Goal: Transaction & Acquisition: Purchase product/service

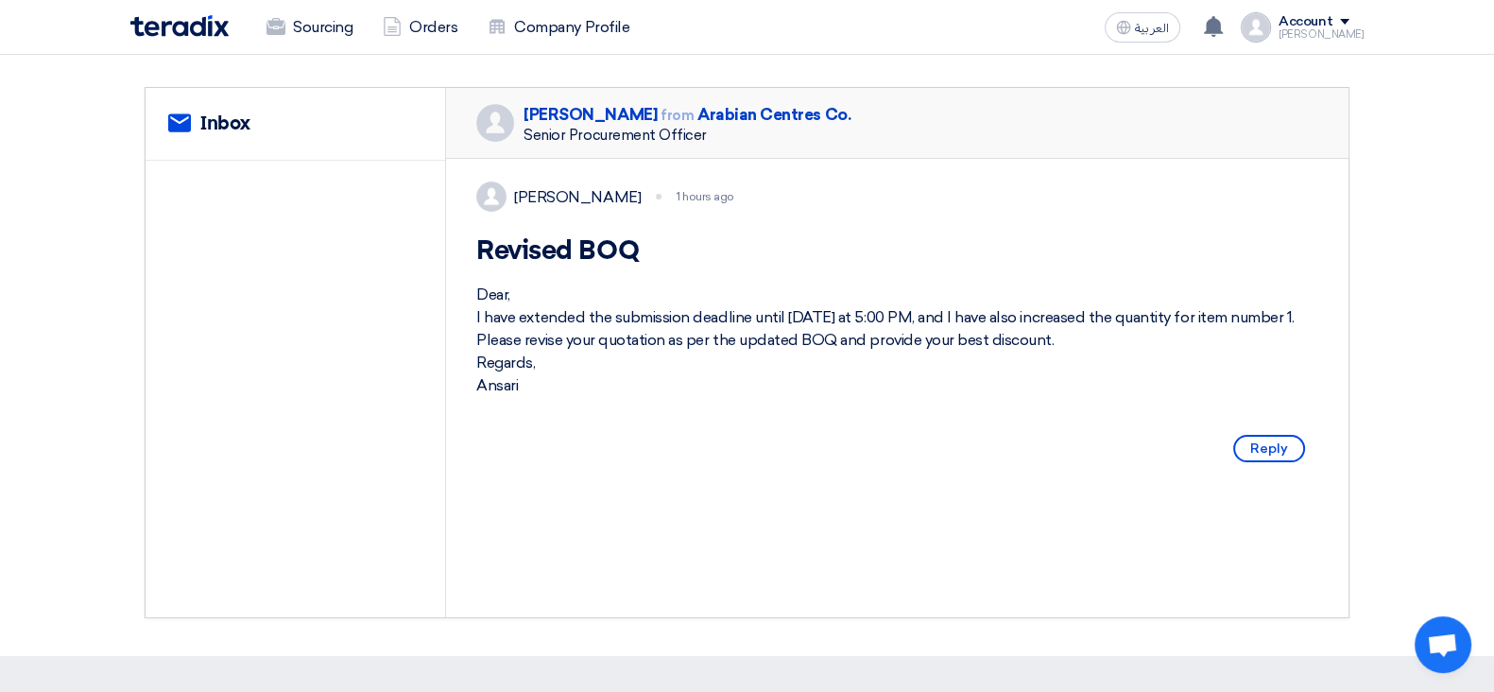
scroll to position [235, 0]
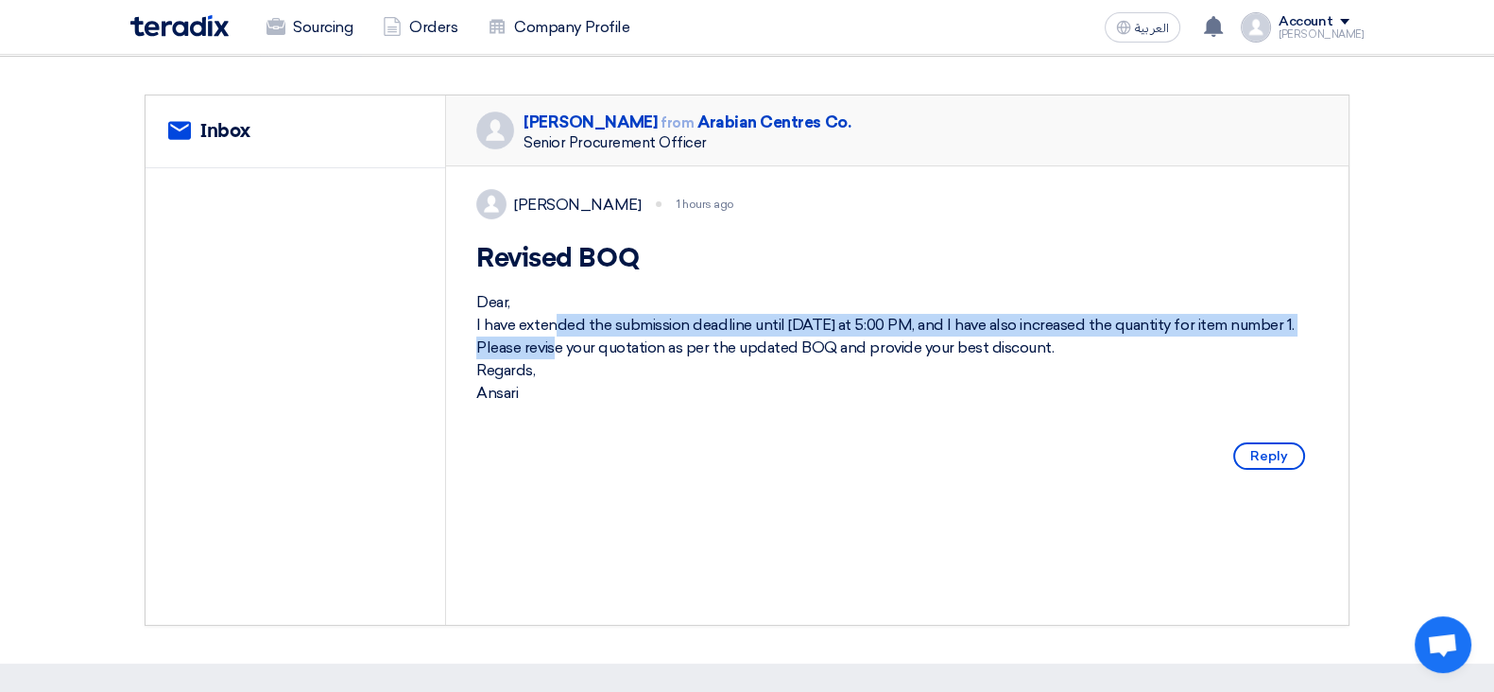
drag, startPoint x: 566, startPoint y: 331, endPoint x: 1301, endPoint y: 346, distance: 735.2
click at [1301, 346] on div "Dear, I have extended the submission deadline until [DATE] at 5:00 PM, and I ha…" at bounding box center [897, 347] width 842 height 113
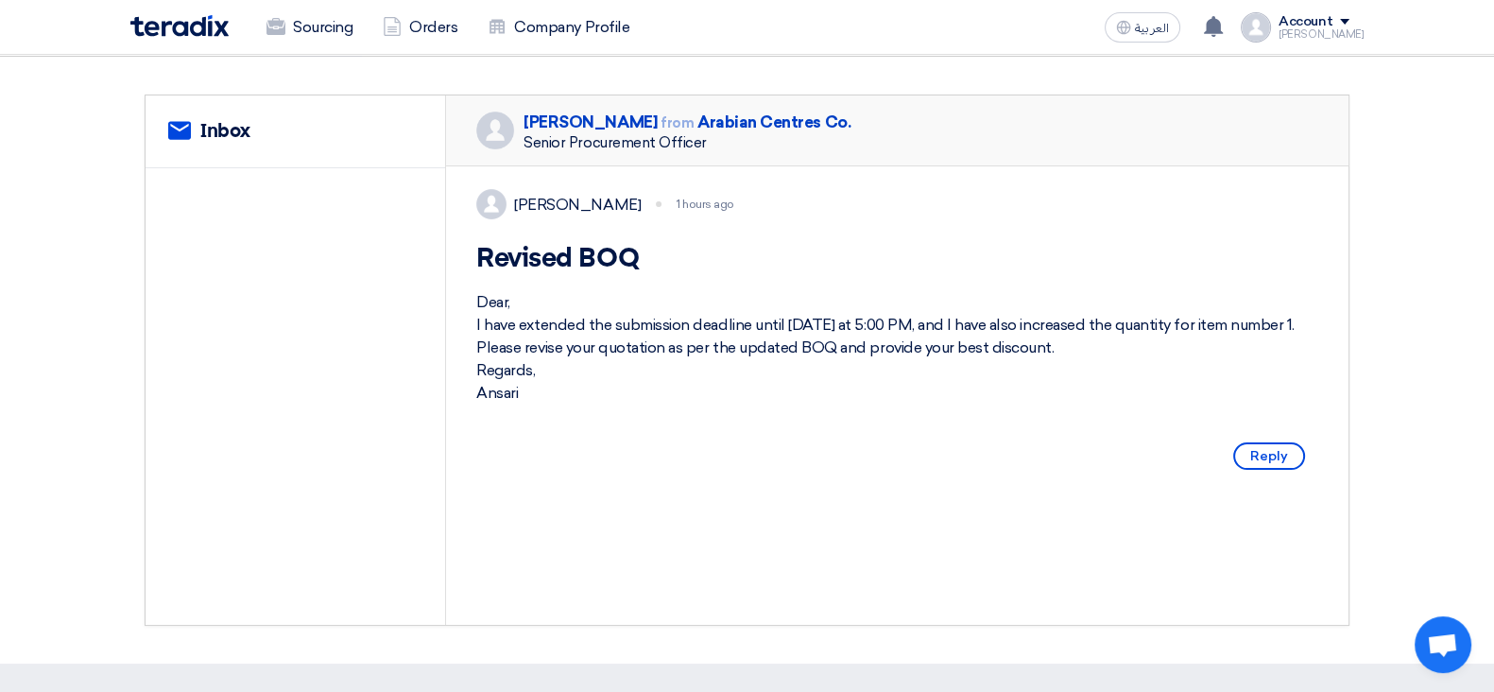
click at [728, 366] on div "Dear, I have extended the submission deadline until [DATE] at 5:00 PM, and I ha…" at bounding box center [897, 347] width 842 height 113
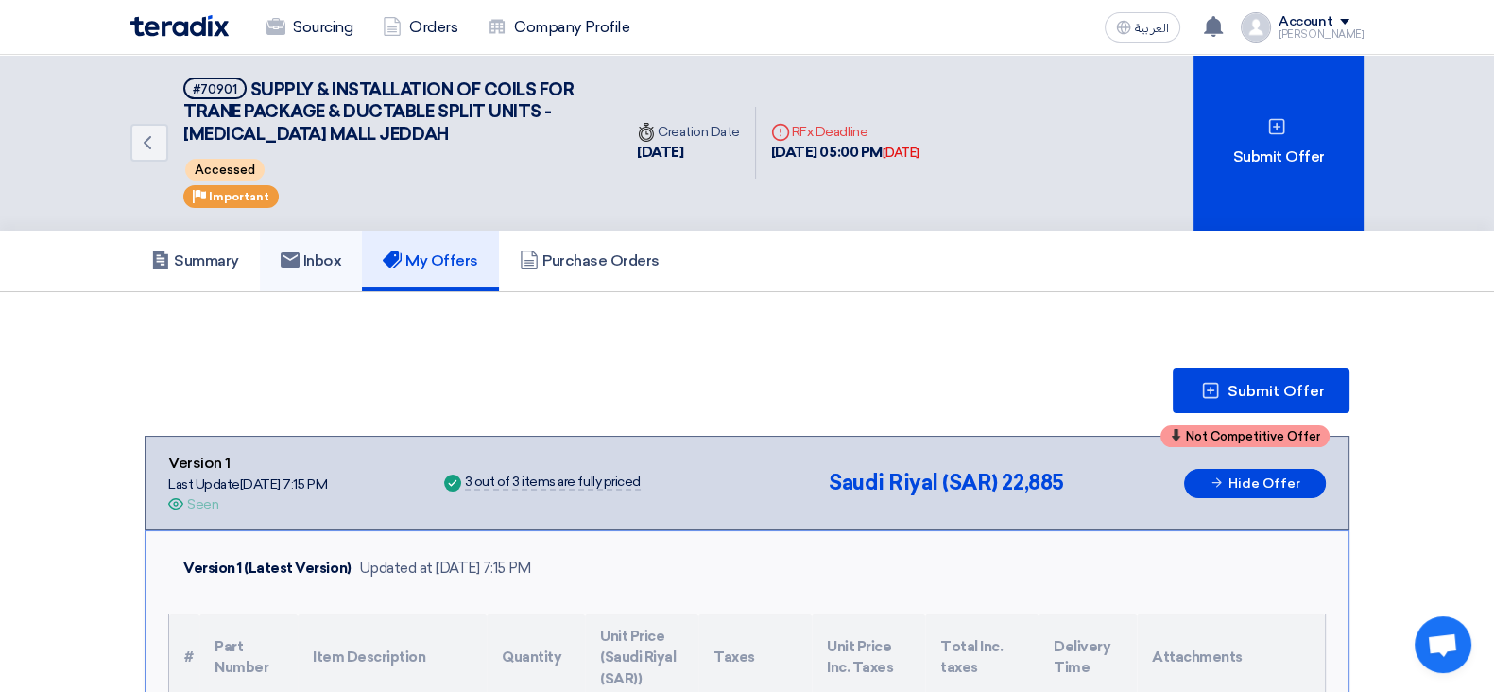
click at [341, 257] on h5 "Inbox" at bounding box center [311, 260] width 61 height 19
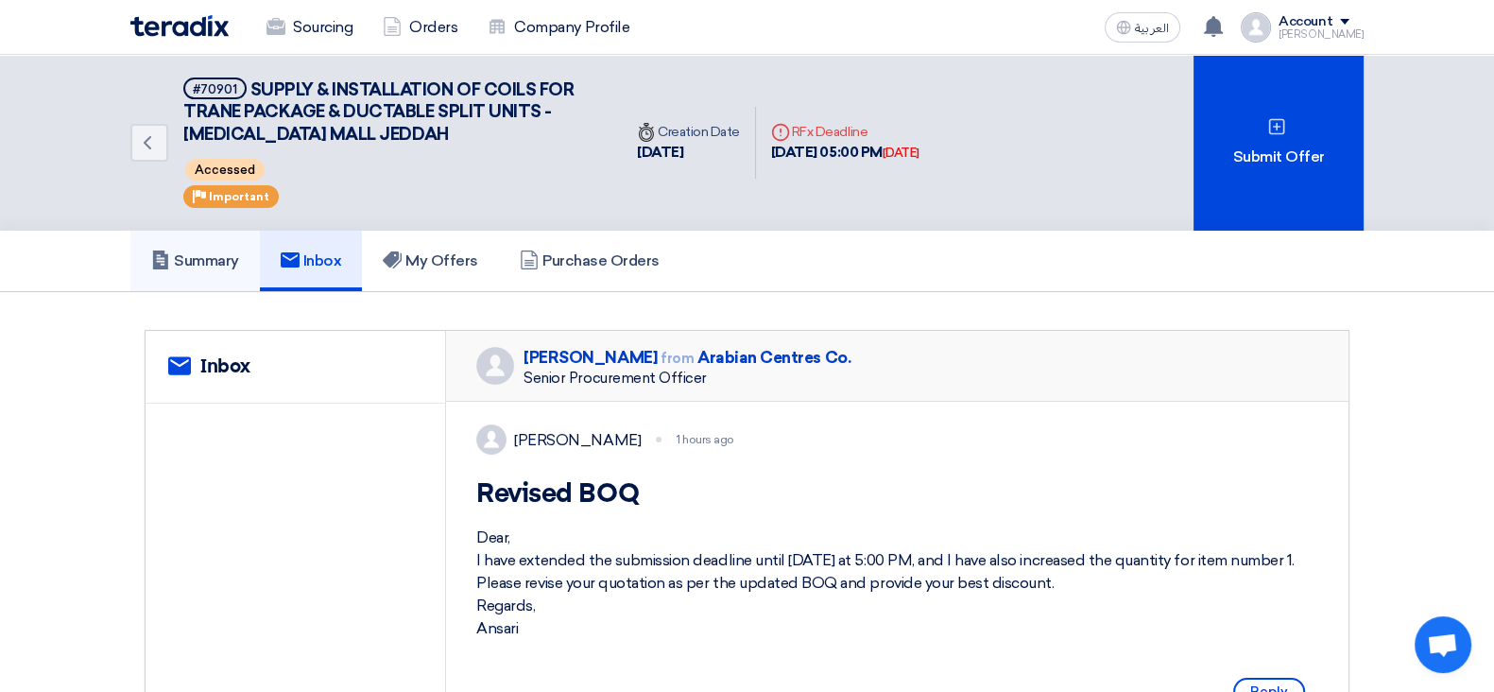
scroll to position [117, 0]
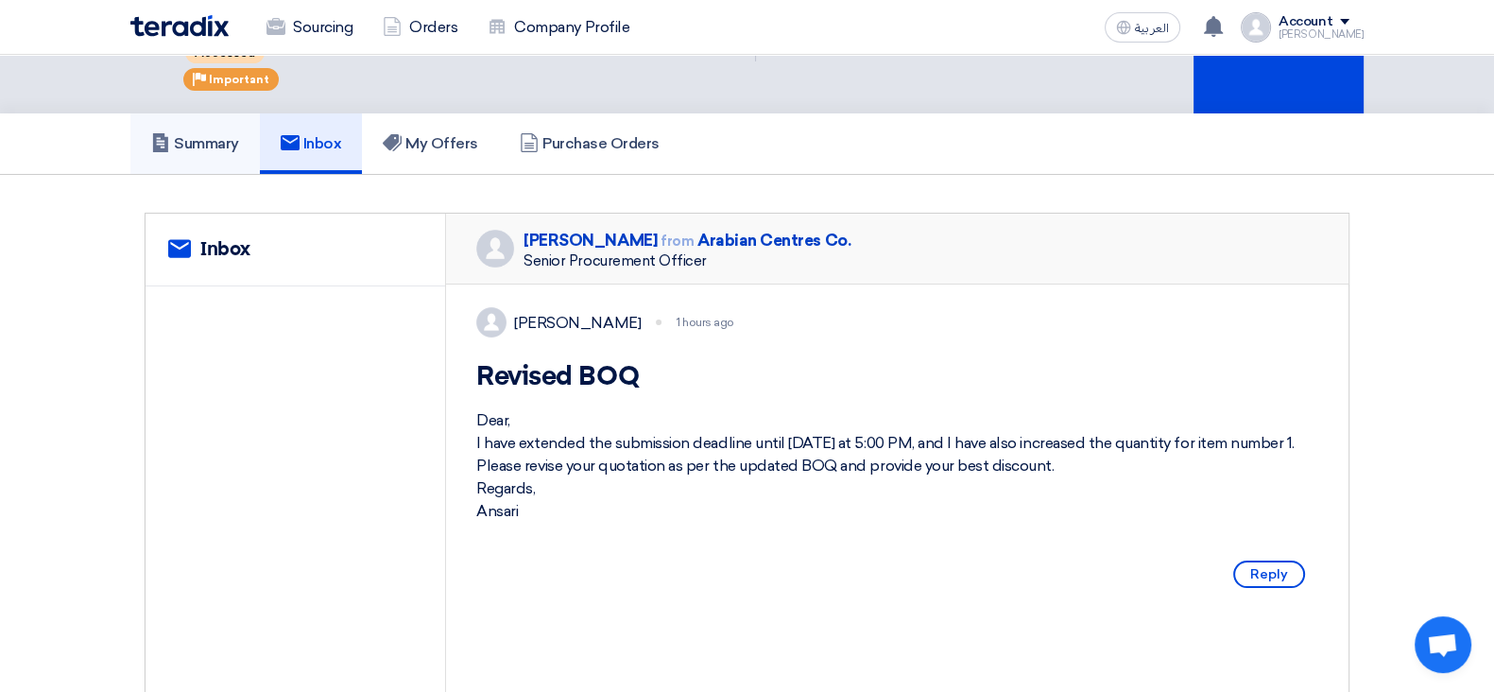
click at [188, 151] on link "Summary" at bounding box center [194, 143] width 129 height 60
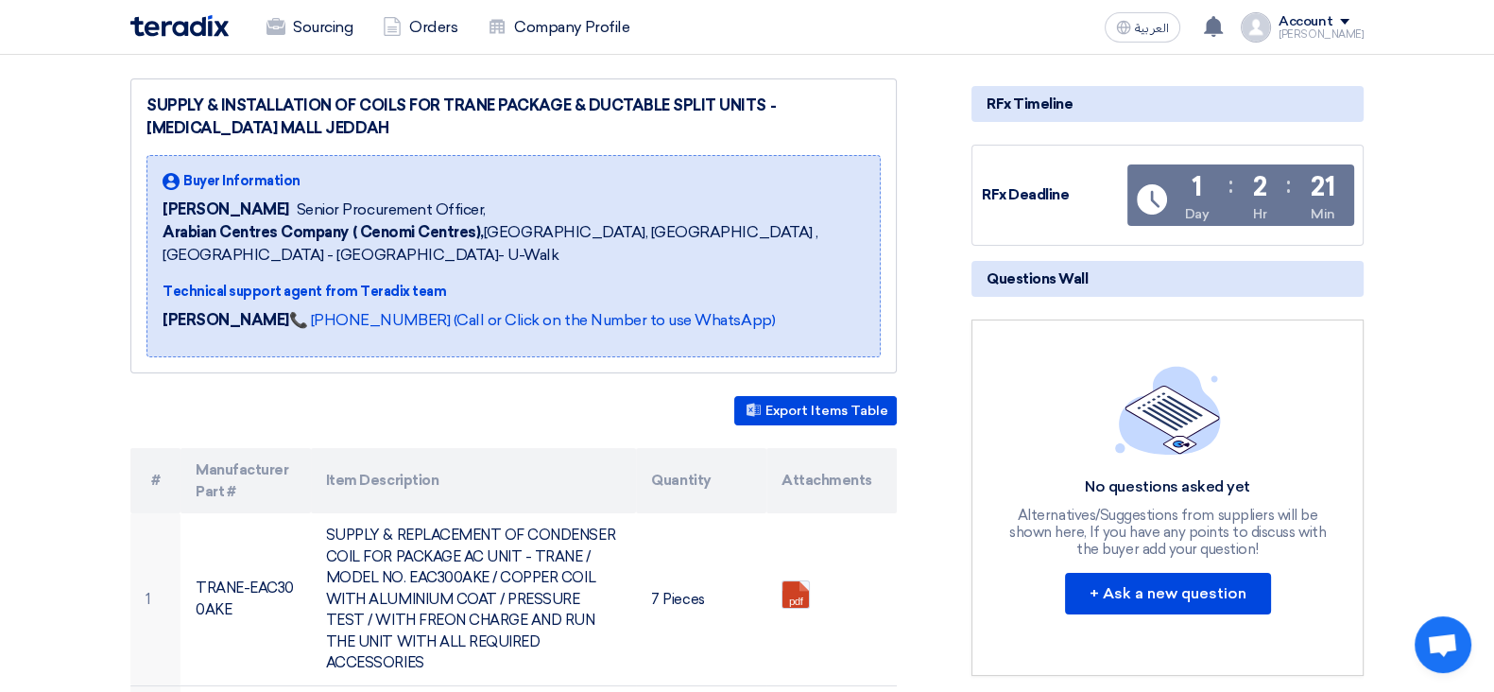
scroll to position [354, 0]
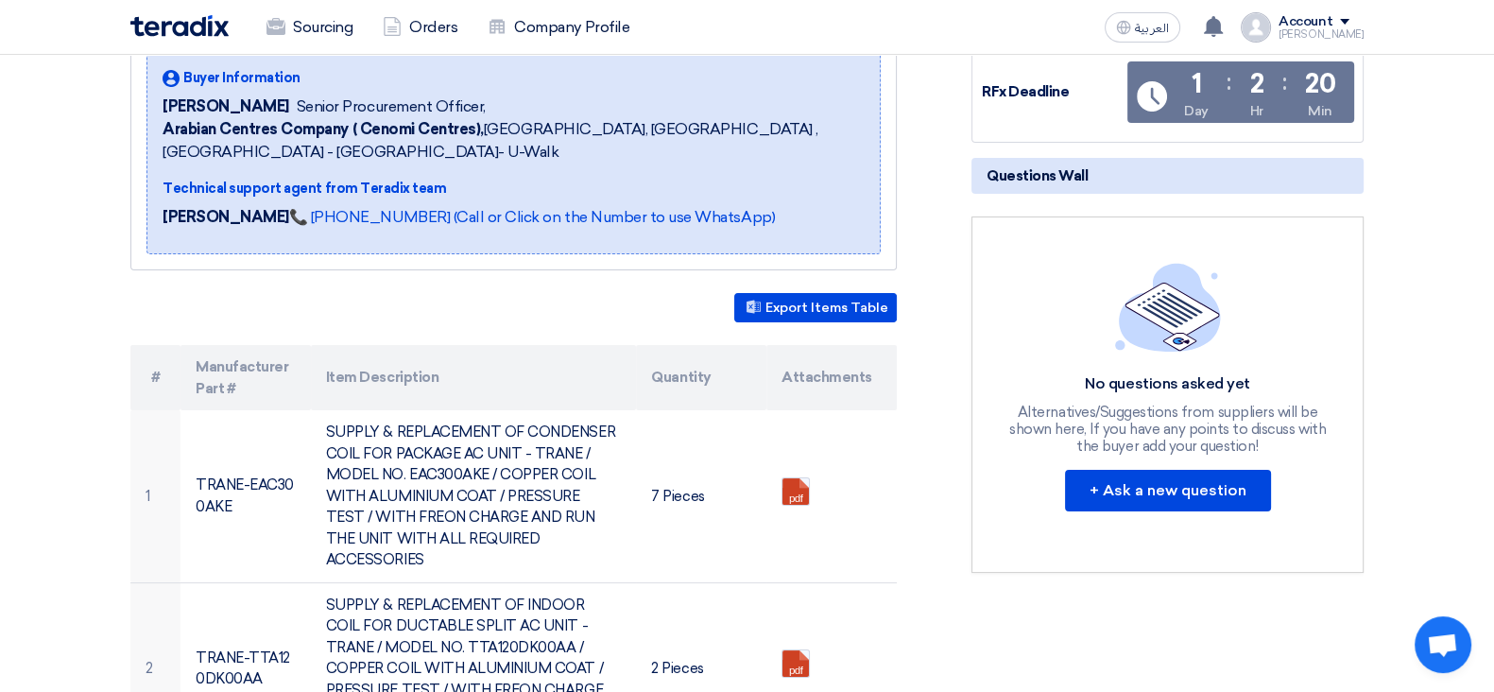
drag, startPoint x: 1146, startPoint y: 407, endPoint x: 1318, endPoint y: 442, distance: 175.5
click at [1318, 442] on div "Alternatives/Suggestions from suppliers will be shown here, If you have any poi…" at bounding box center [1167, 428] width 321 height 51
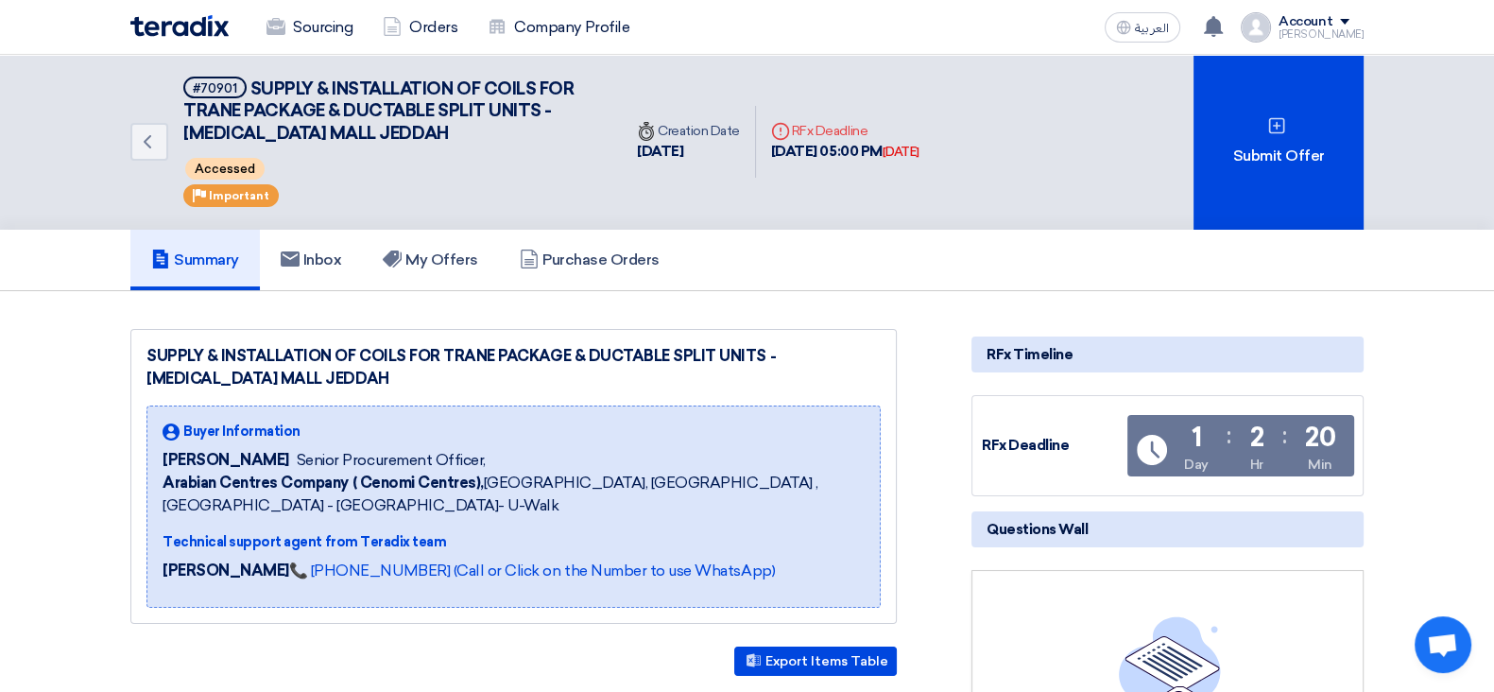
scroll to position [0, 0]
click at [423, 257] on h5 "My Offers" at bounding box center [430, 260] width 95 height 19
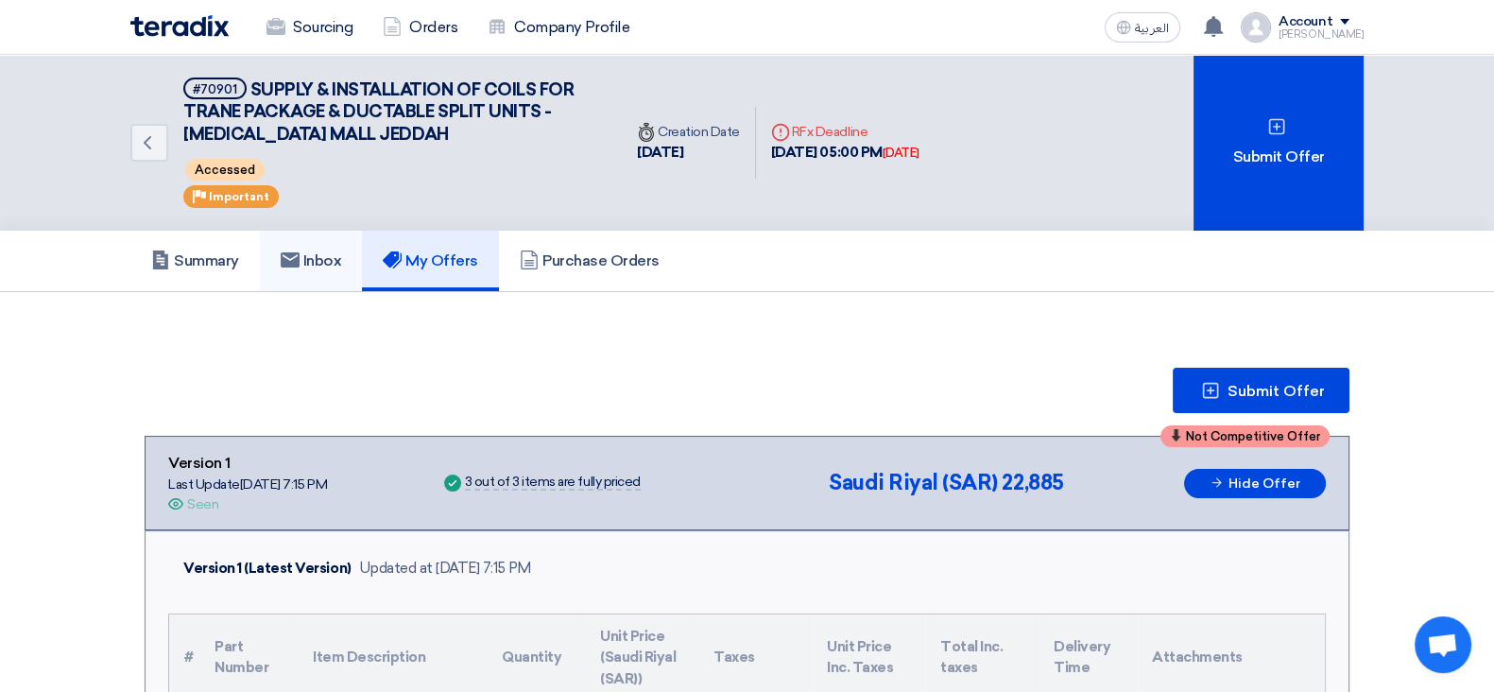
click at [354, 251] on link "Inbox" at bounding box center [311, 261] width 103 height 60
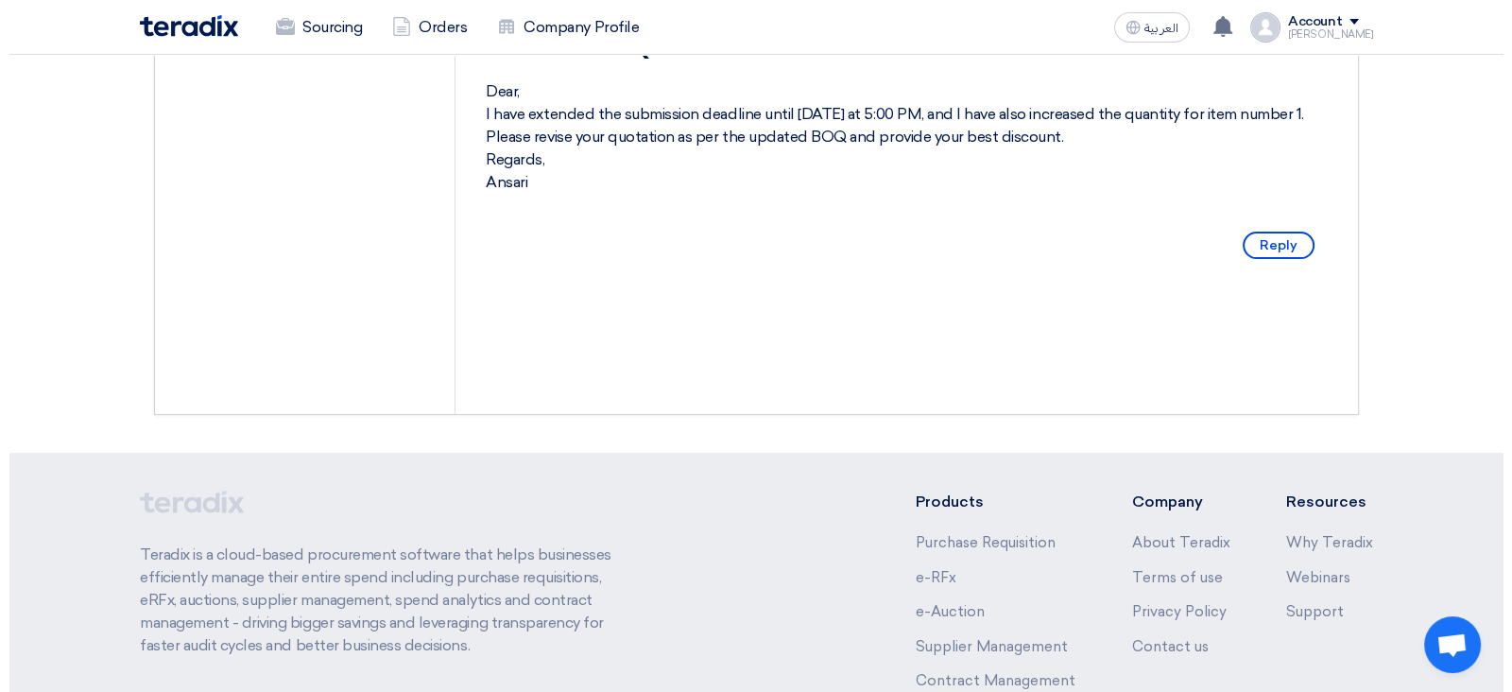
scroll to position [117, 0]
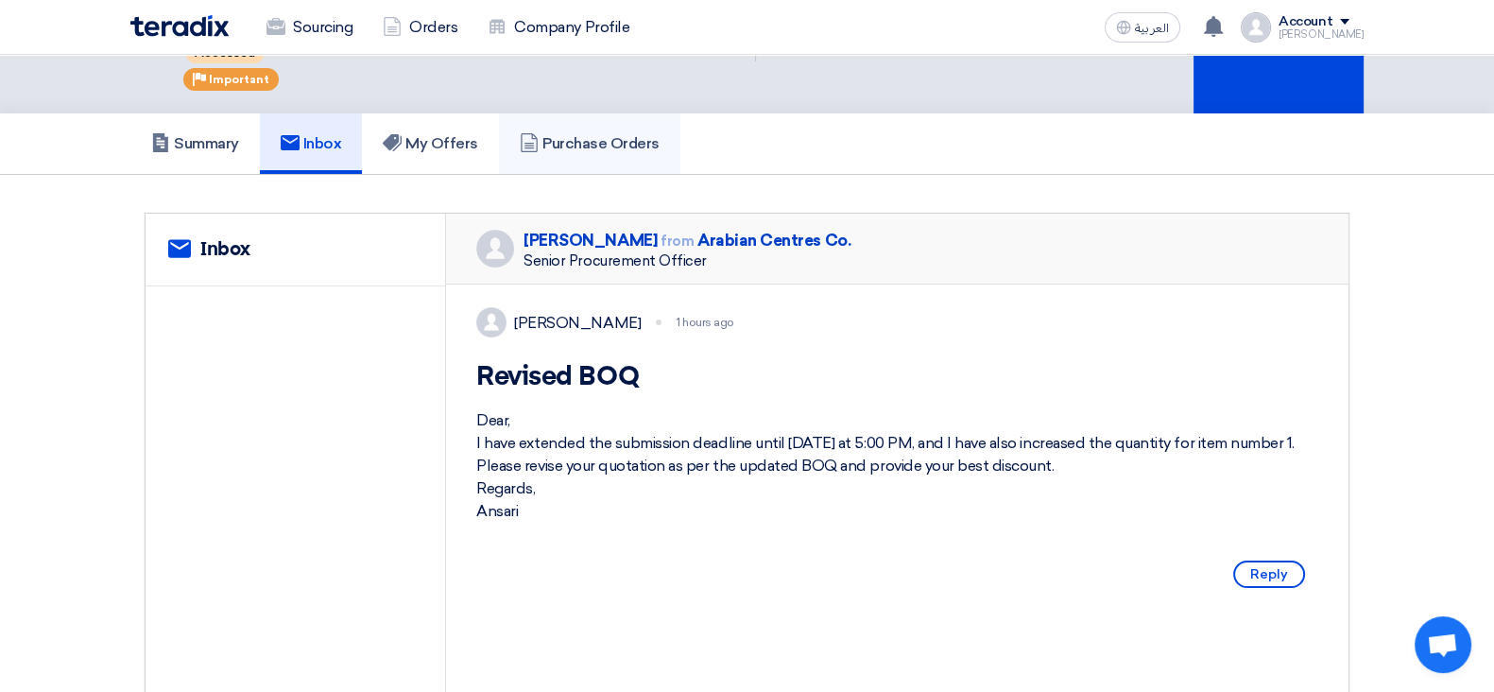
click at [549, 149] on link "Purchase Orders" at bounding box center [589, 143] width 181 height 60
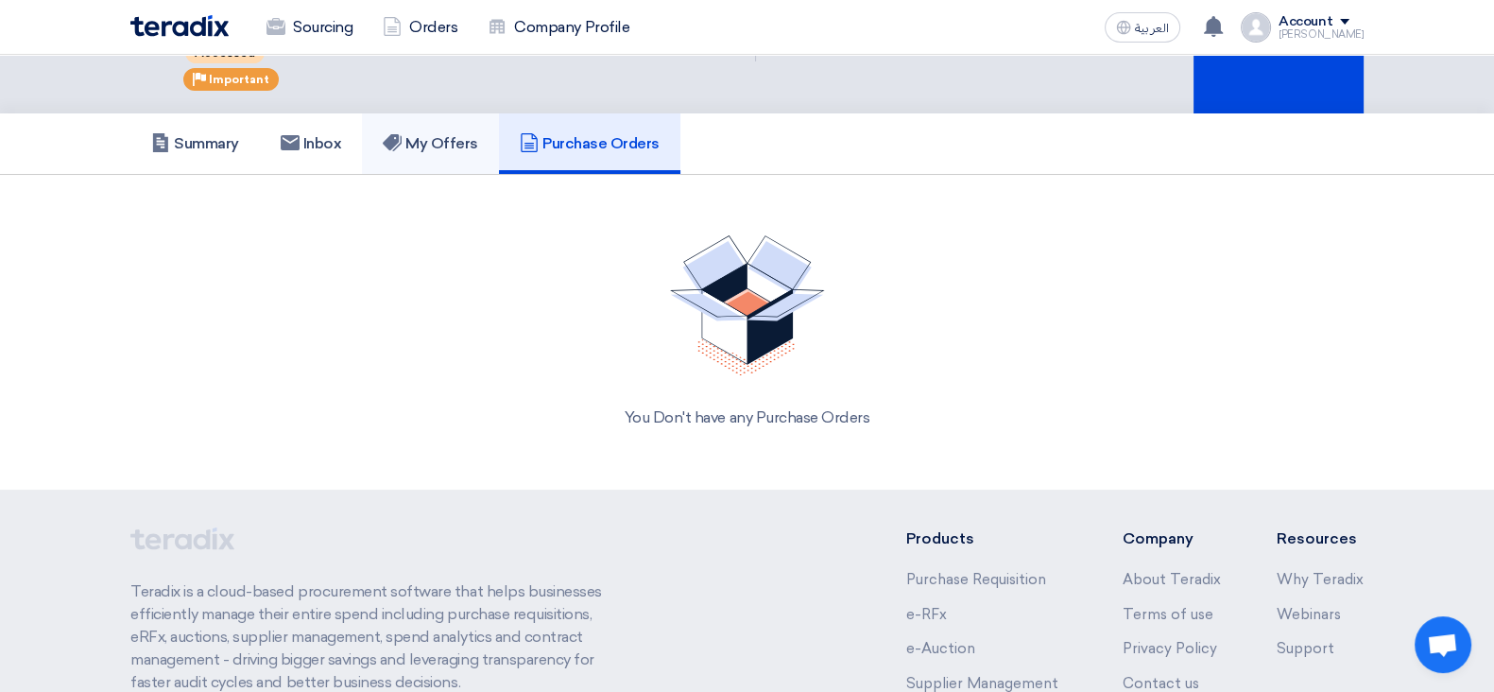
click at [420, 134] on h5 "My Offers" at bounding box center [430, 143] width 95 height 19
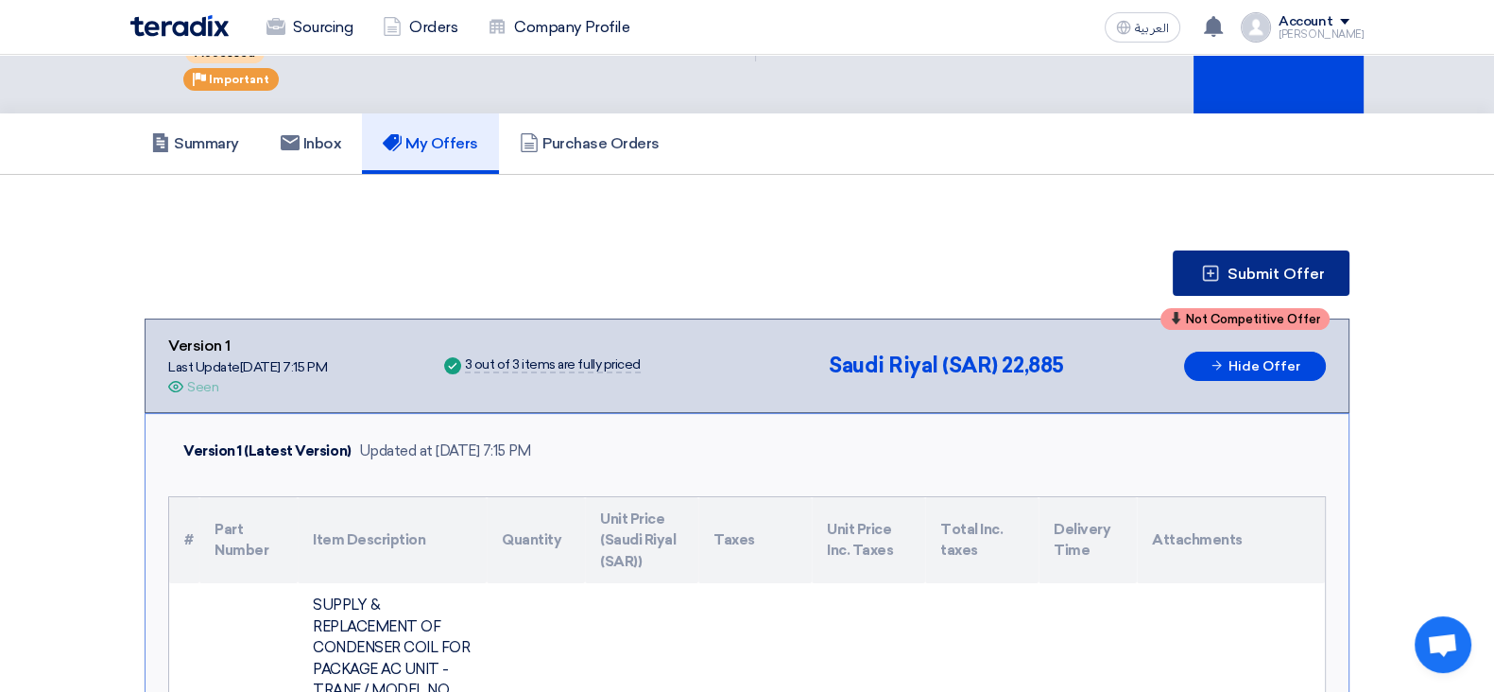
click at [1249, 281] on button "Submit Offer" at bounding box center [1261, 272] width 177 height 45
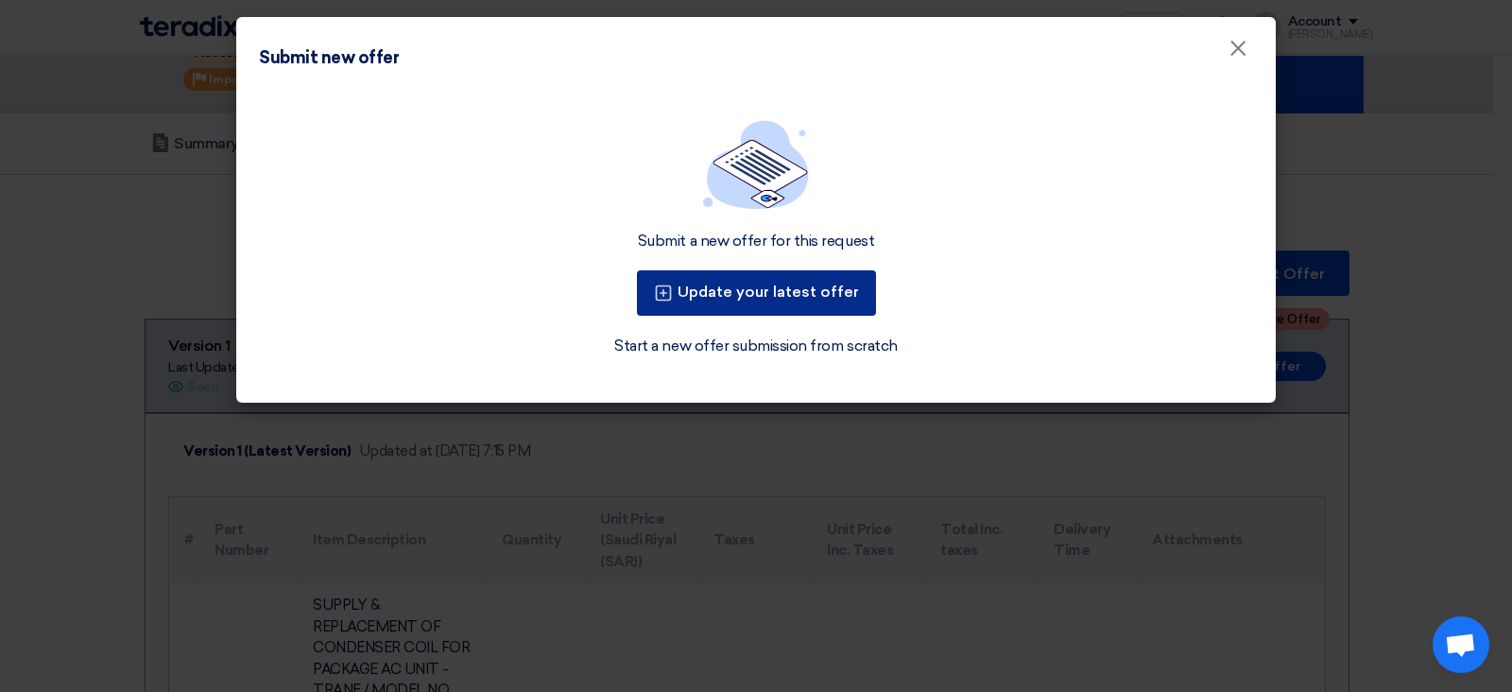
click at [732, 312] on button "Update your latest offer" at bounding box center [756, 292] width 239 height 45
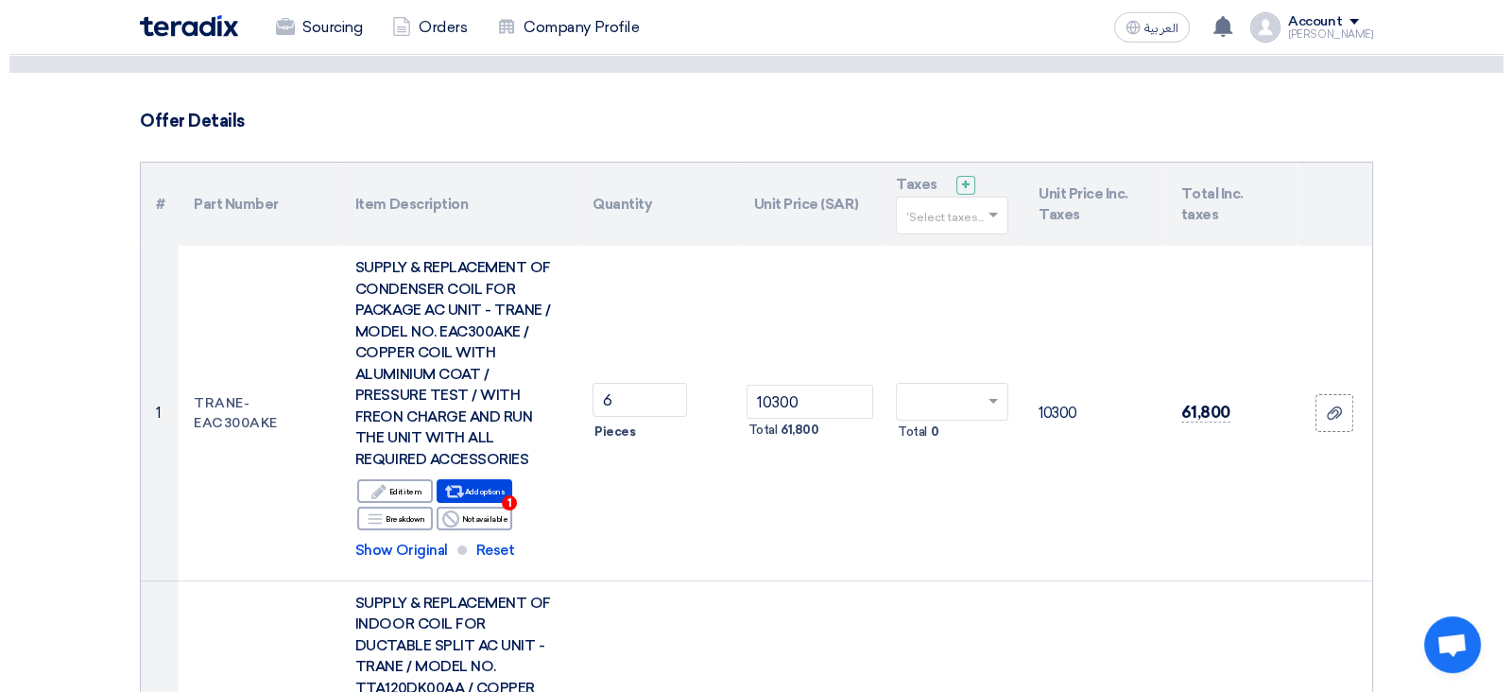
scroll to position [235, 0]
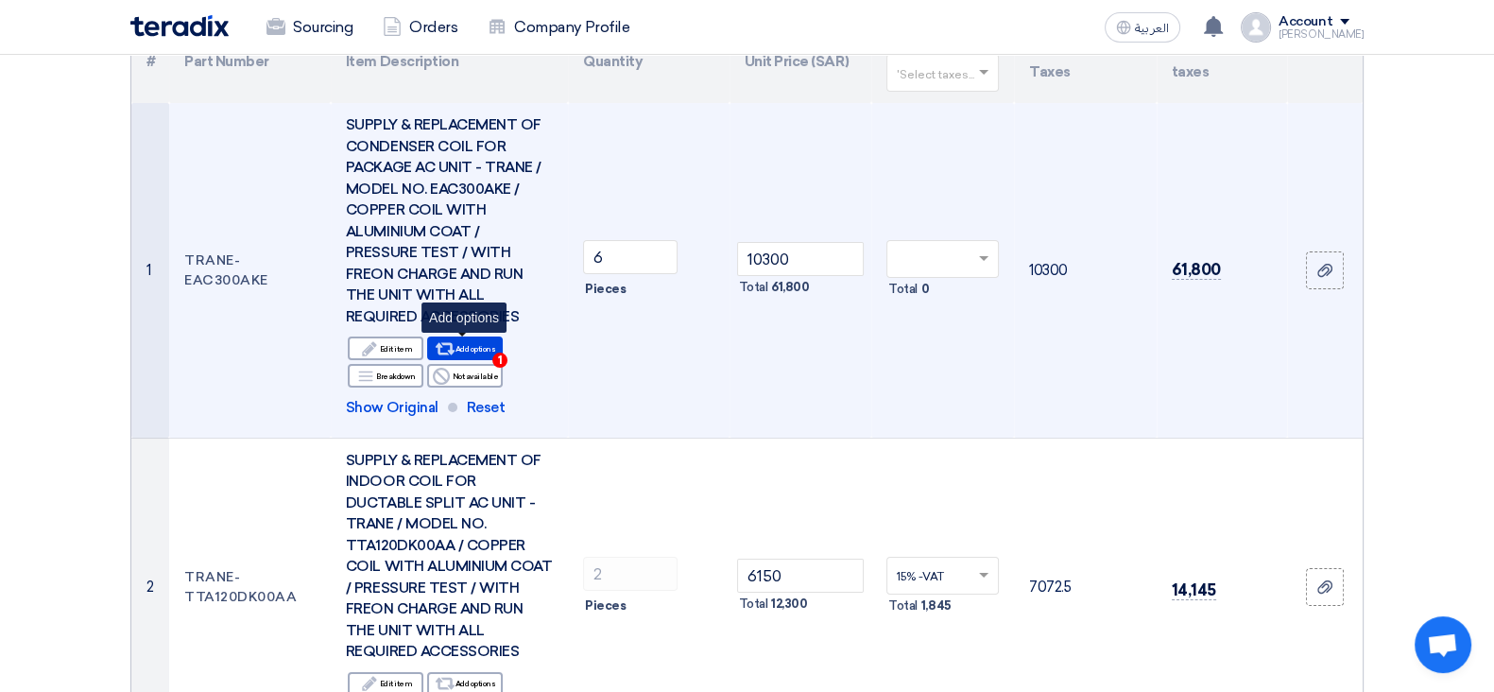
click at [496, 356] on span "1" at bounding box center [499, 359] width 15 height 15
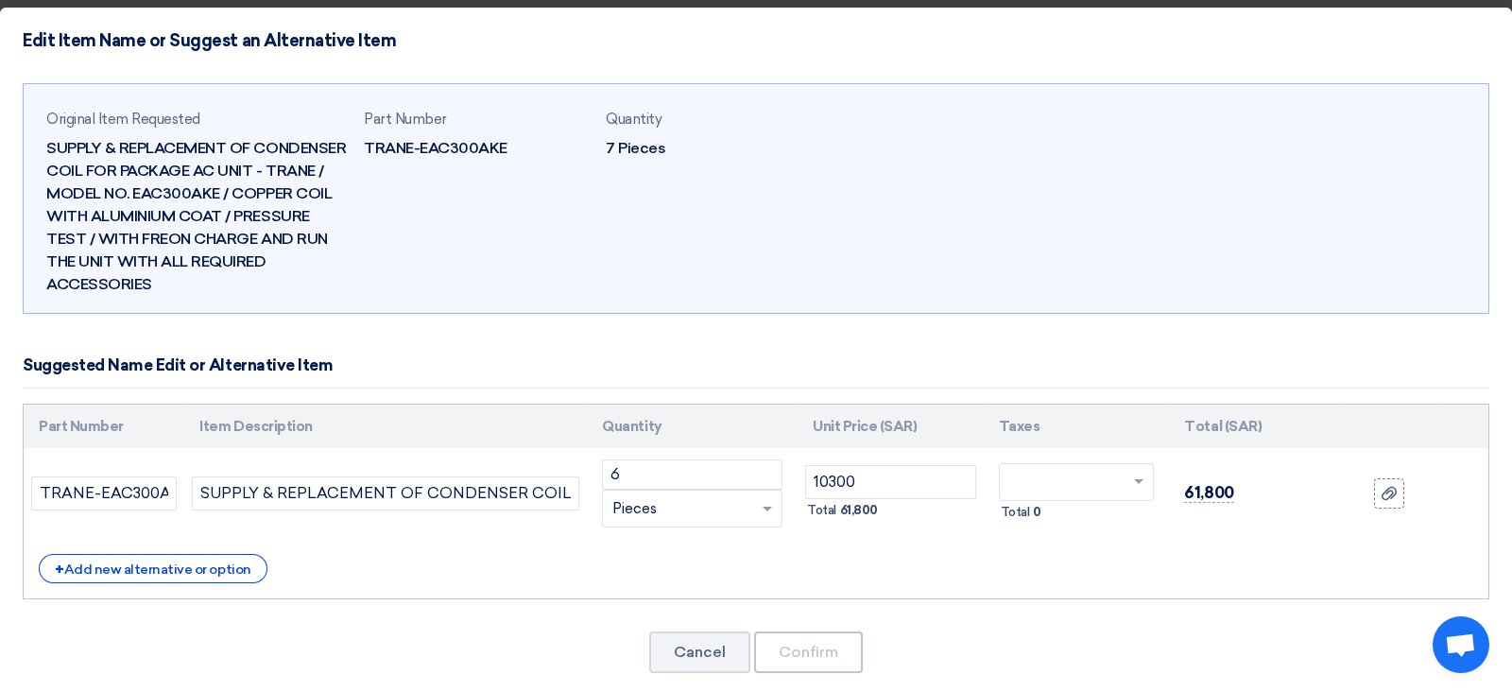
scroll to position [37, 0]
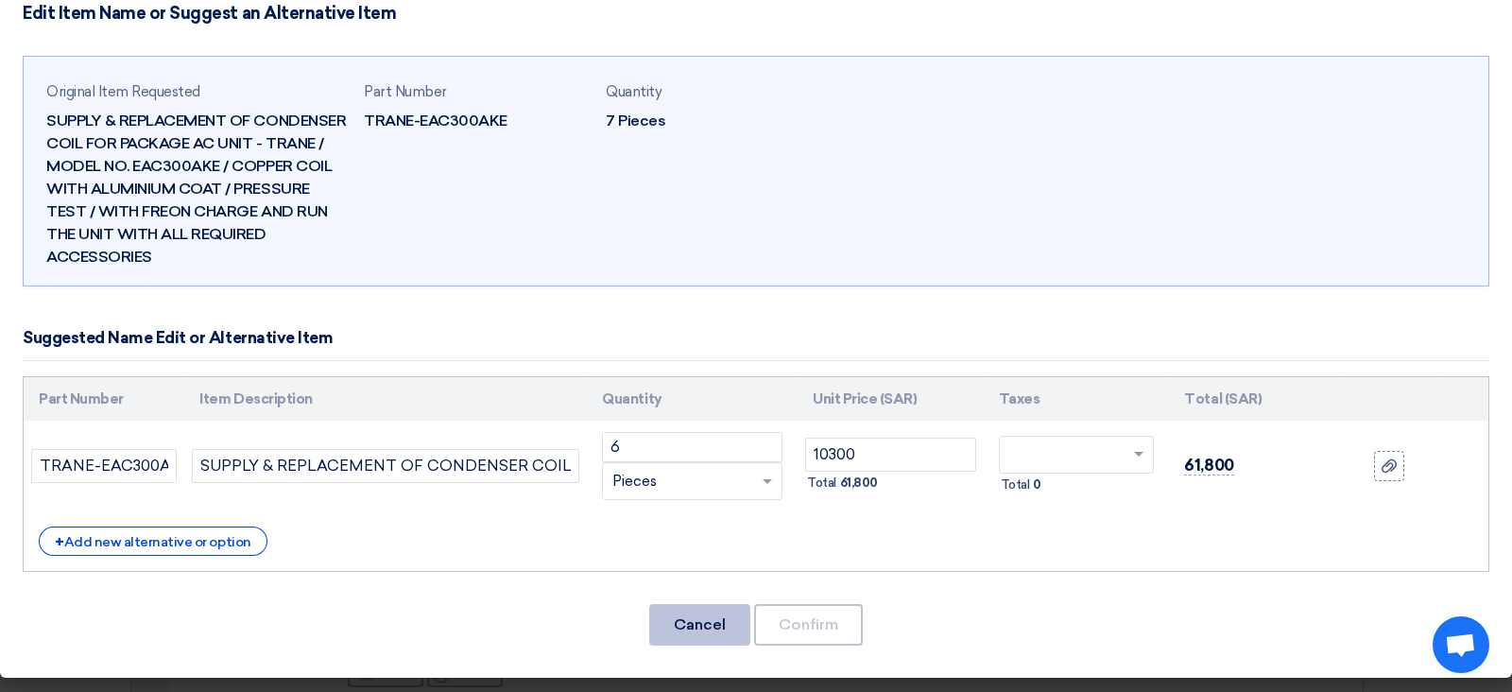
click at [692, 634] on button "Cancel" at bounding box center [699, 625] width 101 height 42
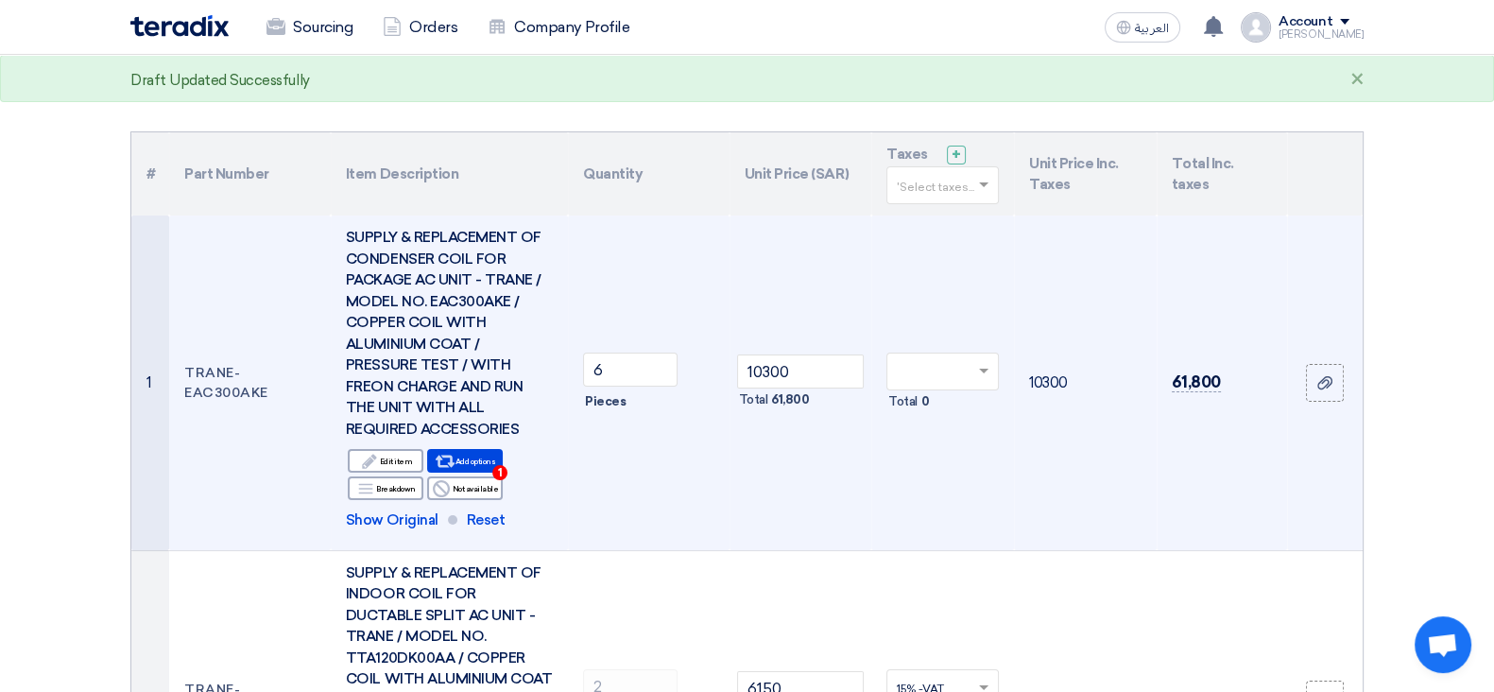
scroll to position [117, 0]
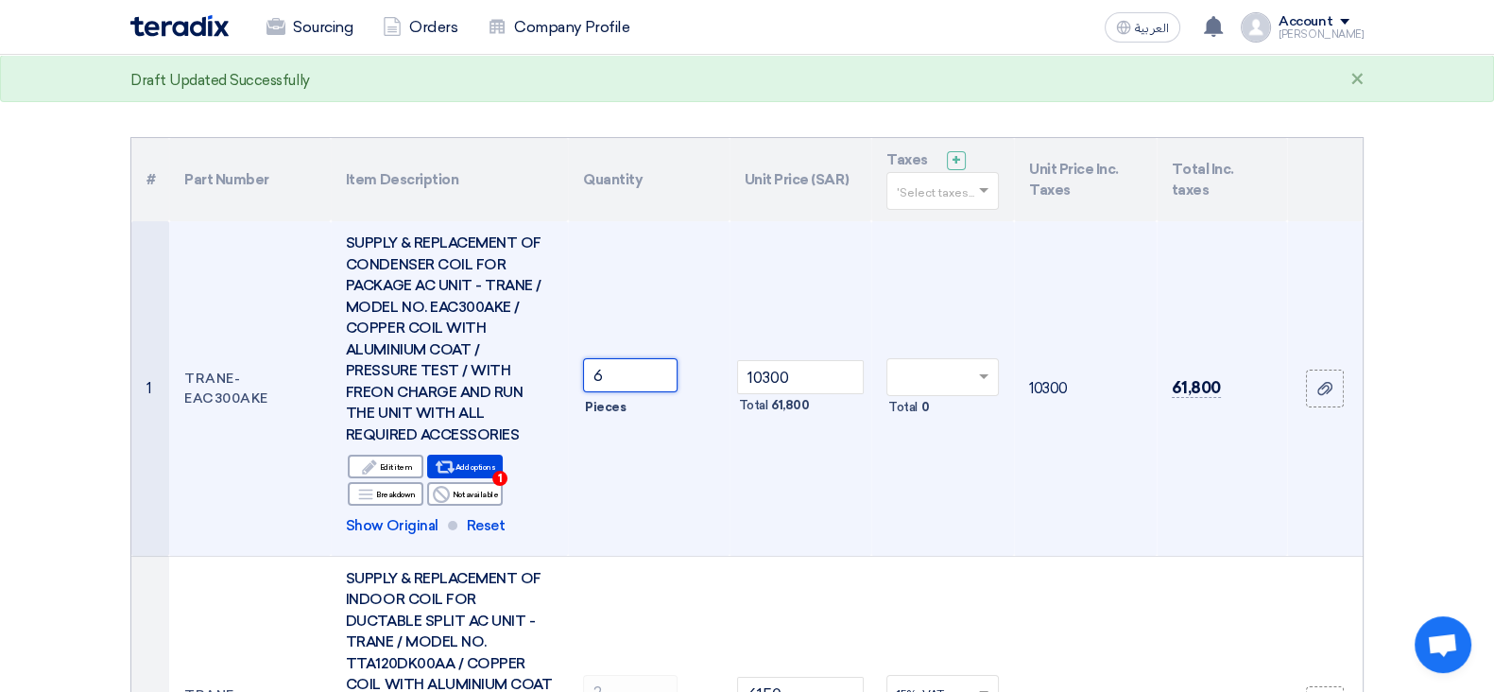
drag, startPoint x: 609, startPoint y: 369, endPoint x: 595, endPoint y: 369, distance: 14.2
click at [595, 369] on input "6" at bounding box center [630, 375] width 94 height 34
click at [694, 472] on td "7 Pieces" at bounding box center [649, 388] width 162 height 334
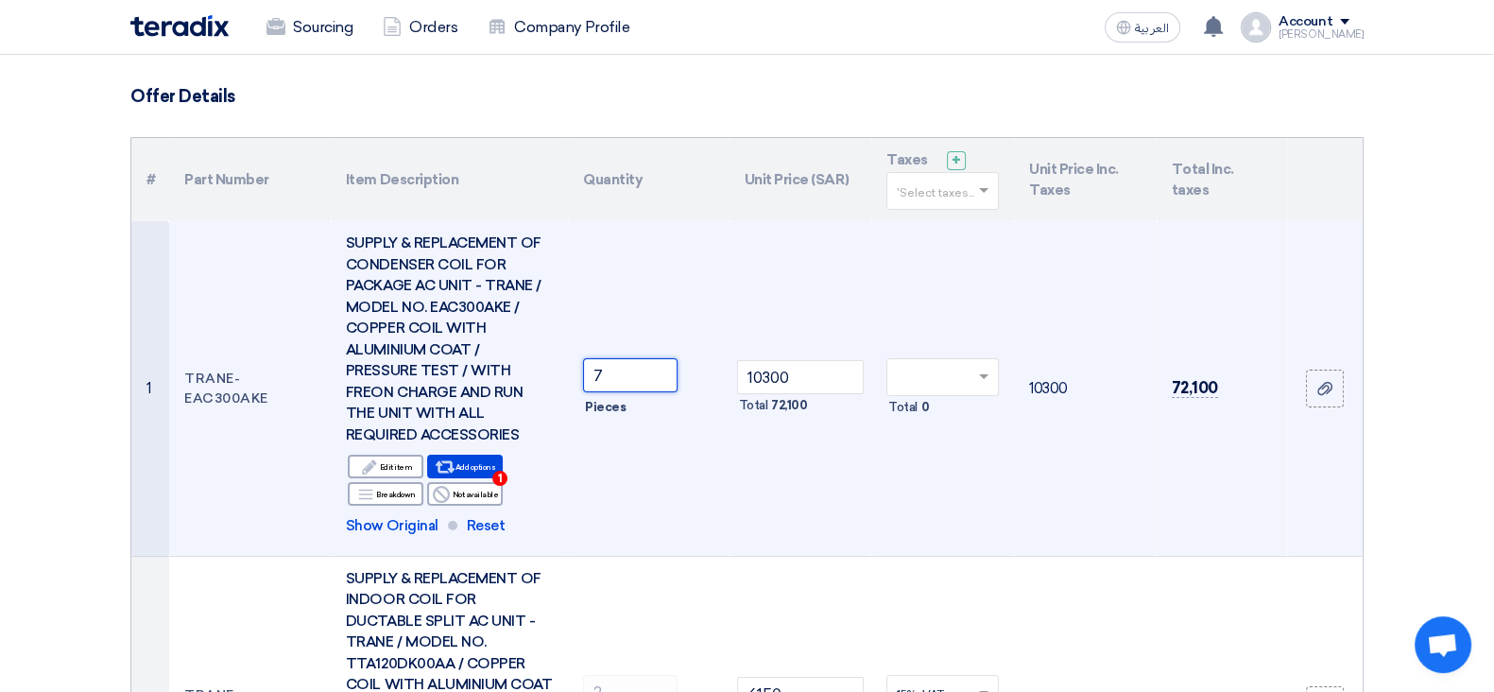
drag, startPoint x: 605, startPoint y: 384, endPoint x: 550, endPoint y: 368, distance: 56.8
click at [550, 368] on tr "1 TRANE-EAC300AKE SUPPLY & REPLACEMENT OF CONDENSER COIL FOR PACKAGE AC UNIT - …" at bounding box center [746, 388] width 1231 height 334
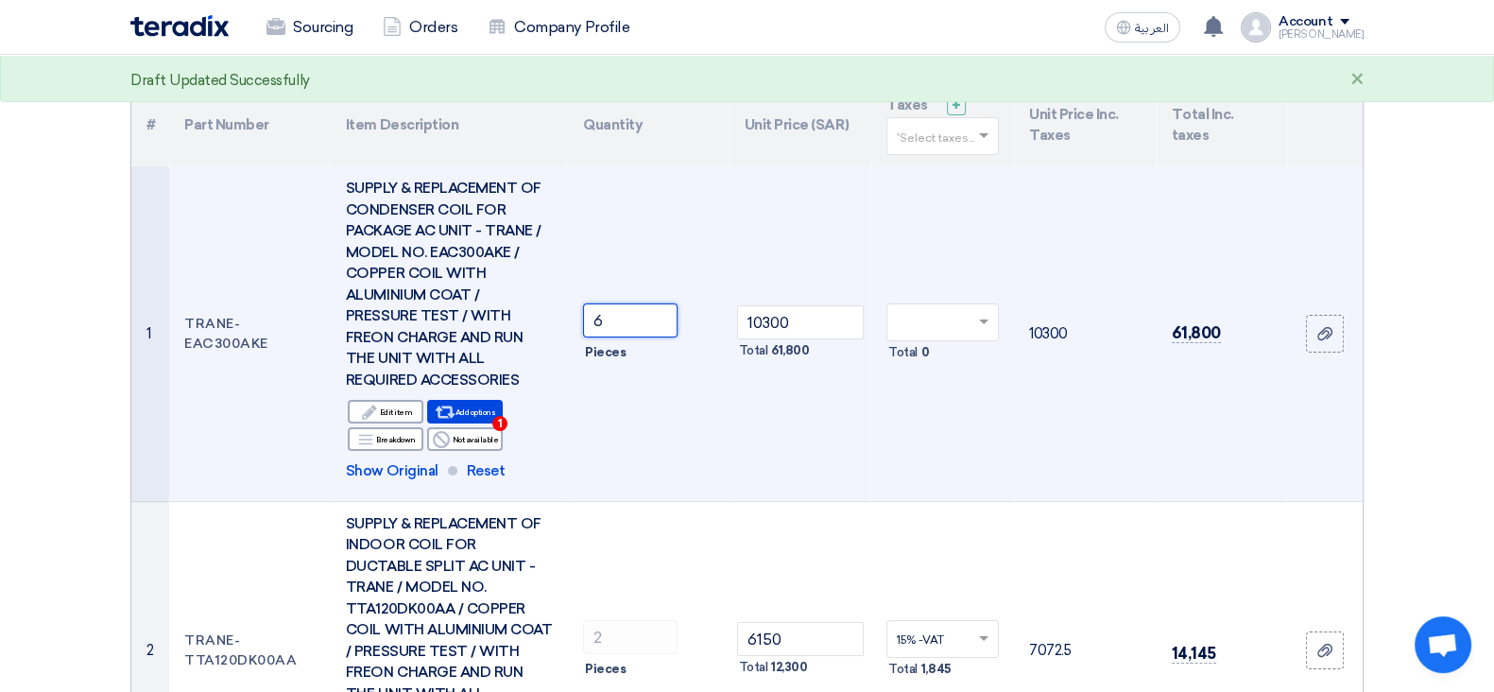
scroll to position [0, 0]
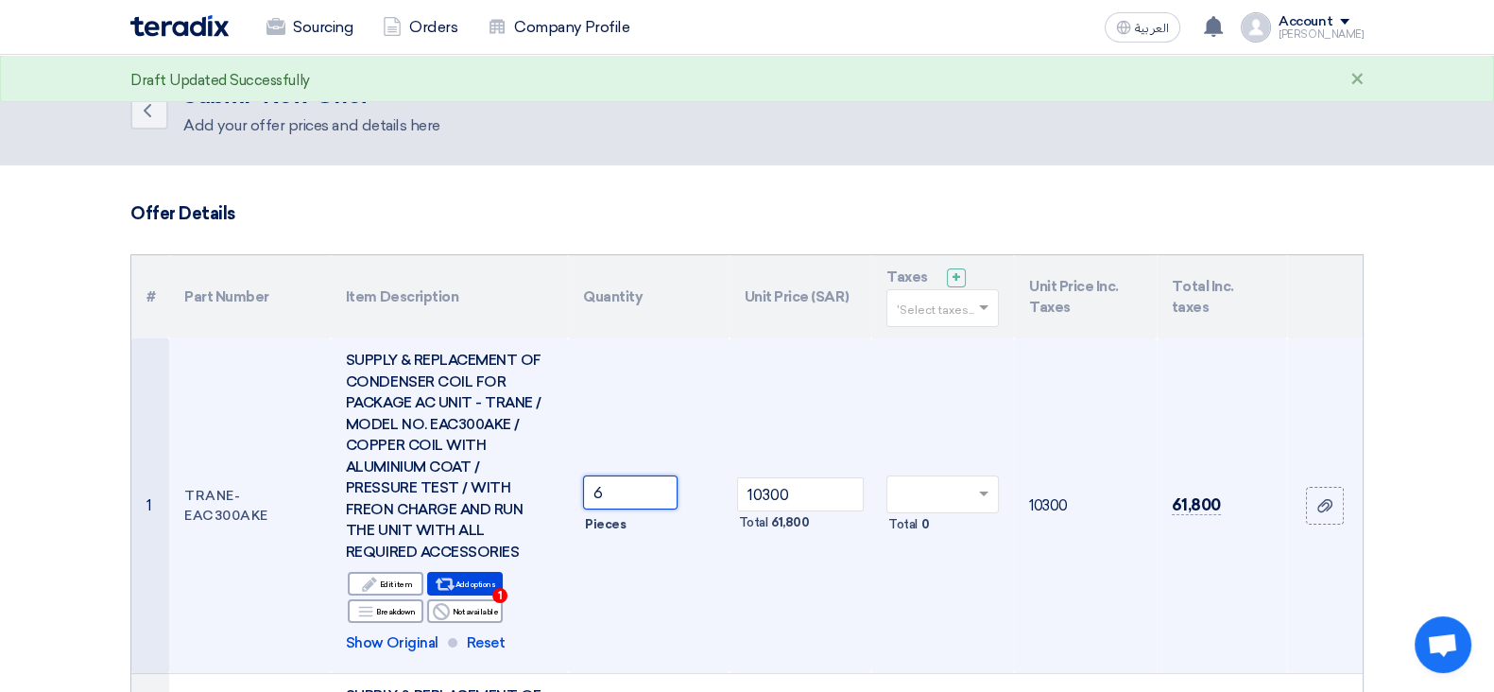
drag, startPoint x: 633, startPoint y: 485, endPoint x: 543, endPoint y: 494, distance: 90.3
click at [545, 496] on tr "1 TRANE-EAC300AKE SUPPLY & REPLACEMENT OF CONDENSER COIL FOR PACKAGE AC UNIT - …" at bounding box center [746, 505] width 1231 height 334
type input "7"
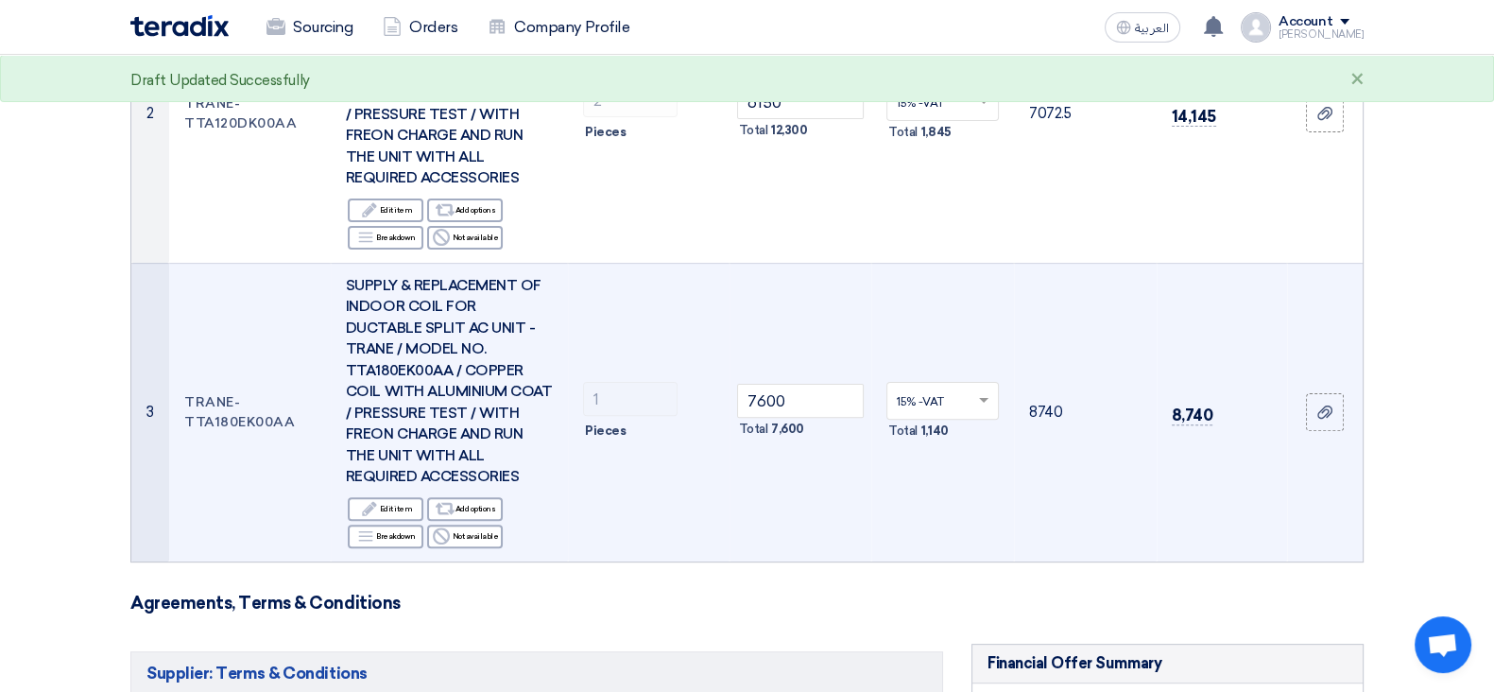
scroll to position [1299, 0]
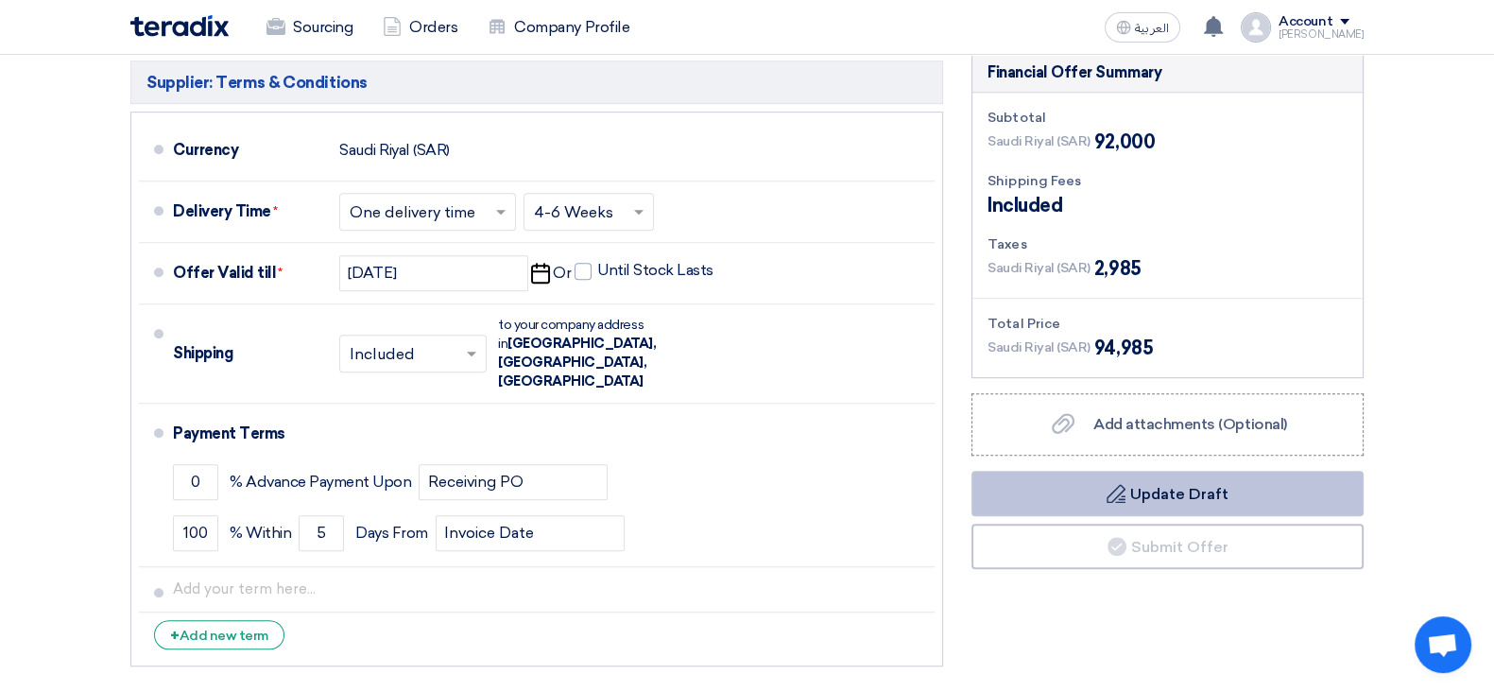
click at [1071, 490] on button "Draft Update Draft" at bounding box center [1167, 493] width 392 height 45
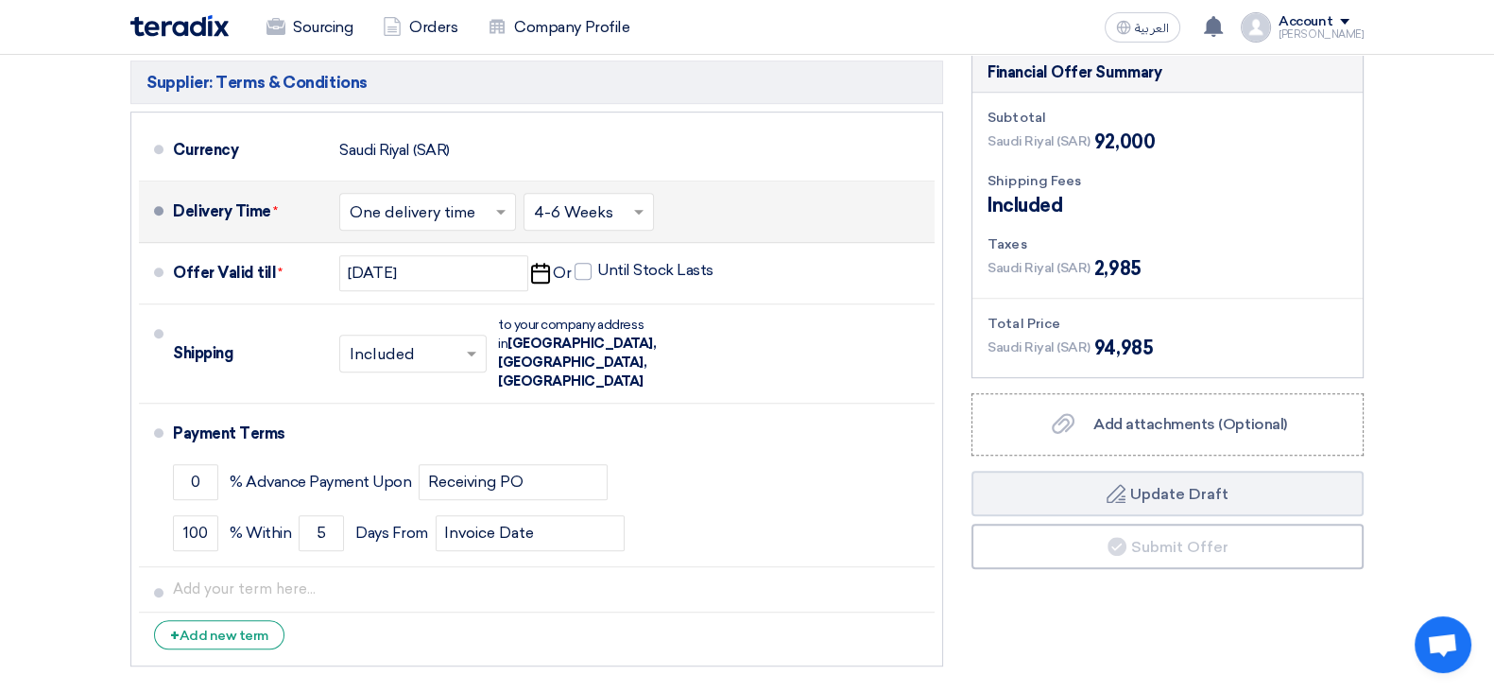
click at [423, 219] on input "text" at bounding box center [429, 212] width 158 height 27
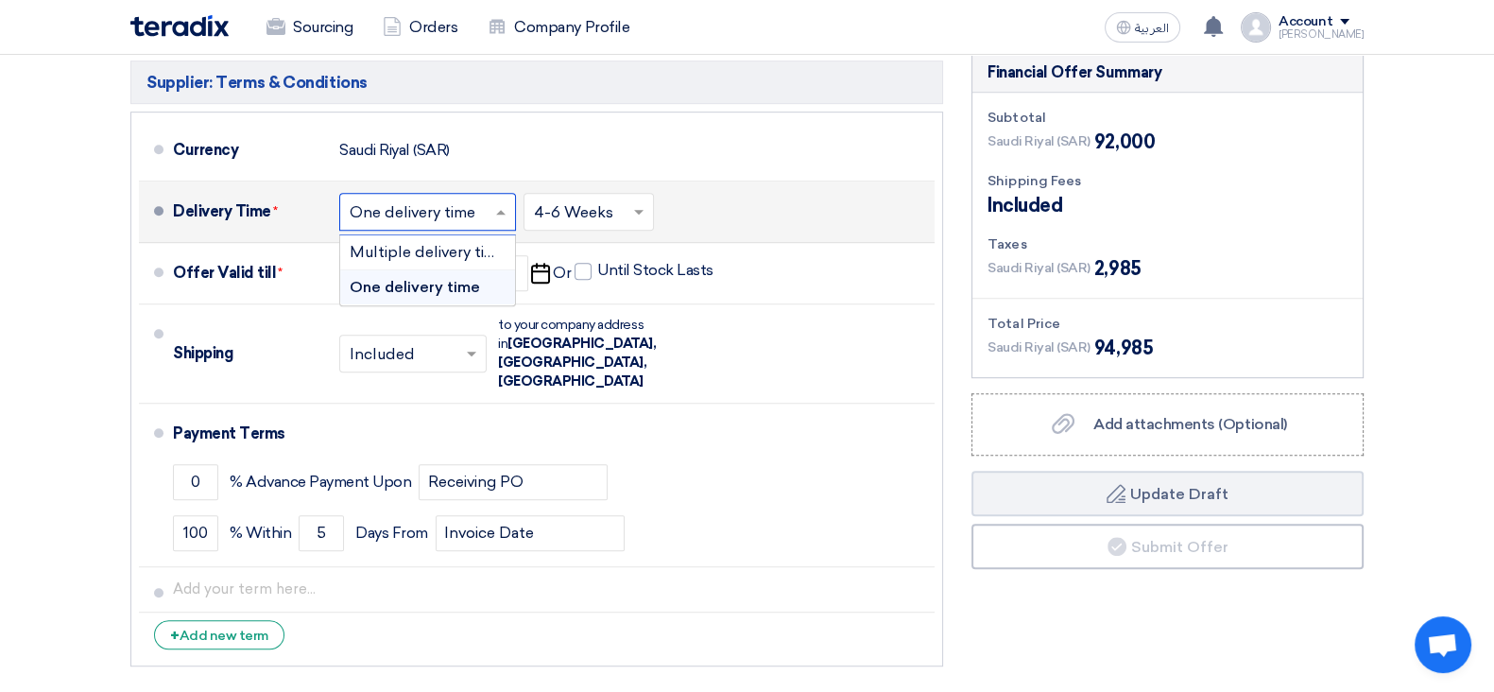
click at [428, 281] on span "One delivery time" at bounding box center [415, 287] width 130 height 18
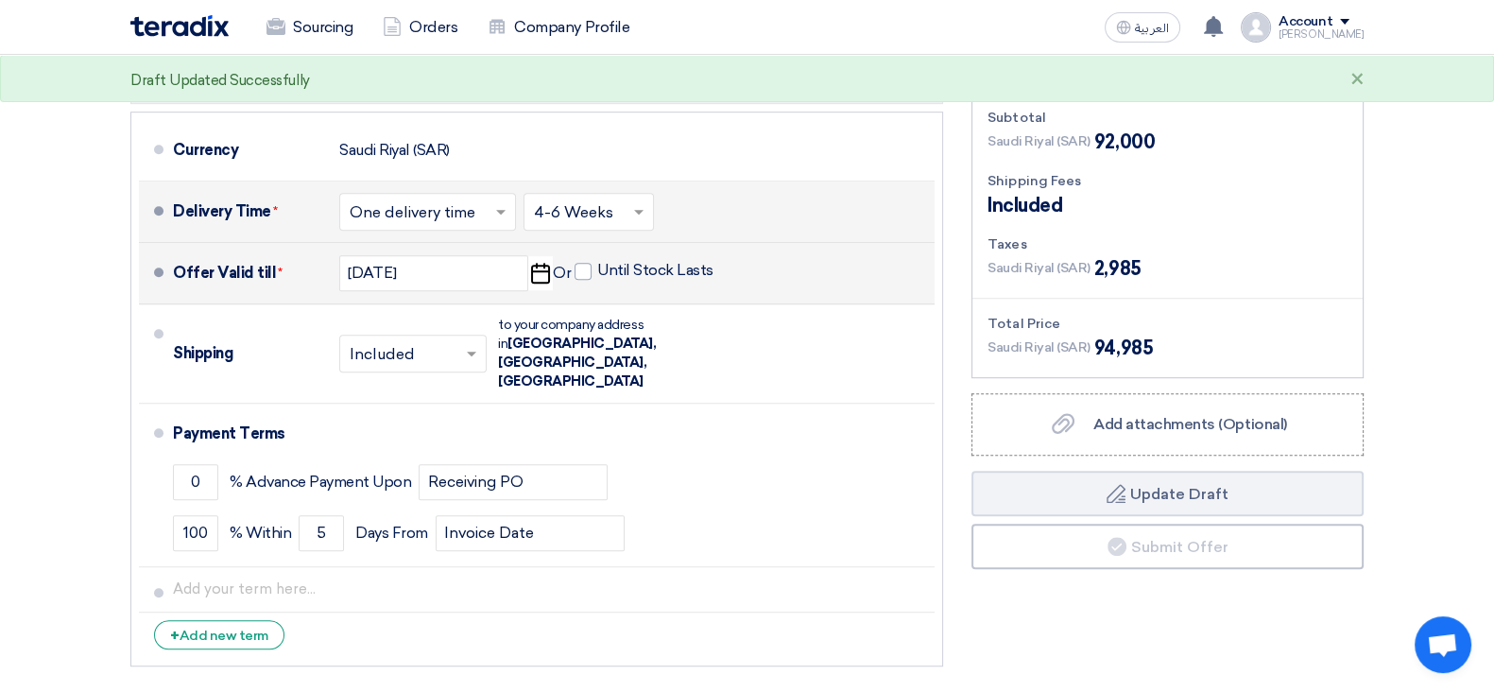
click at [532, 275] on use "button" at bounding box center [540, 273] width 19 height 21
select select "9"
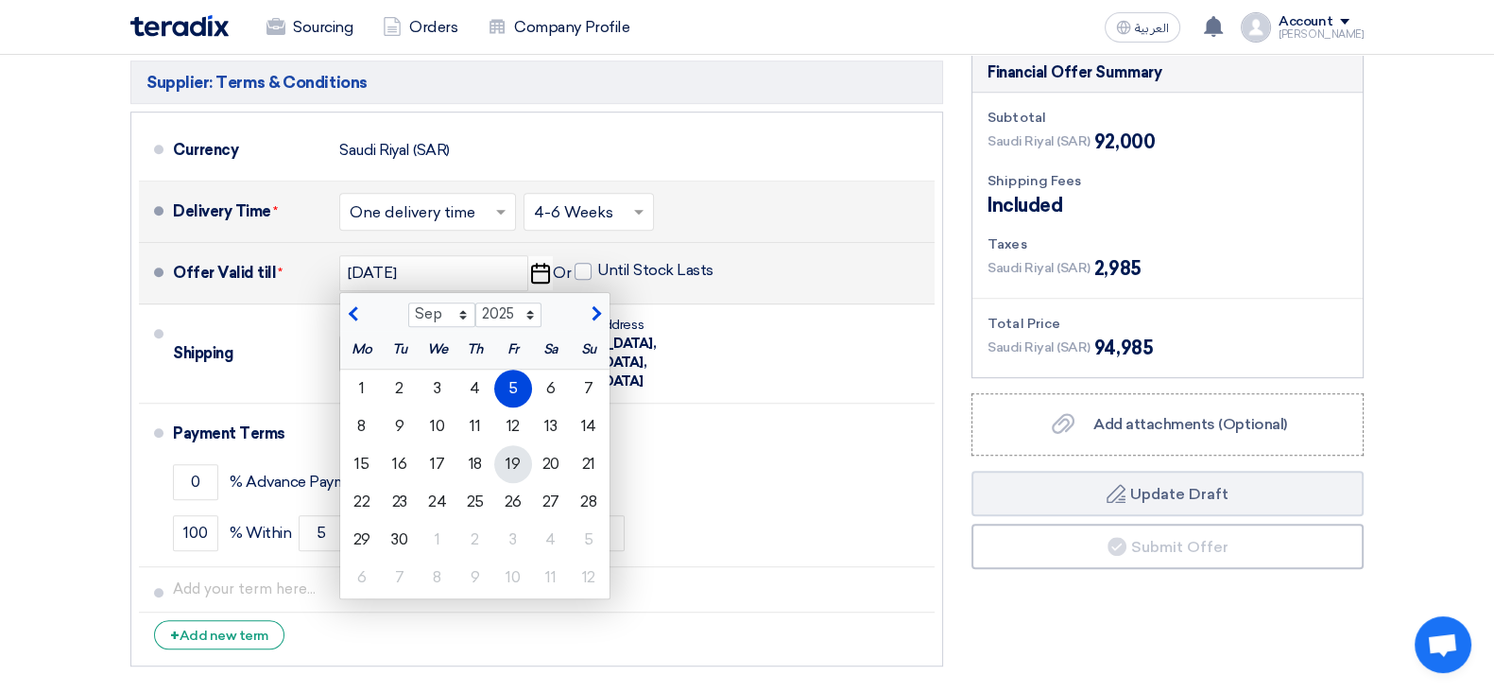
click at [510, 463] on div "19" at bounding box center [513, 464] width 38 height 38
type input "9/19/2025"
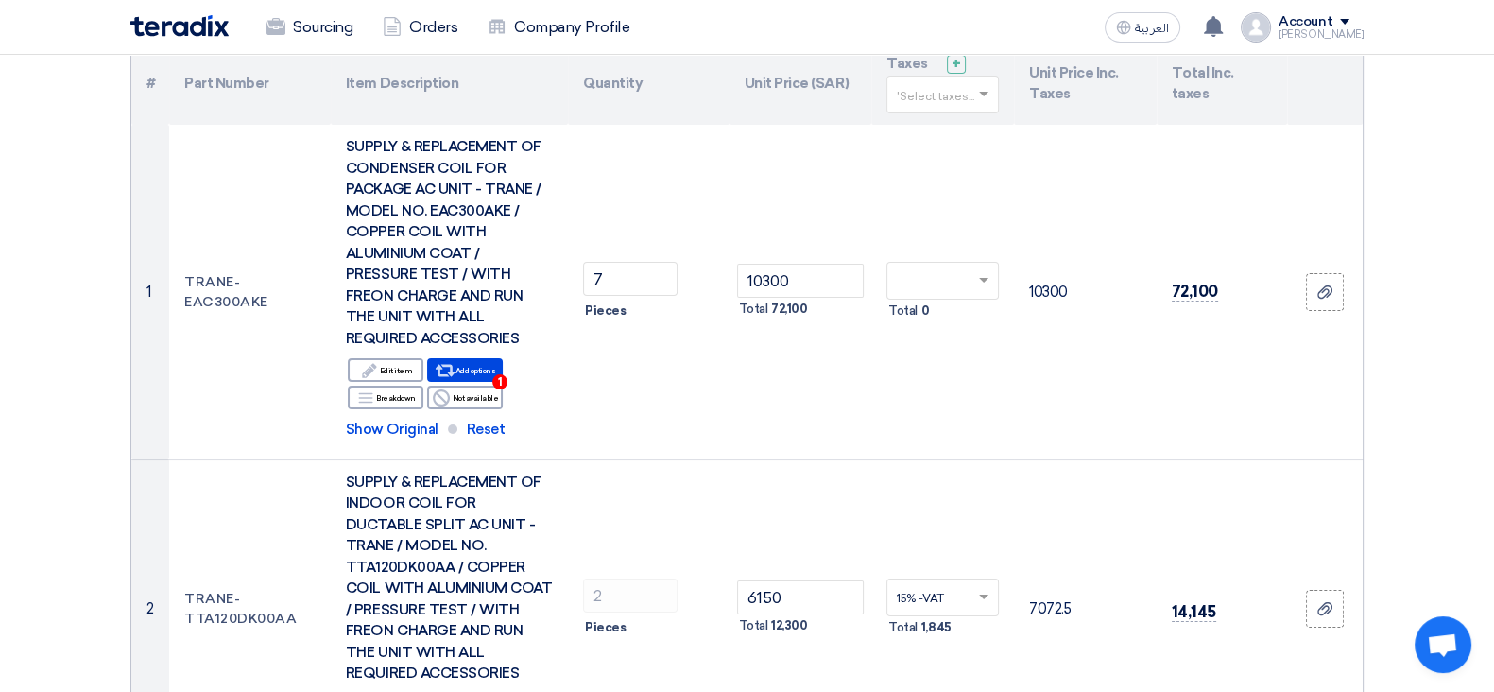
scroll to position [235, 0]
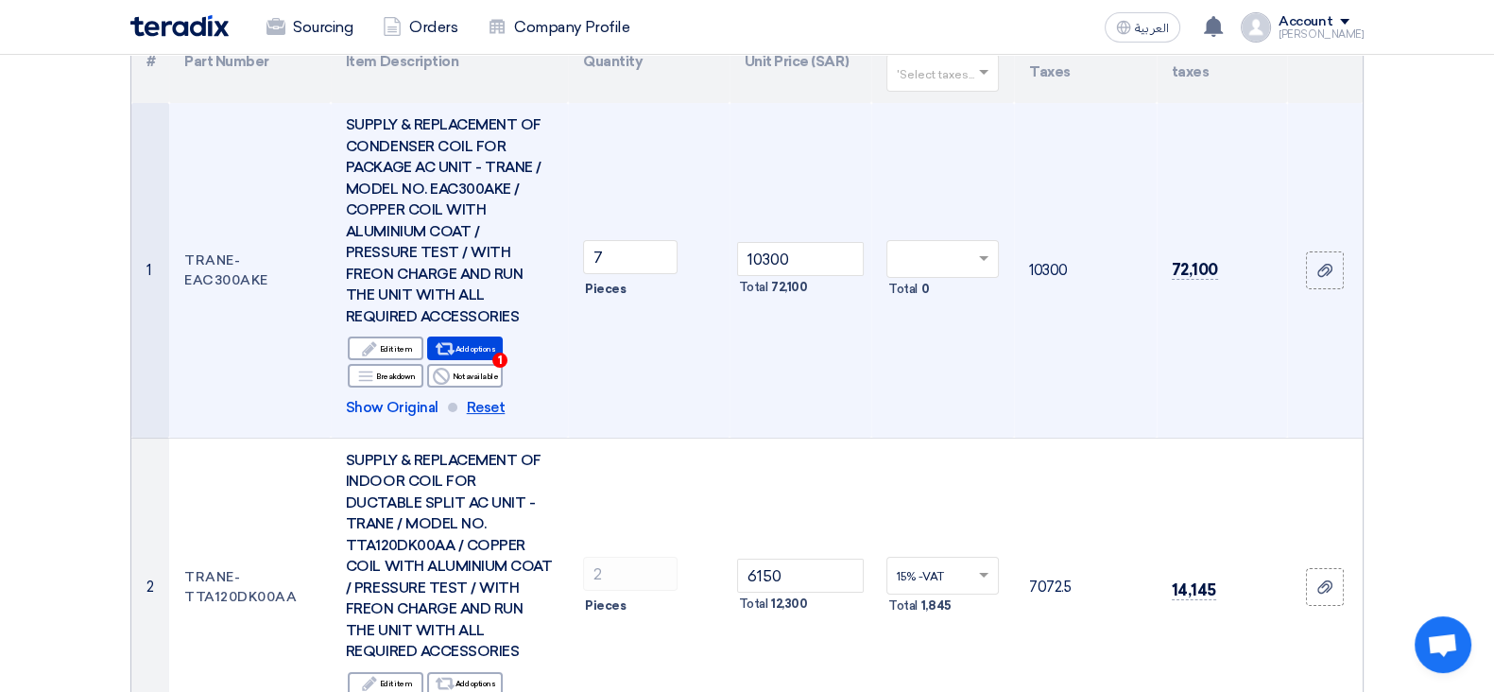
click at [475, 403] on span "Reset" at bounding box center [486, 408] width 39 height 22
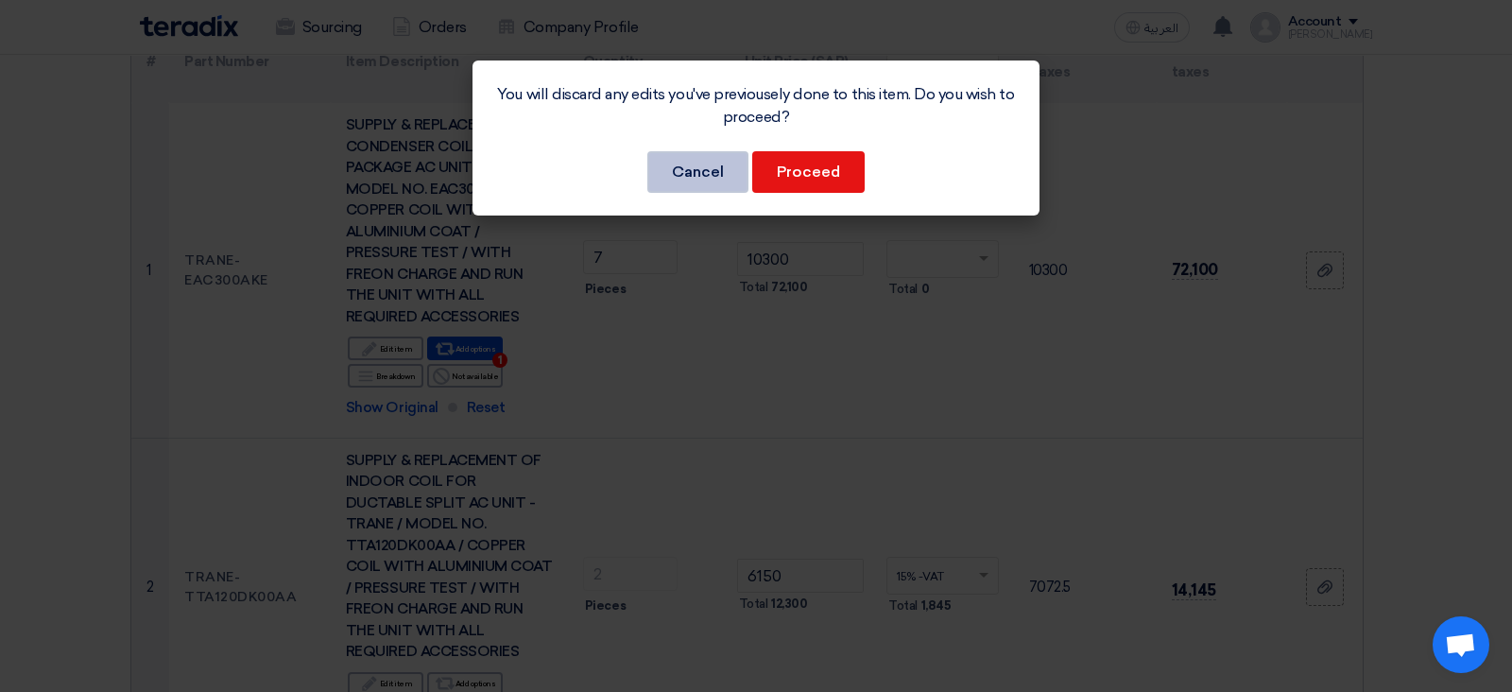
click at [679, 177] on button "Cancel" at bounding box center [697, 172] width 101 height 42
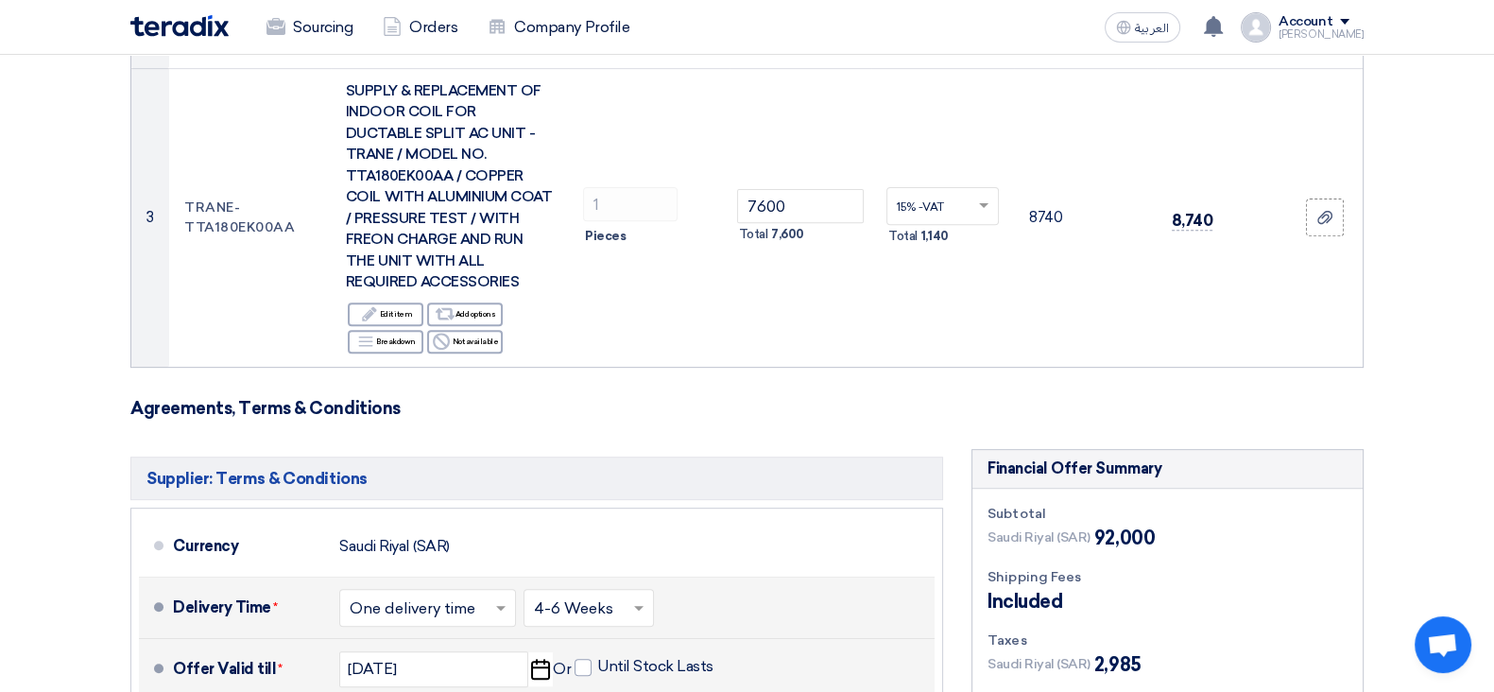
scroll to position [1021, 0]
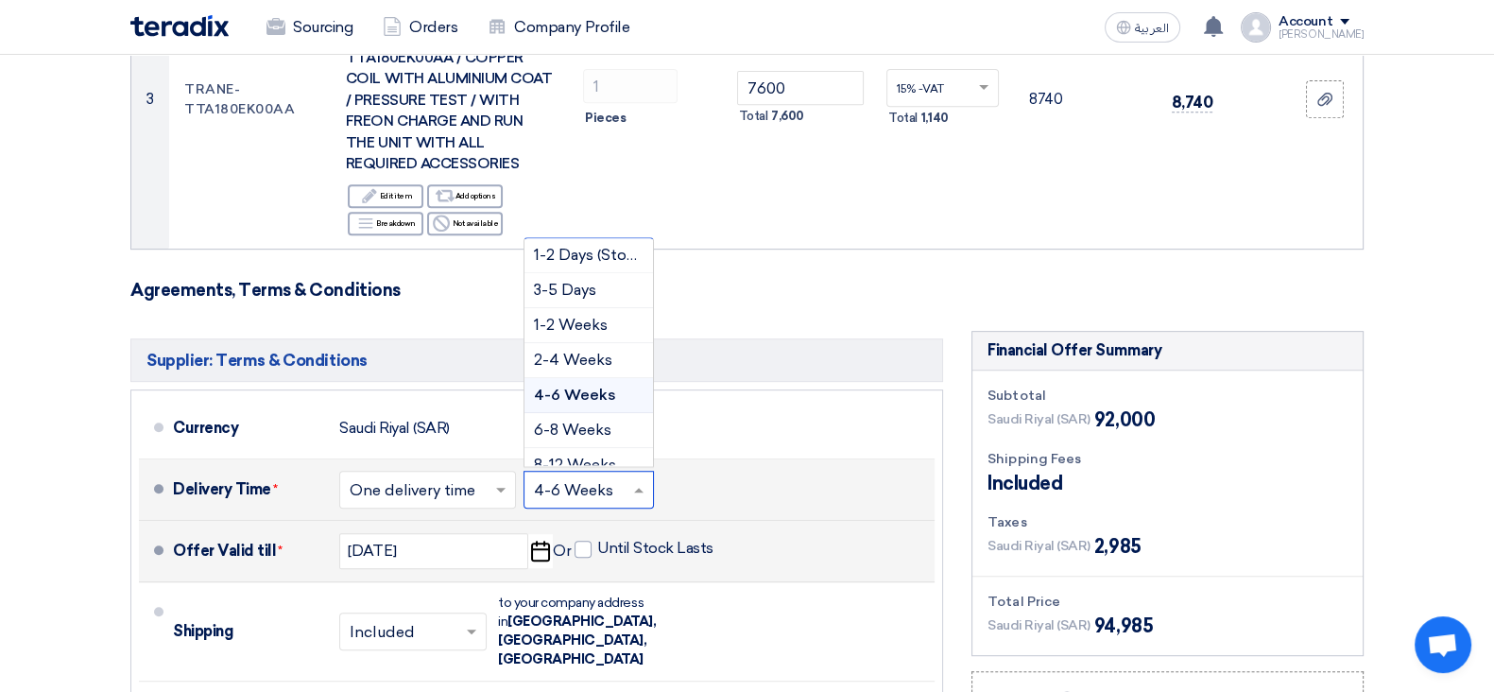
click at [588, 482] on input "text" at bounding box center [589, 490] width 111 height 27
click at [595, 383] on div "4-6 Weeks" at bounding box center [588, 395] width 128 height 35
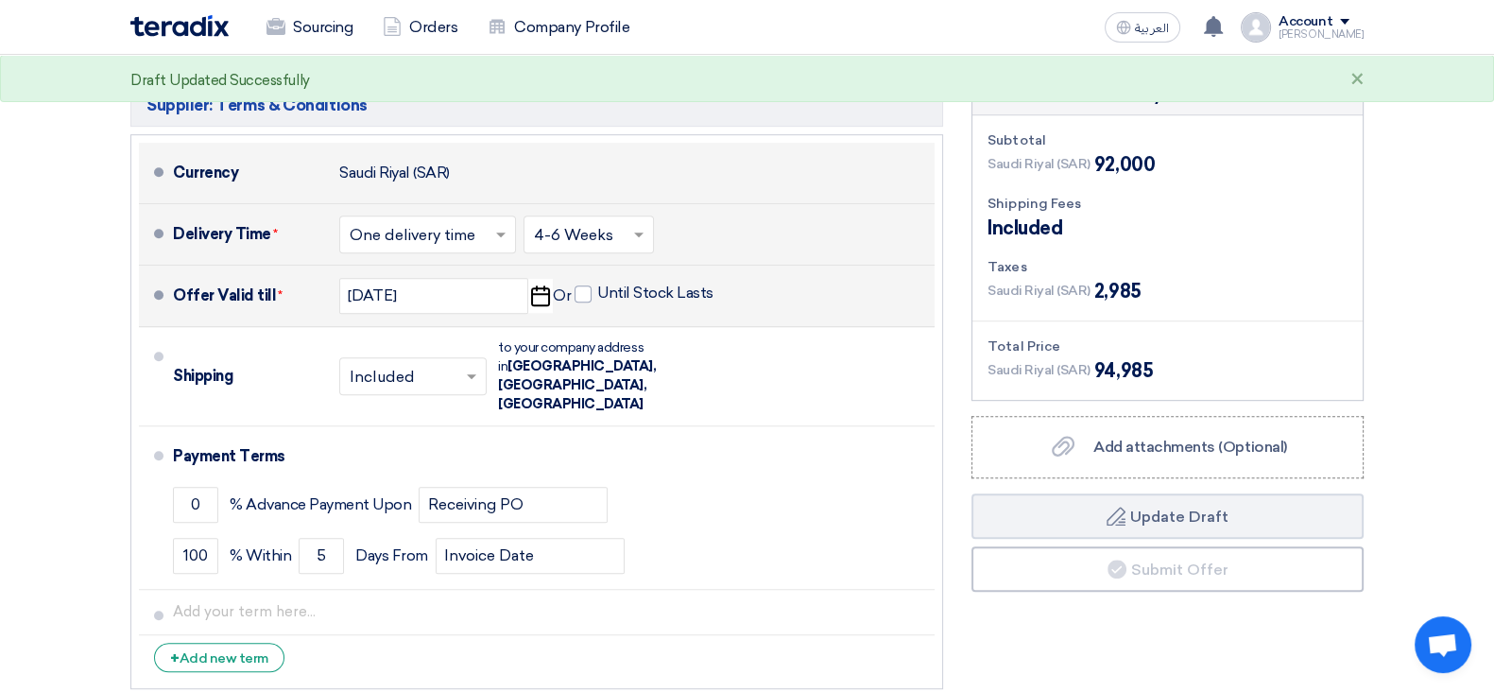
scroll to position [1258, 0]
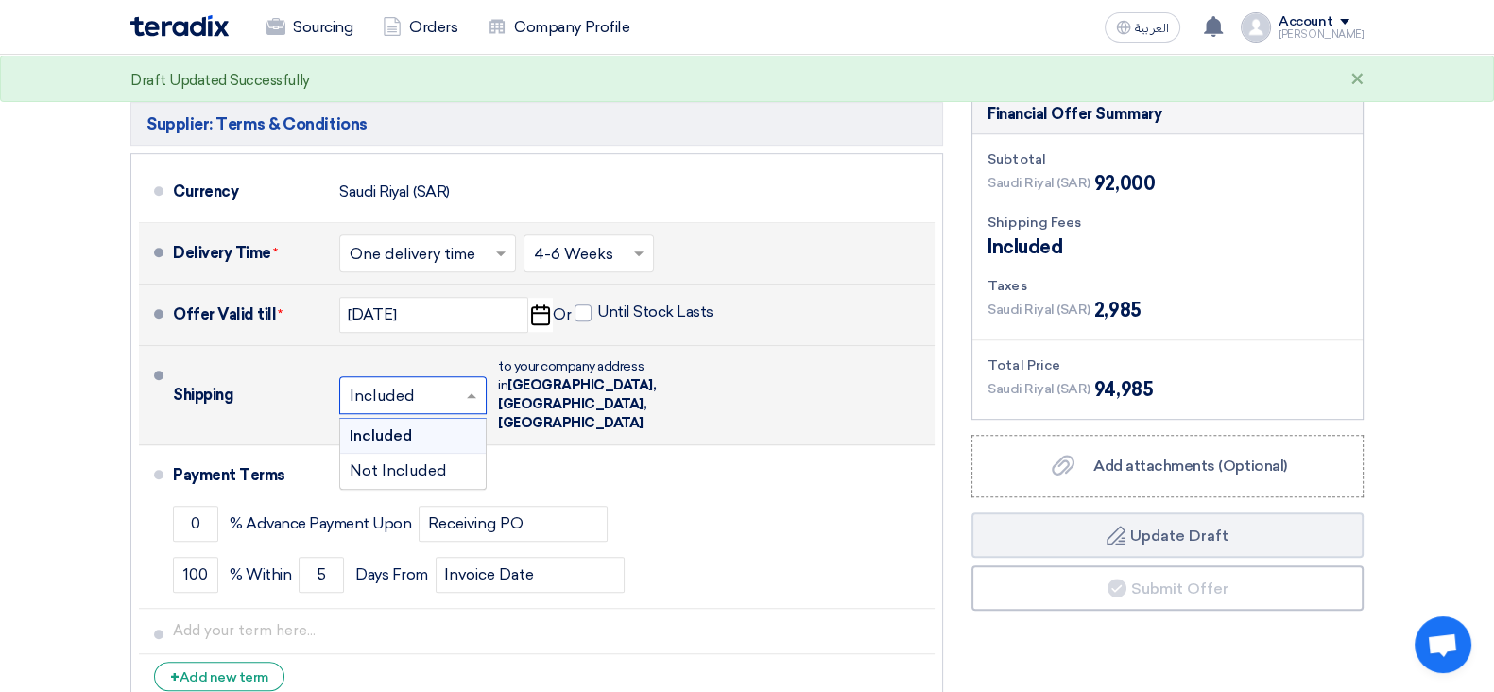
click at [439, 381] on div at bounding box center [413, 394] width 146 height 27
click at [420, 419] on div "Included" at bounding box center [413, 436] width 146 height 35
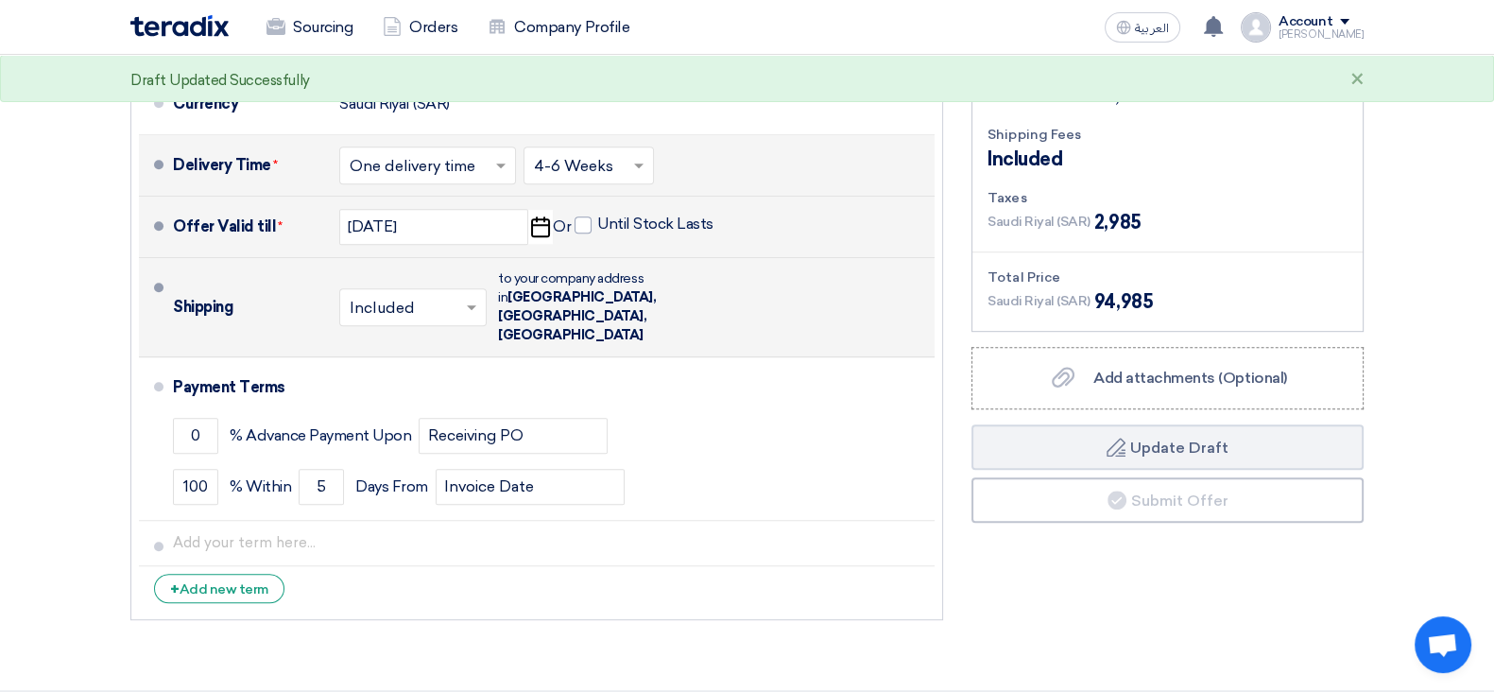
scroll to position [1376, 0]
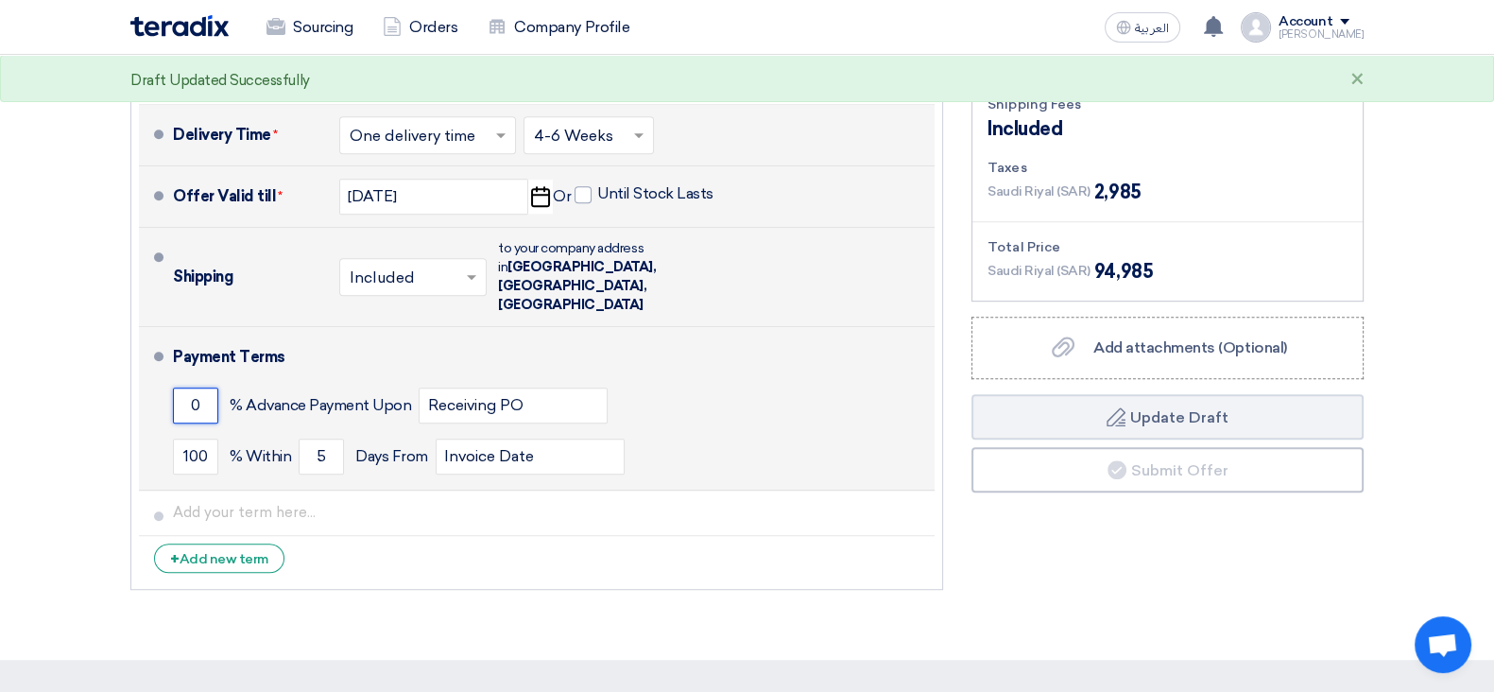
click at [195, 387] on input "0" at bounding box center [195, 405] width 45 height 36
drag, startPoint x: 195, startPoint y: 357, endPoint x: 206, endPoint y: 356, distance: 11.4
click at [206, 387] on input "0" at bounding box center [195, 405] width 45 height 36
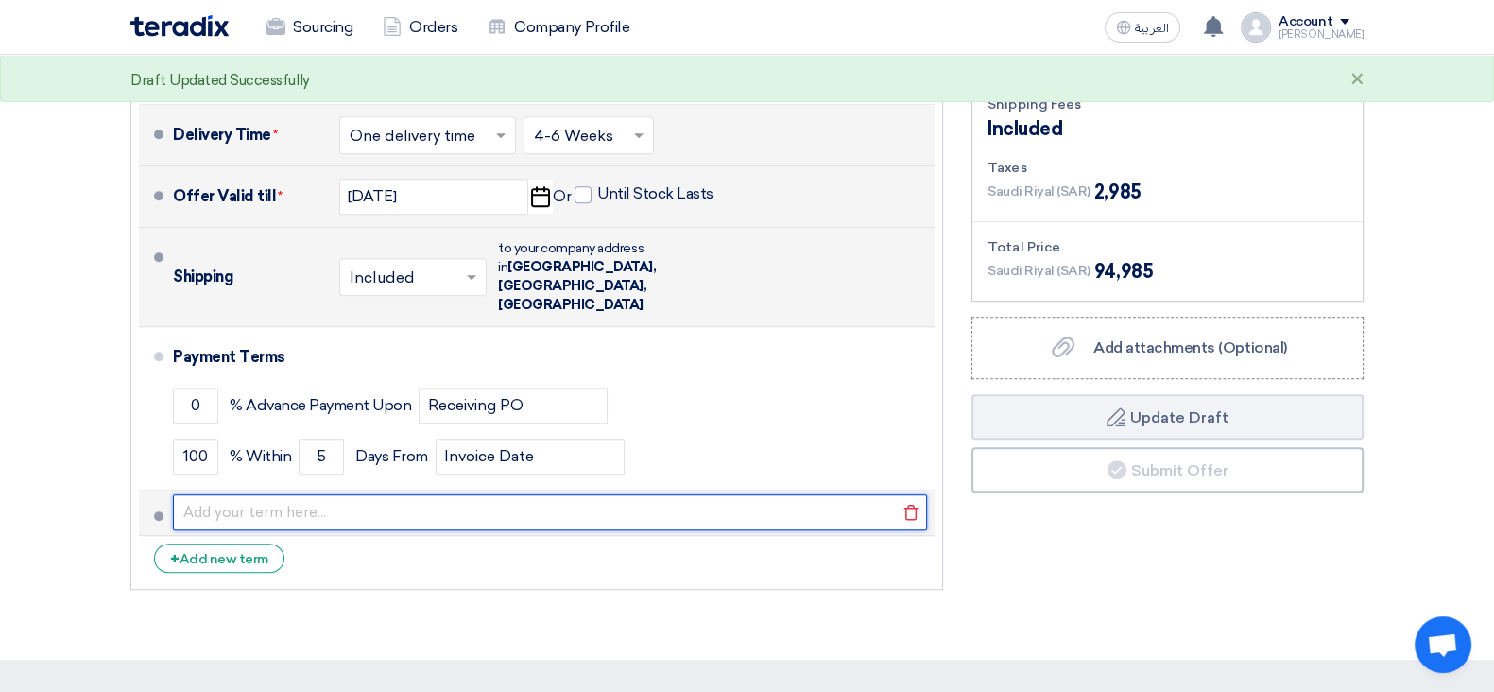
click at [398, 494] on input "text" at bounding box center [550, 512] width 754 height 36
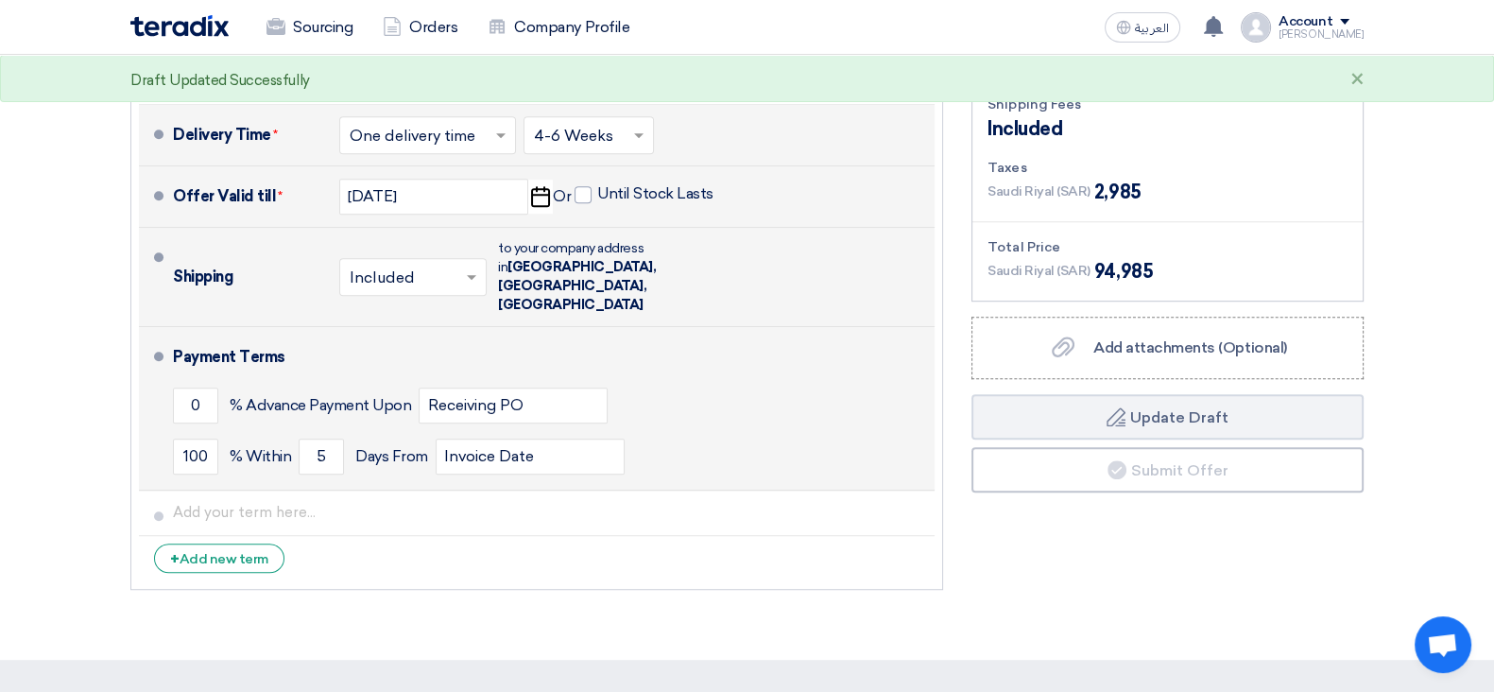
click at [747, 385] on div "0 % Advance Payment Upon Receiving PO" at bounding box center [550, 405] width 754 height 51
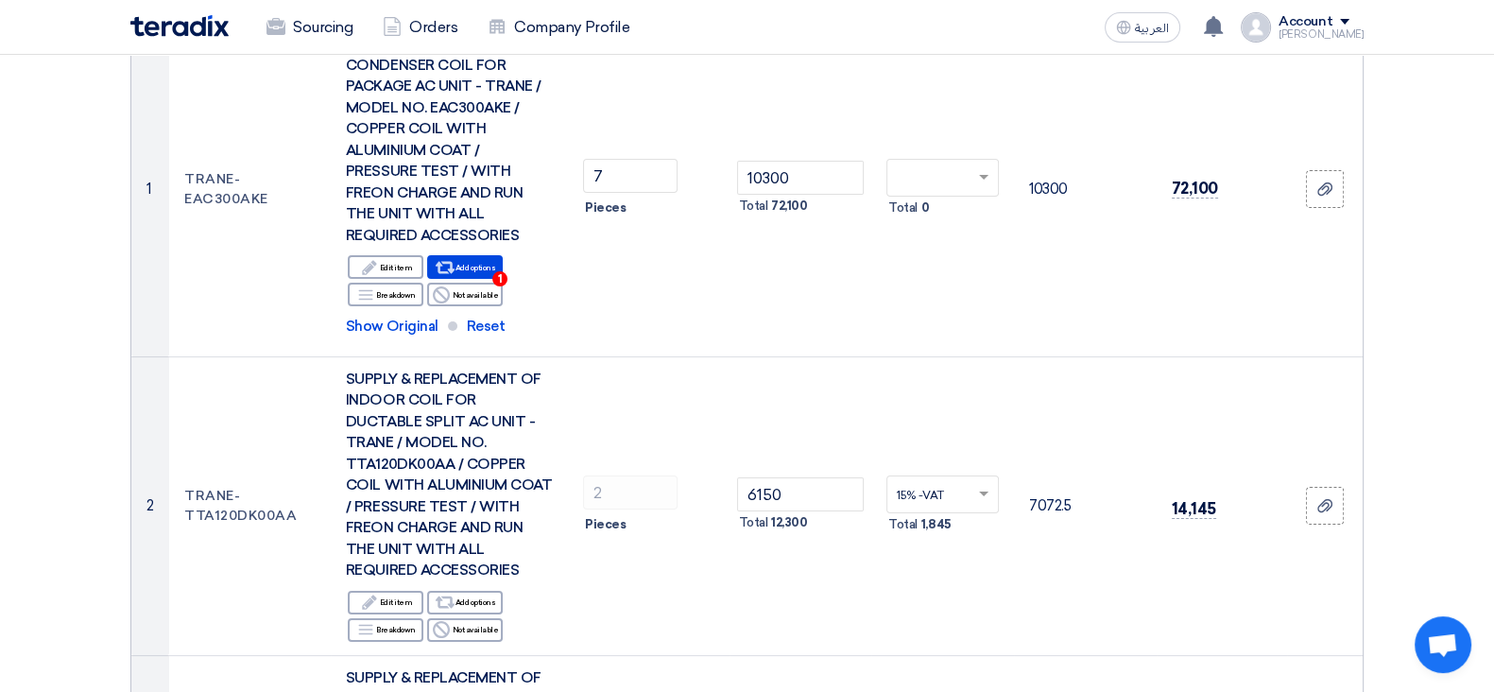
scroll to position [313, 0]
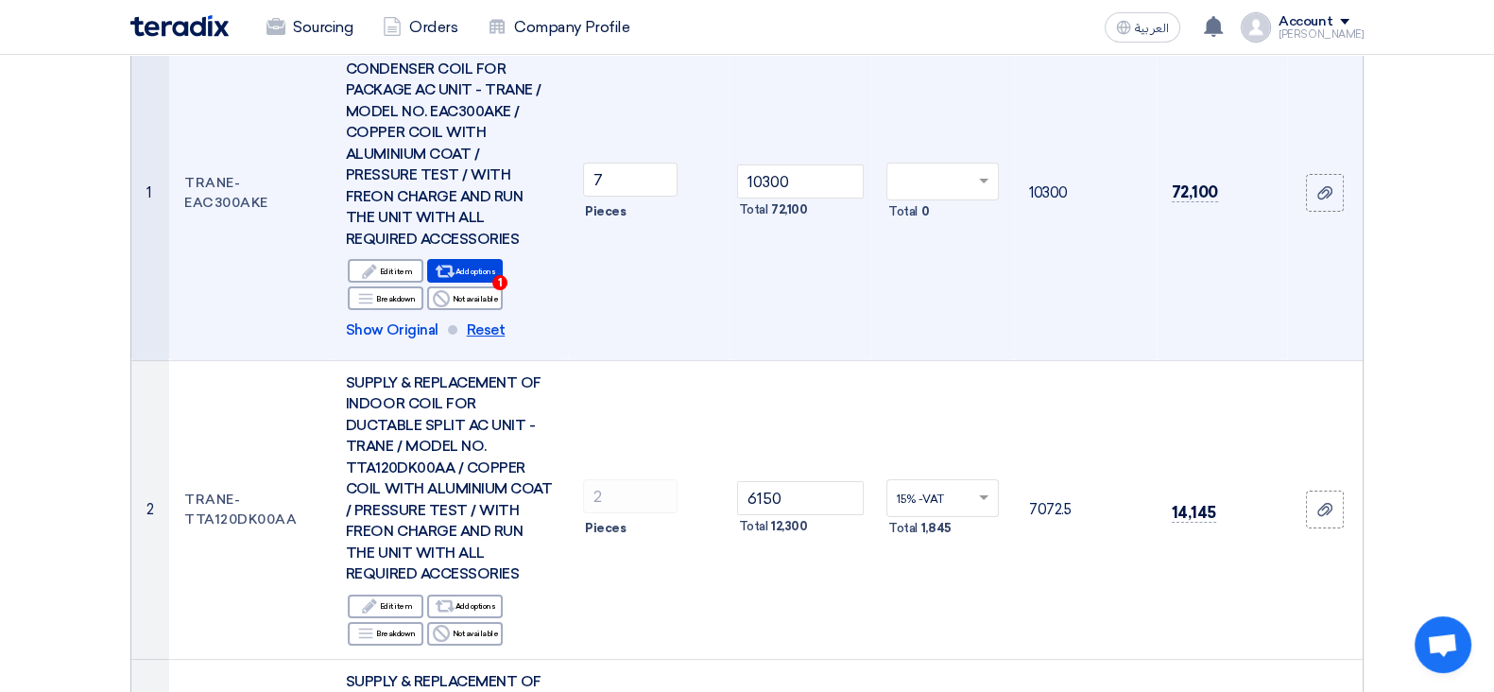
click at [471, 323] on span "Reset" at bounding box center [486, 330] width 39 height 22
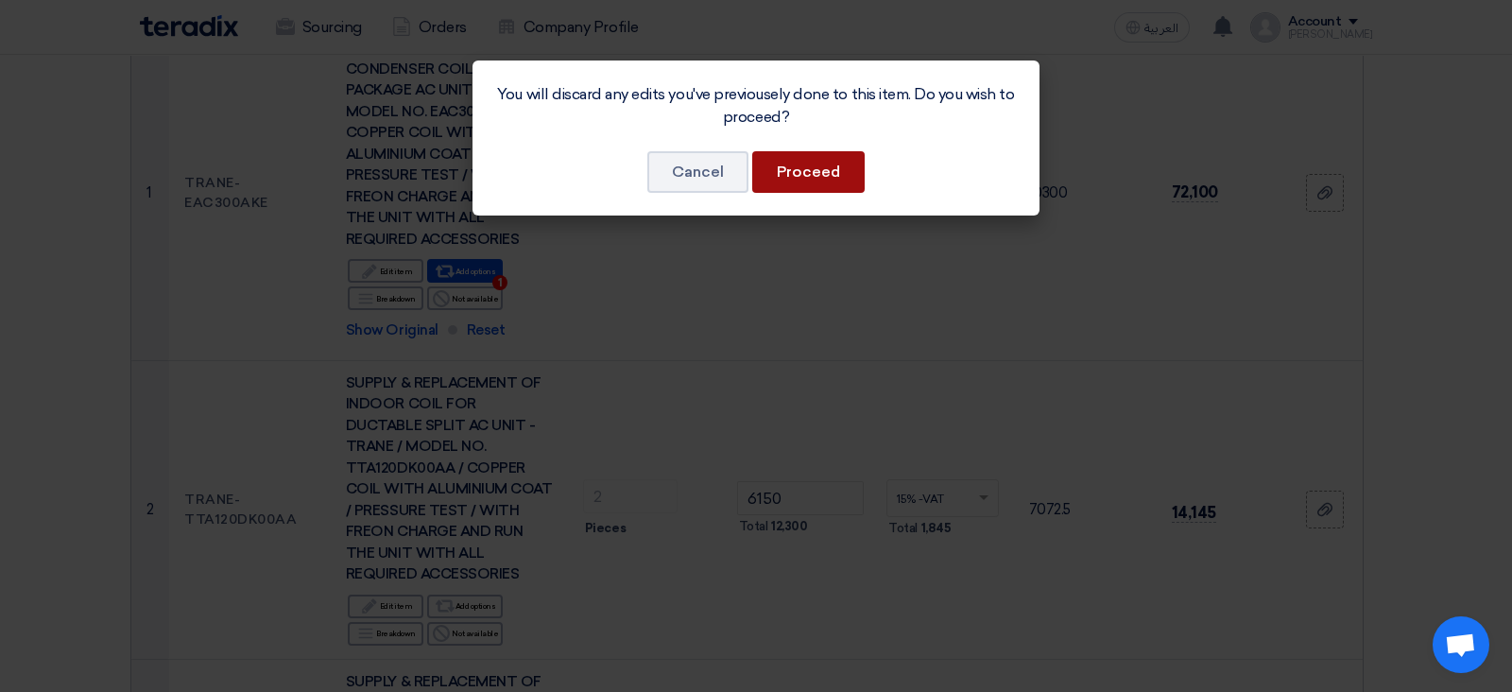
click at [790, 172] on button "Proceed" at bounding box center [808, 172] width 112 height 42
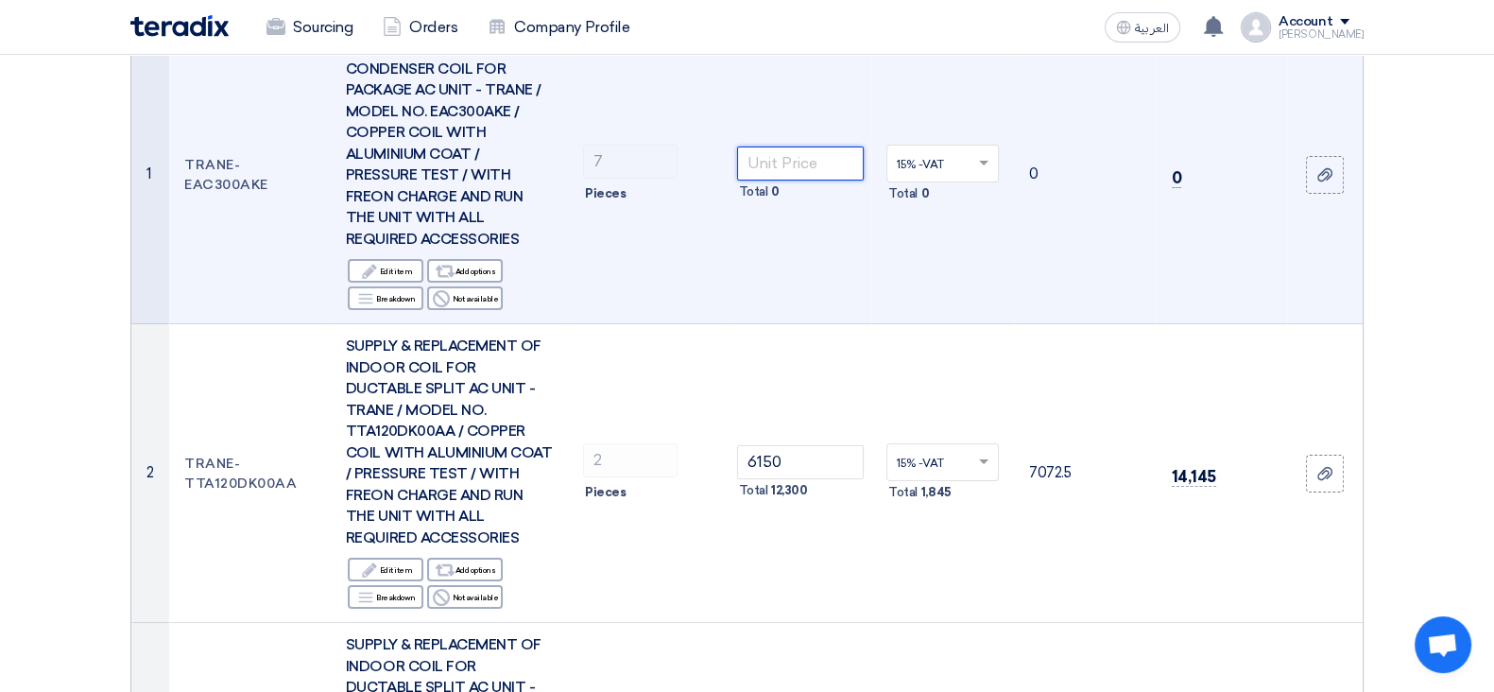
click at [797, 176] on input "number" at bounding box center [801, 163] width 128 height 34
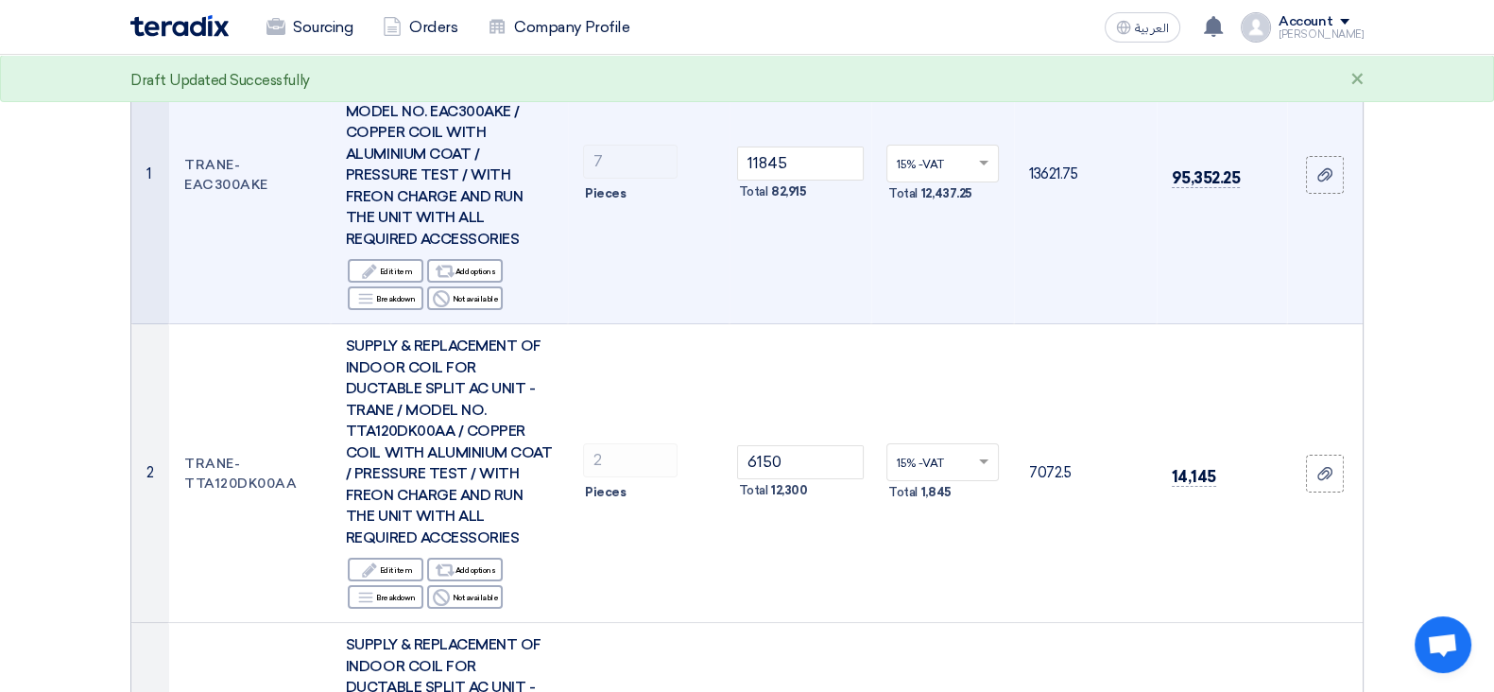
click at [847, 316] on td "11845 Total 82,915" at bounding box center [800, 175] width 143 height 299
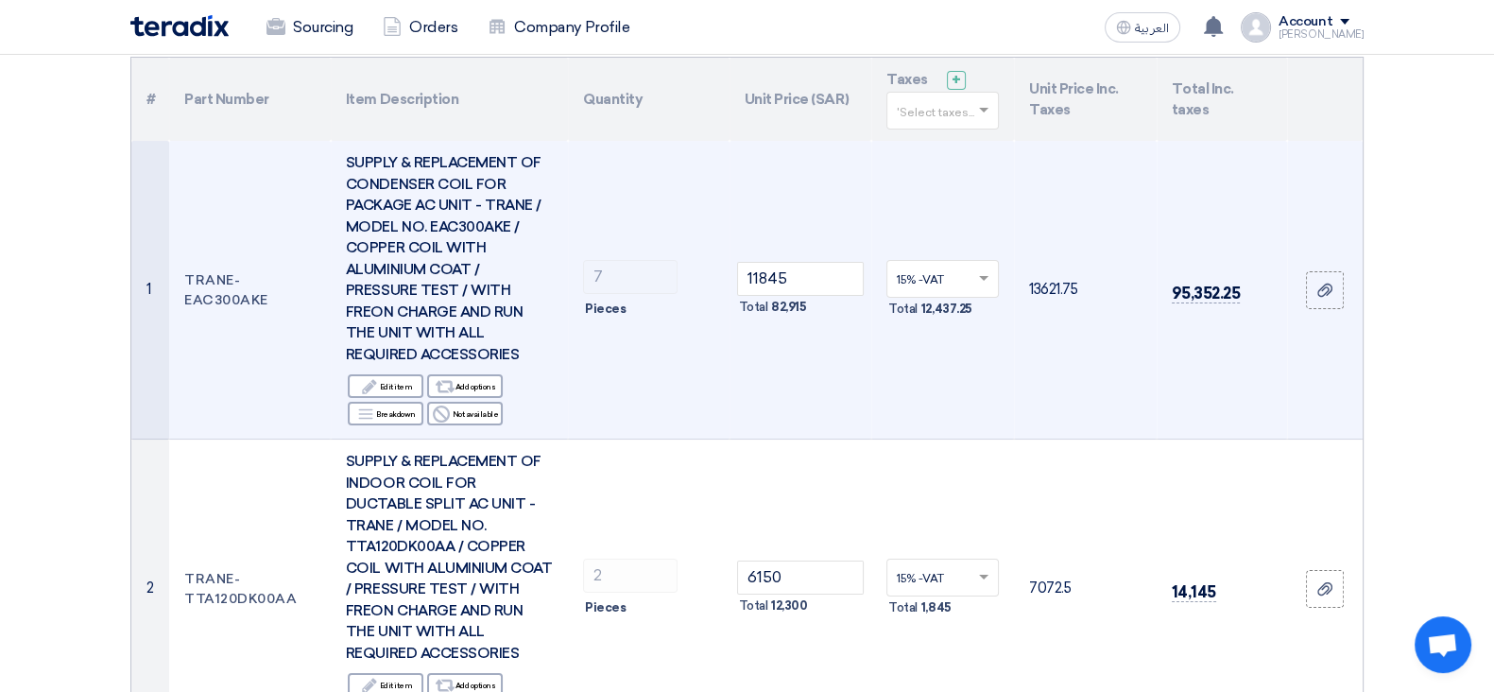
scroll to position [195, 0]
click at [624, 281] on tr "1 TRANE-EAC300AKE SUPPLY & REPLACEMENT OF CONDENSER COIL FOR PACKAGE AC UNIT - …" at bounding box center [746, 293] width 1231 height 299
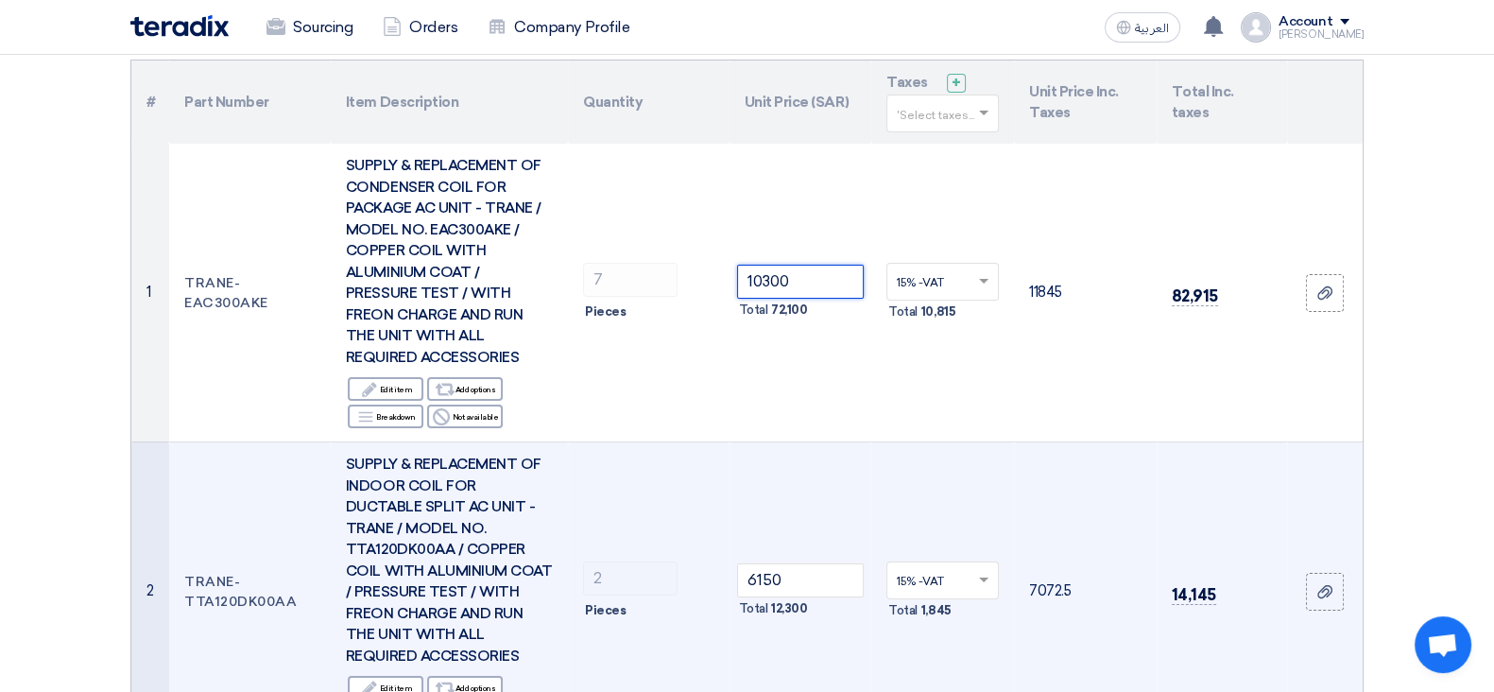
type input "10300"
click at [778, 446] on td "6150 Total 12,300" at bounding box center [800, 591] width 143 height 299
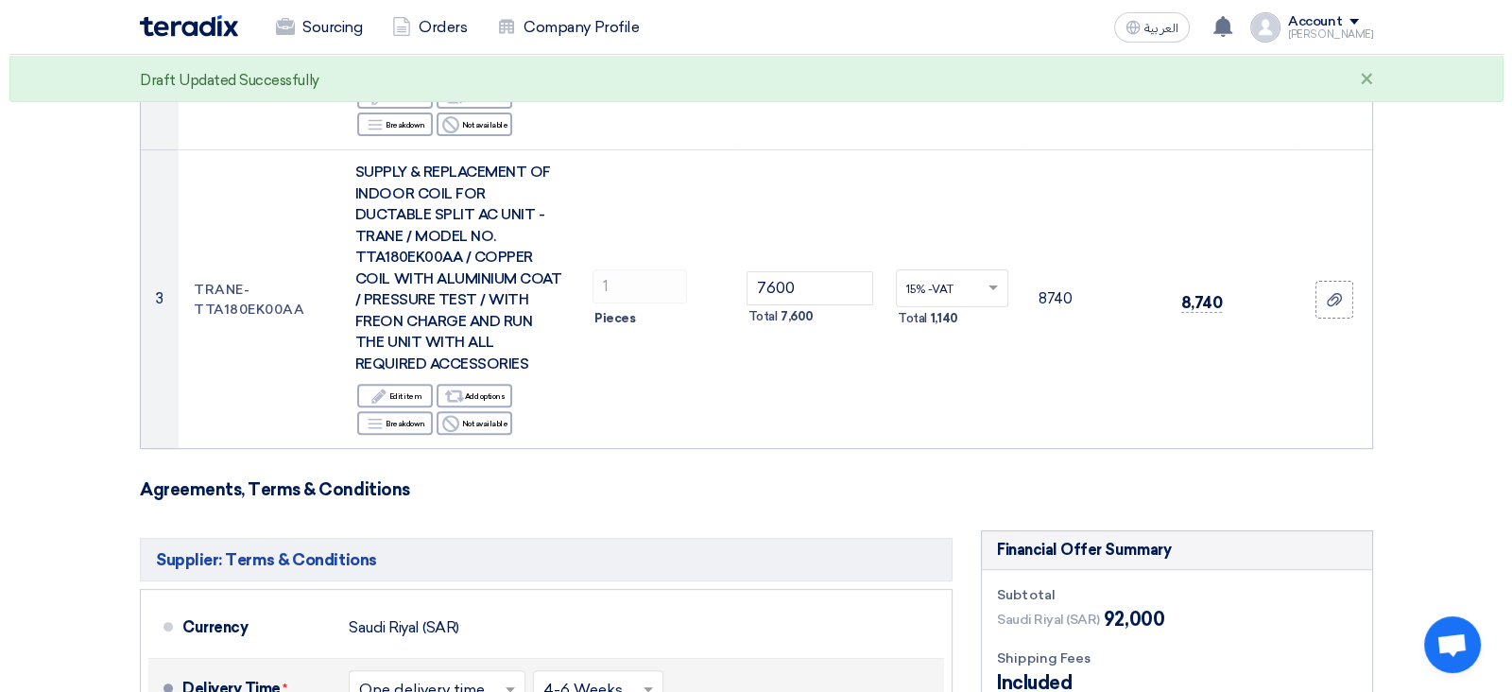
scroll to position [1258, 0]
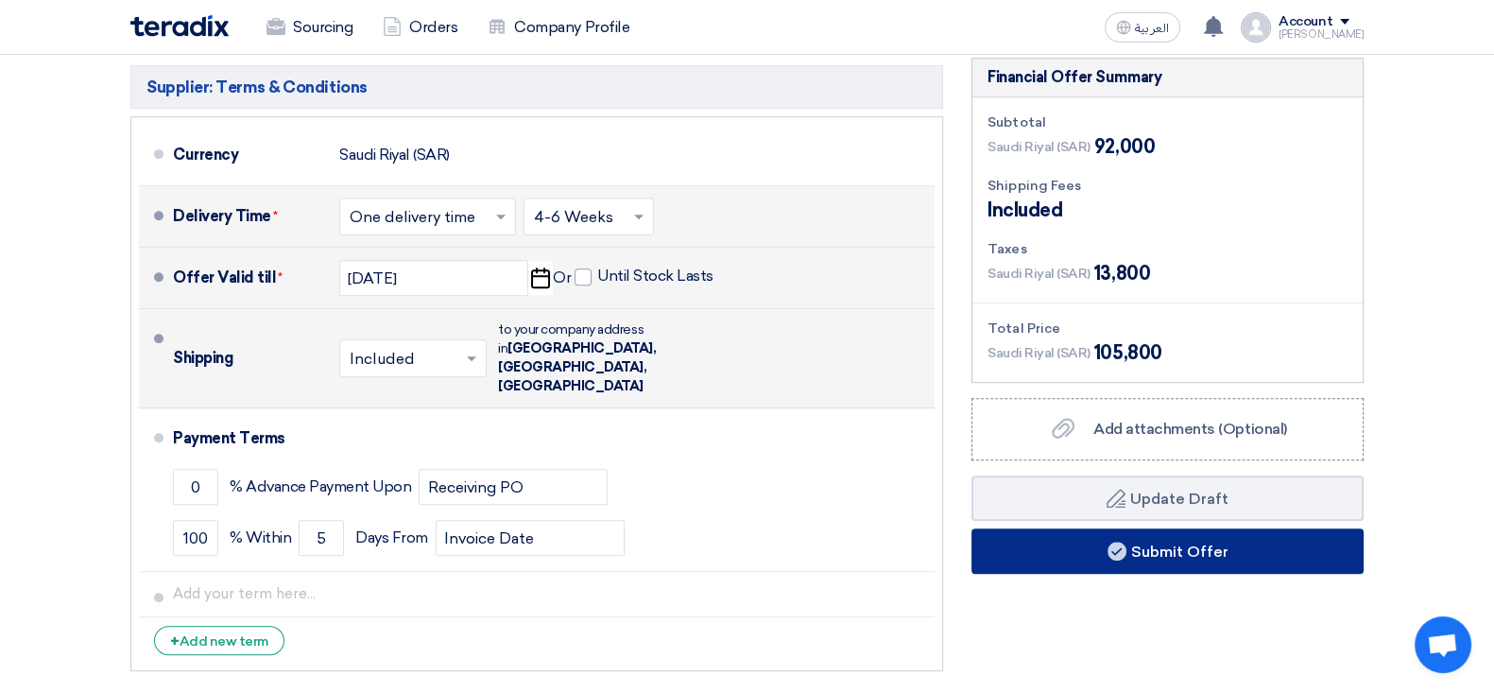
click at [1132, 548] on button "Submit Offer" at bounding box center [1167, 550] width 392 height 45
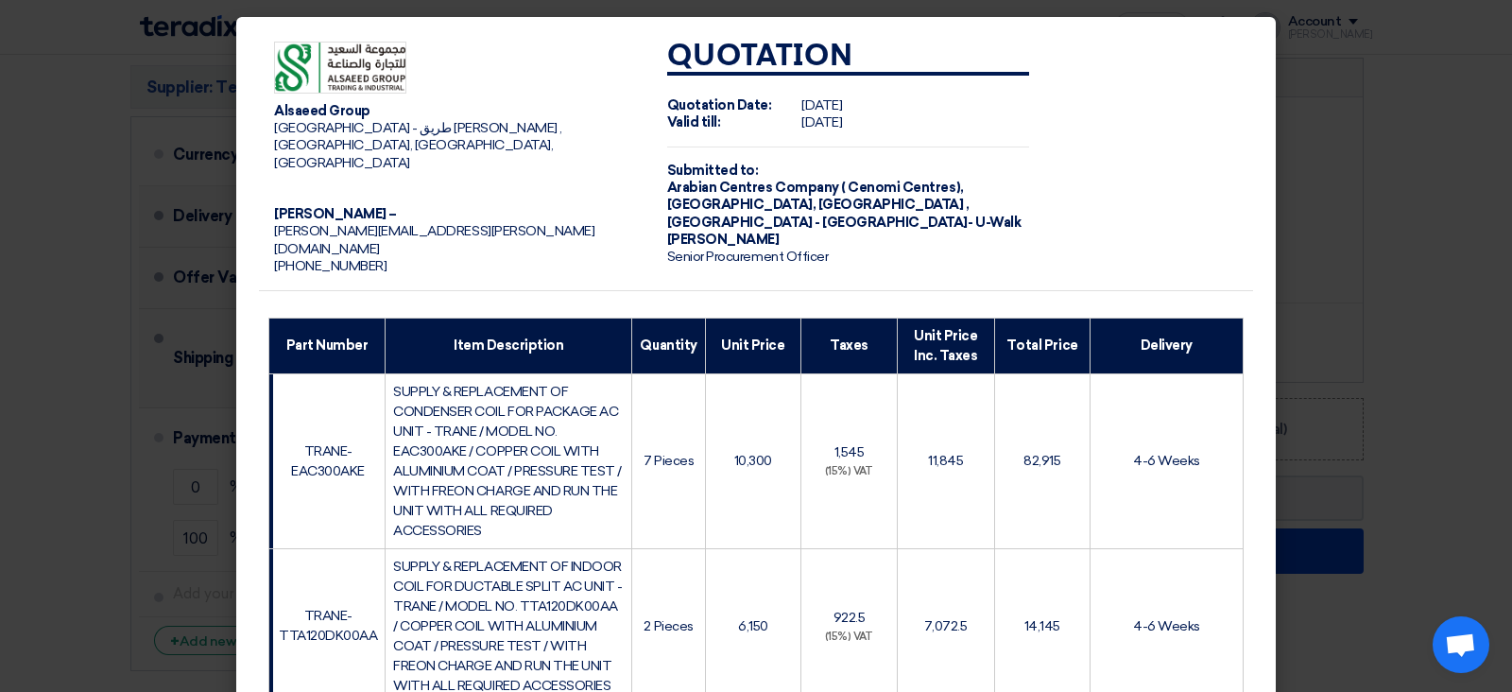
scroll to position [591, 0]
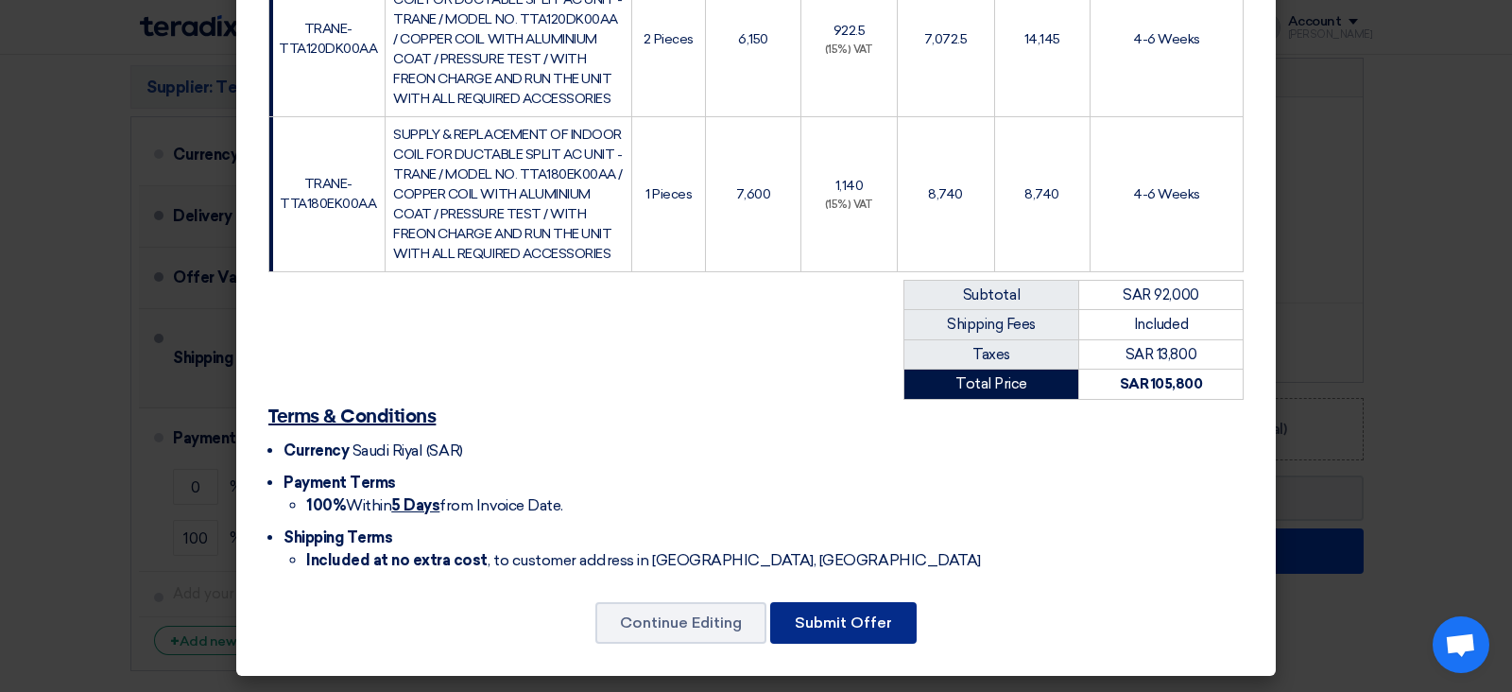
click at [818, 619] on button "Submit Offer" at bounding box center [843, 623] width 146 height 42
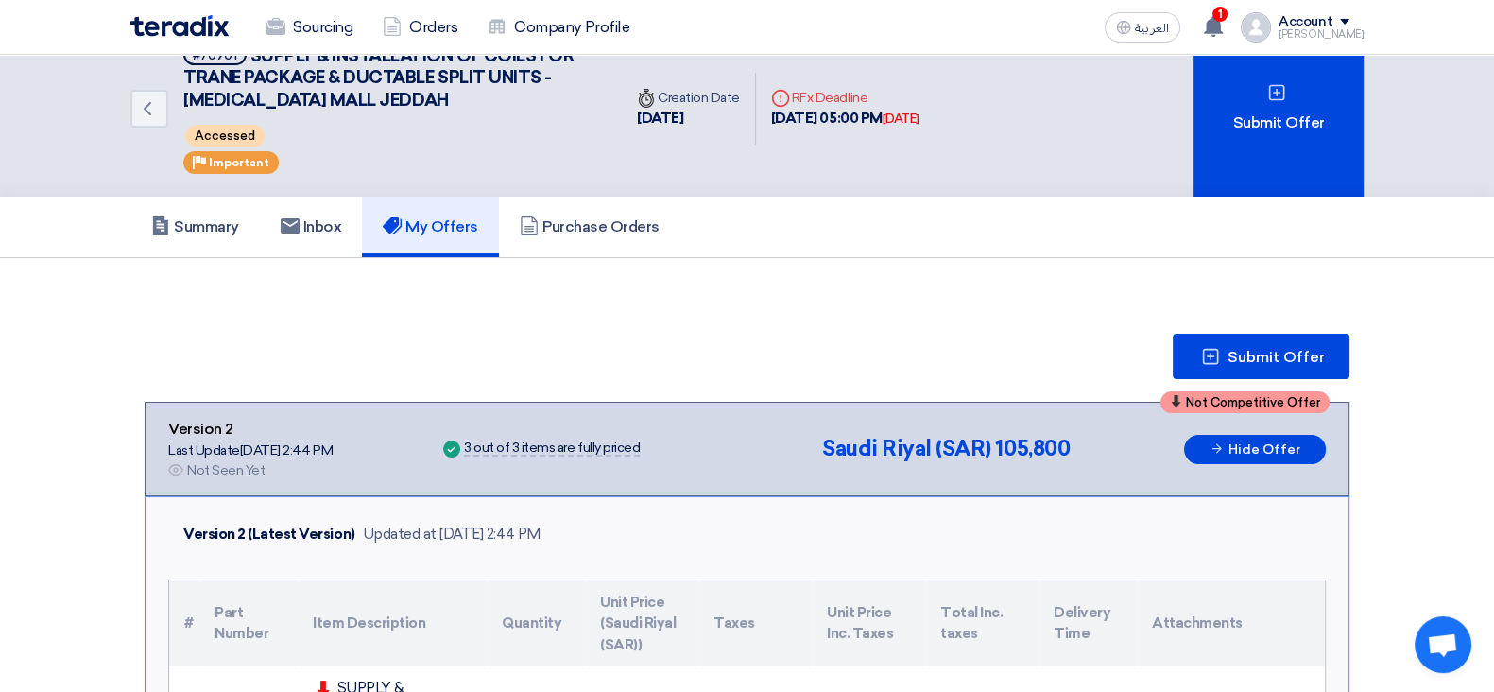
scroll to position [0, 0]
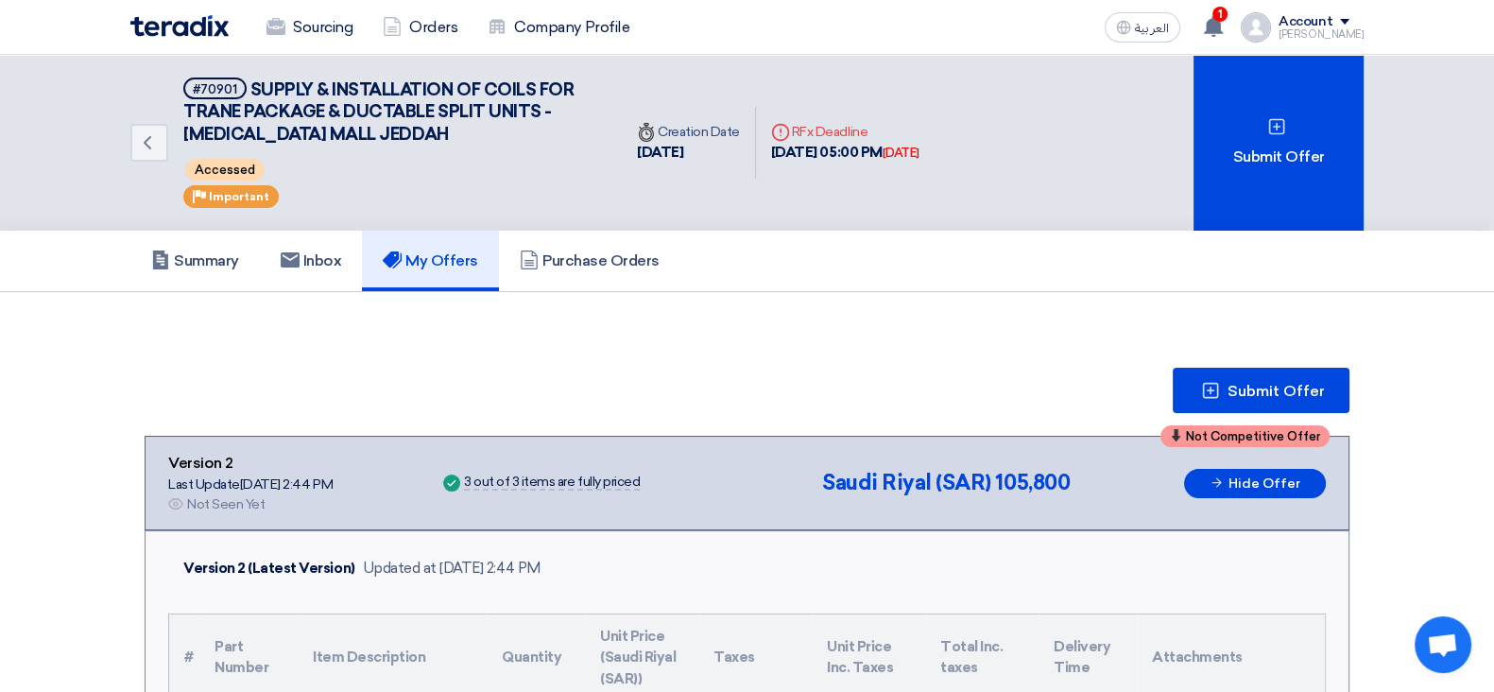
click at [213, 22] on img at bounding box center [179, 26] width 98 height 22
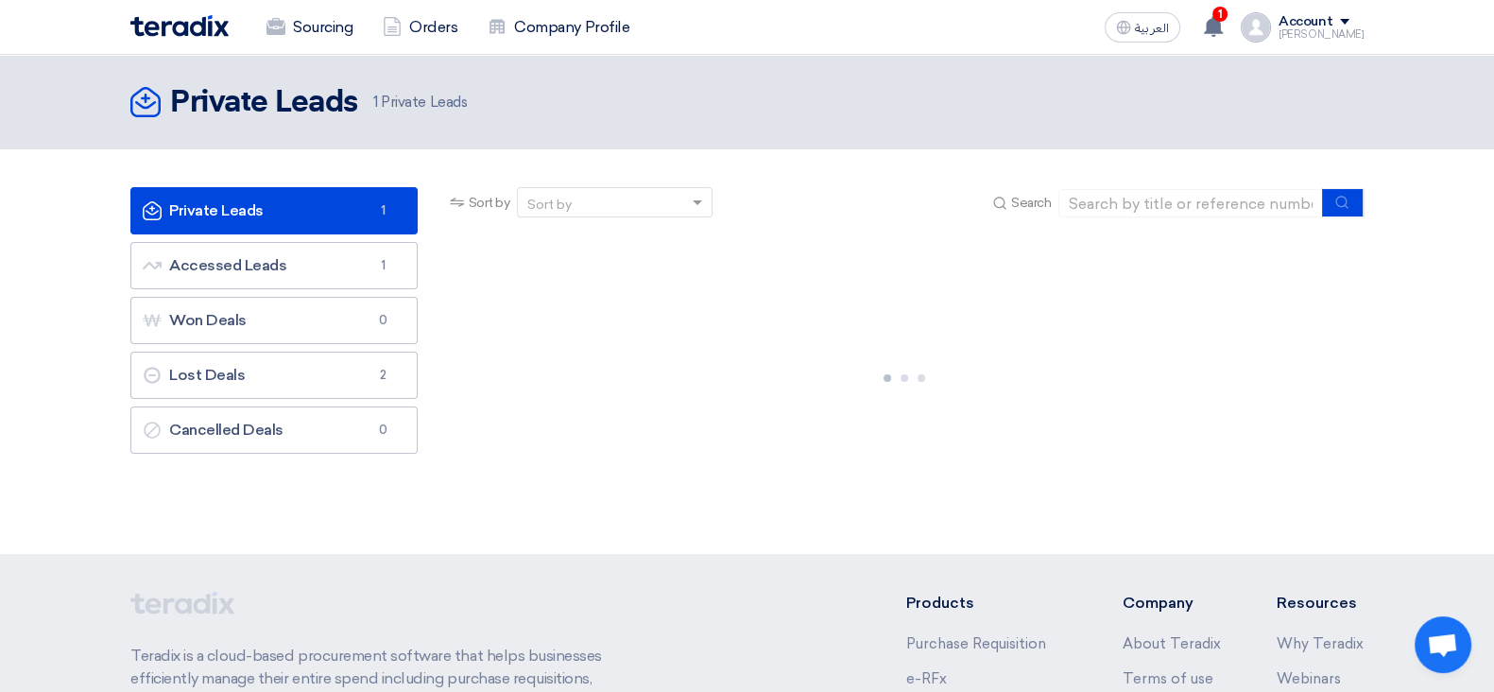
click at [326, 215] on link "Private Leads Private Leads 1" at bounding box center [273, 210] width 287 height 47
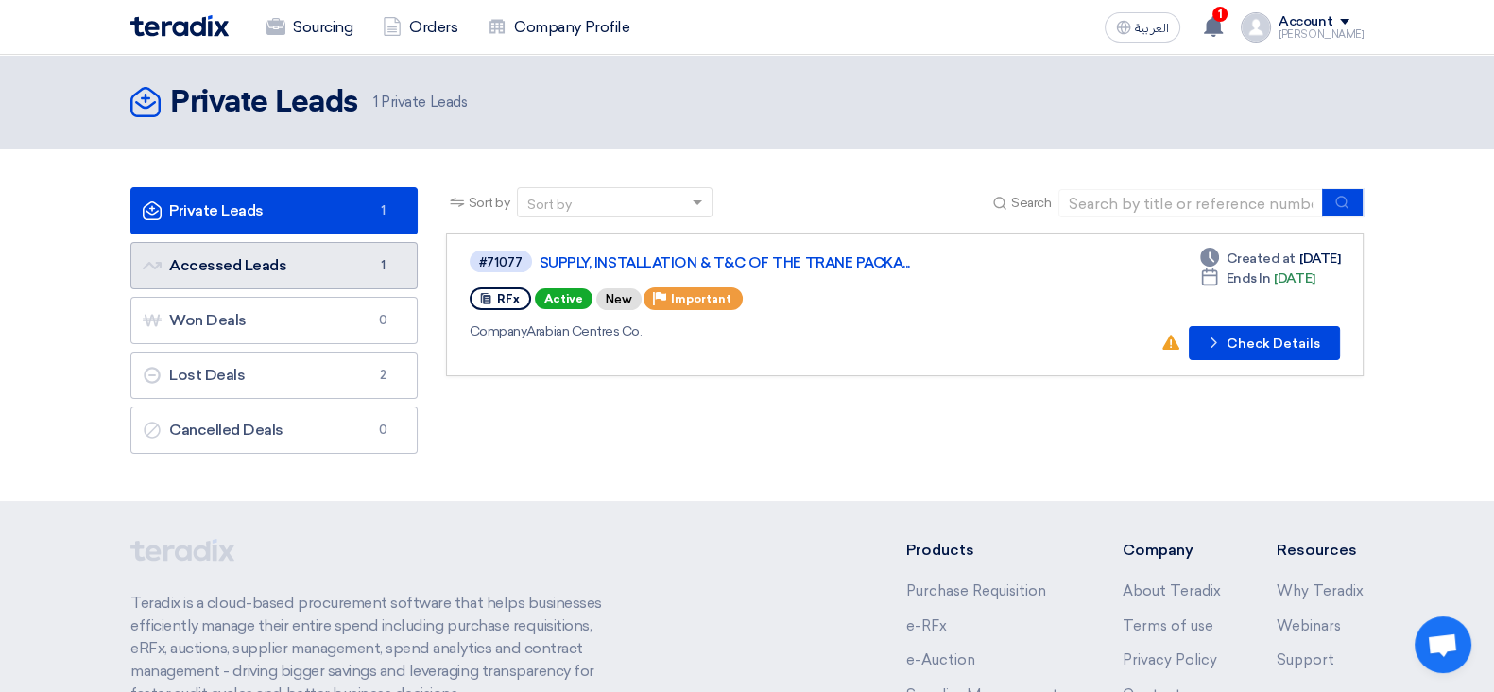
click at [320, 266] on link "Accessed Leads Accessed Leads 1" at bounding box center [273, 265] width 287 height 47
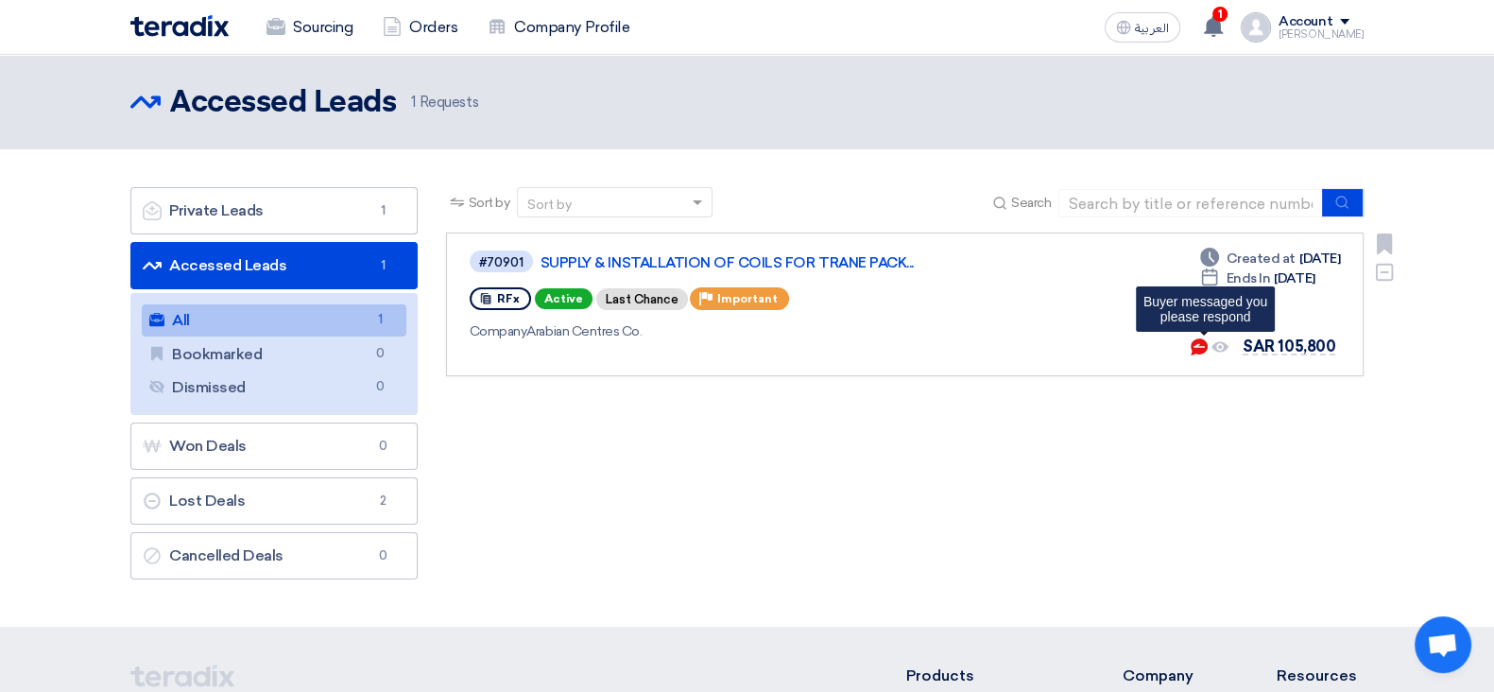
click at [1205, 344] on icon "Buyer messaged you <br> please respond" at bounding box center [1199, 346] width 17 height 17
click at [1204, 344] on icon "Buyer messaged you <br> please respond" at bounding box center [1199, 346] width 17 height 17
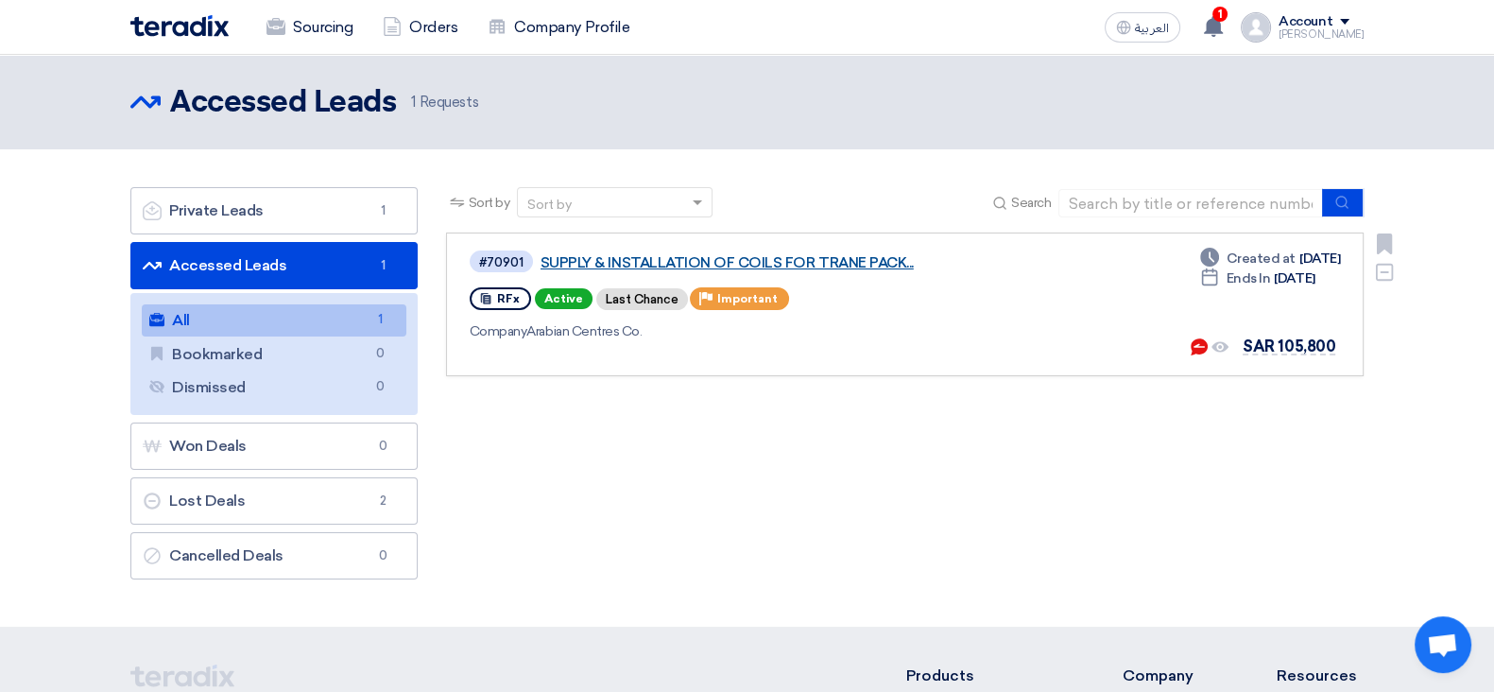
click at [803, 255] on link "SUPPLY & INSTALLATION OF COILS FOR TRANE PACK..." at bounding box center [776, 262] width 472 height 17
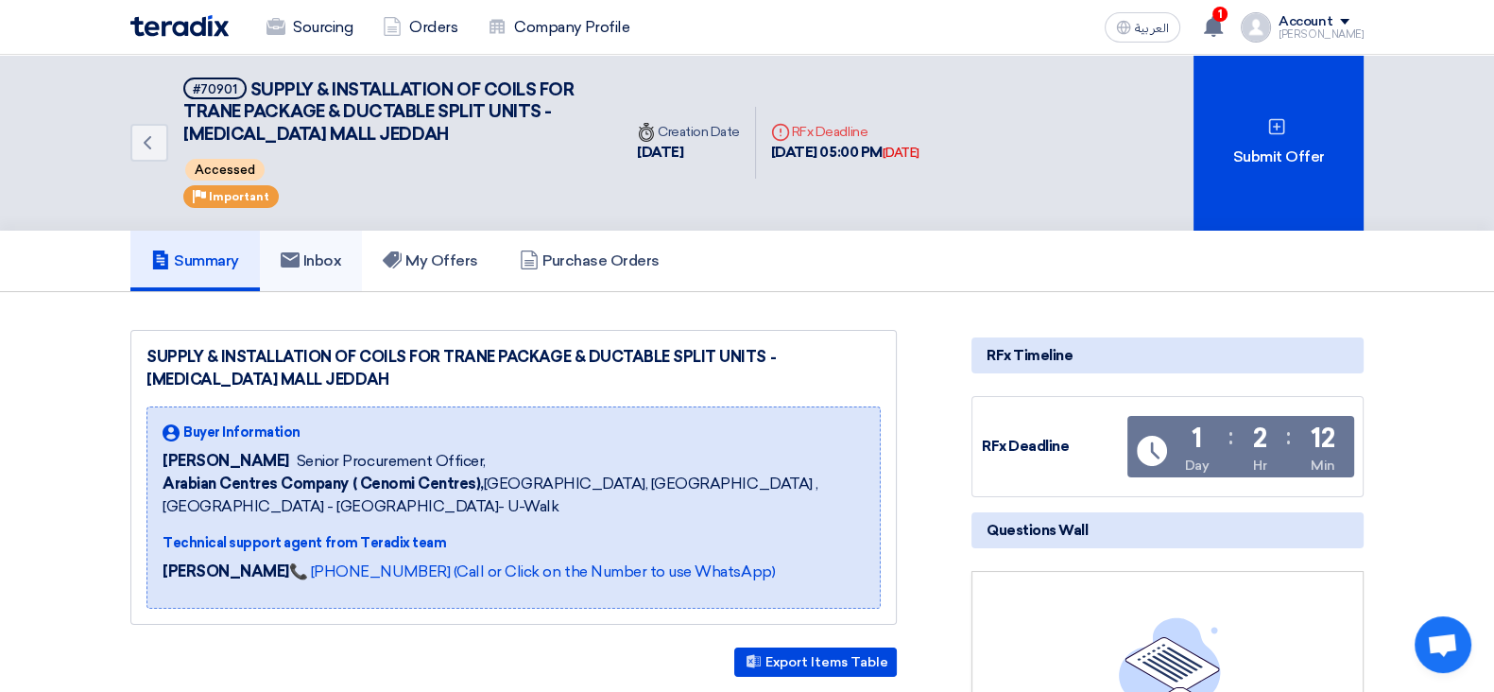
click at [342, 251] on h5 "Inbox" at bounding box center [311, 260] width 61 height 19
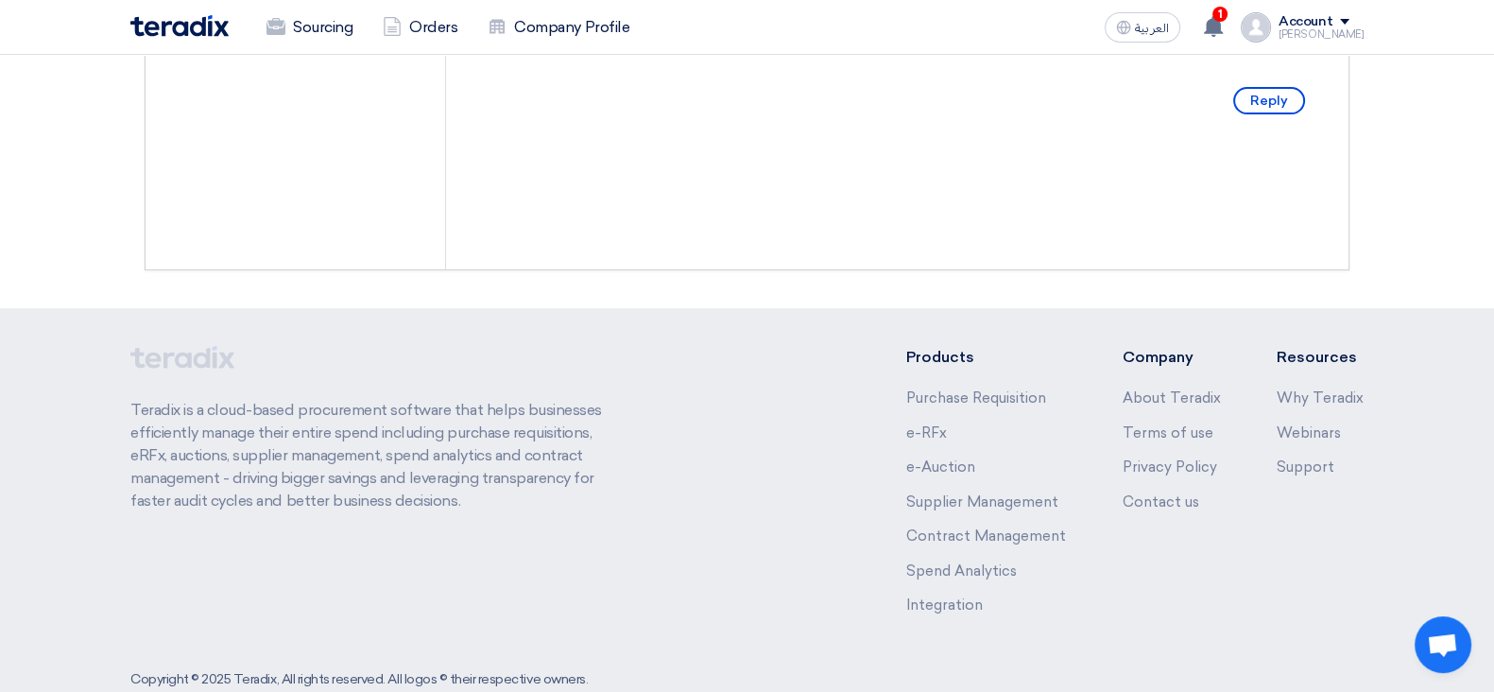
scroll to position [471, 0]
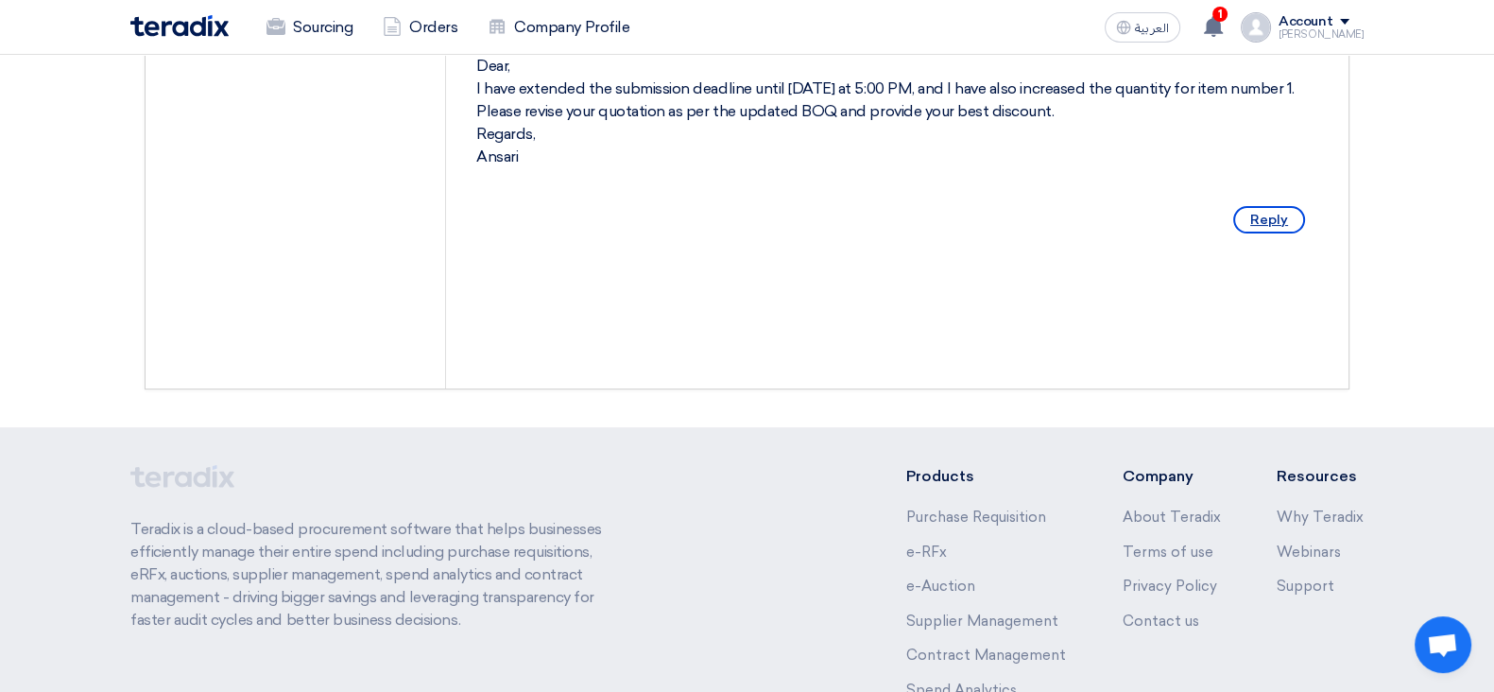
click at [1263, 233] on span "Reply" at bounding box center [1269, 219] width 72 height 27
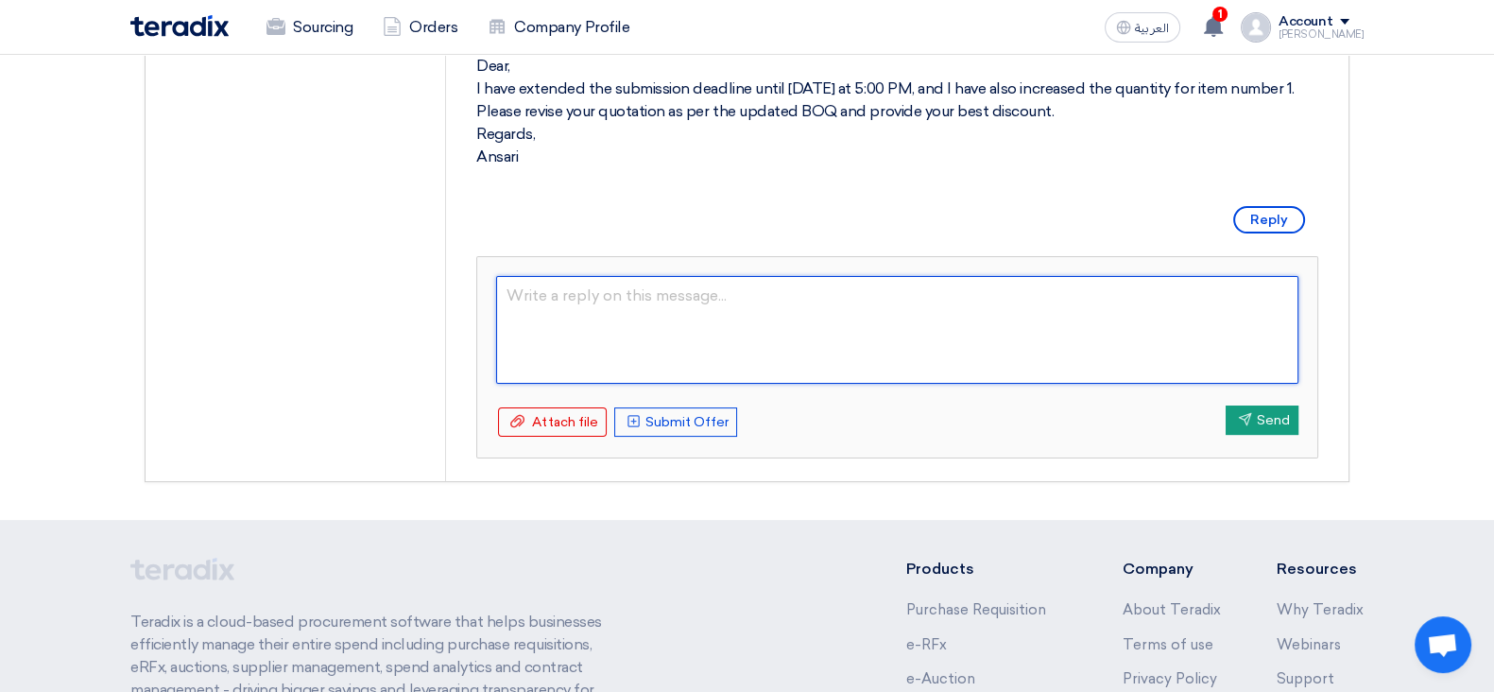
click at [860, 352] on textarea at bounding box center [897, 330] width 802 height 108
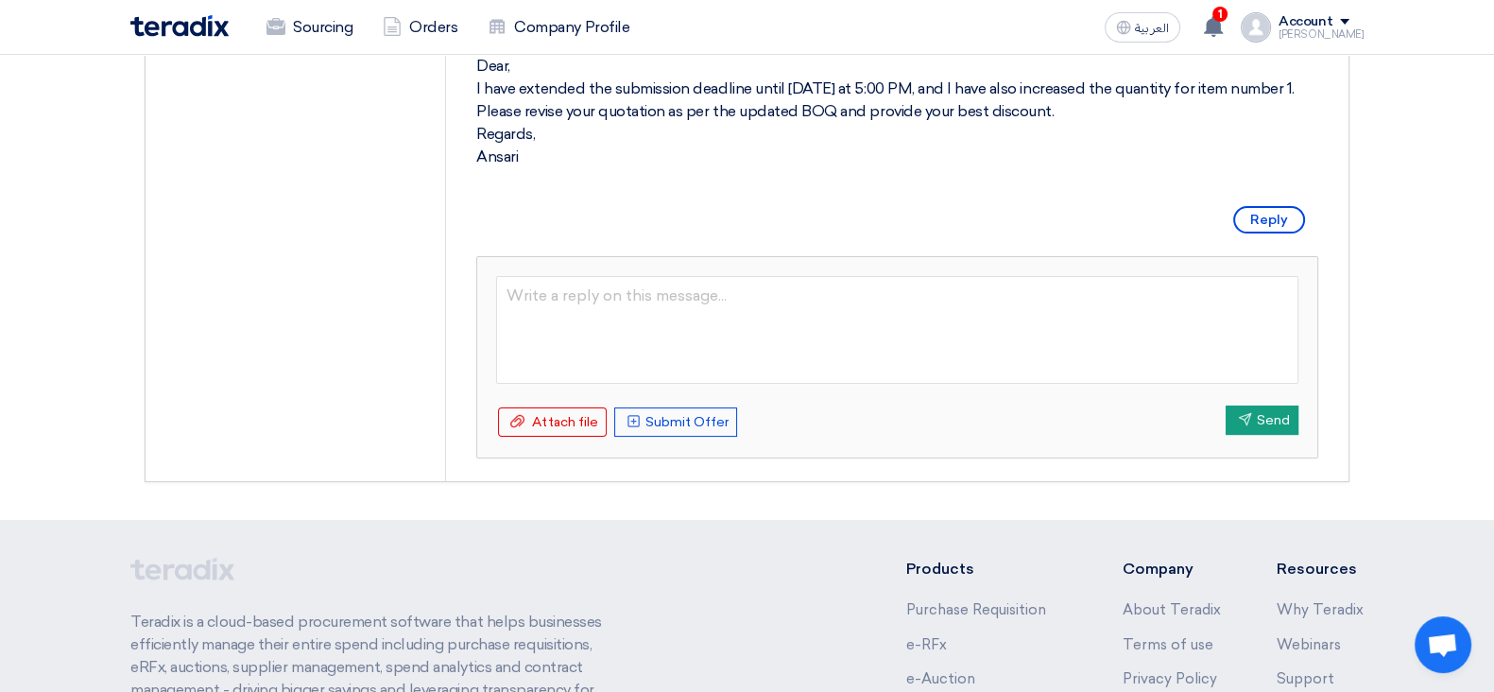
type textarea "ص"
type textarea "I updated the q"
click at [512, 312] on textarea "I updated the quotation" at bounding box center [897, 330] width 802 height 108
click at [511, 314] on textarea "I updated the quotation" at bounding box center [897, 330] width 802 height 108
click at [518, 311] on textarea "I updated the quotation" at bounding box center [897, 330] width 802 height 108
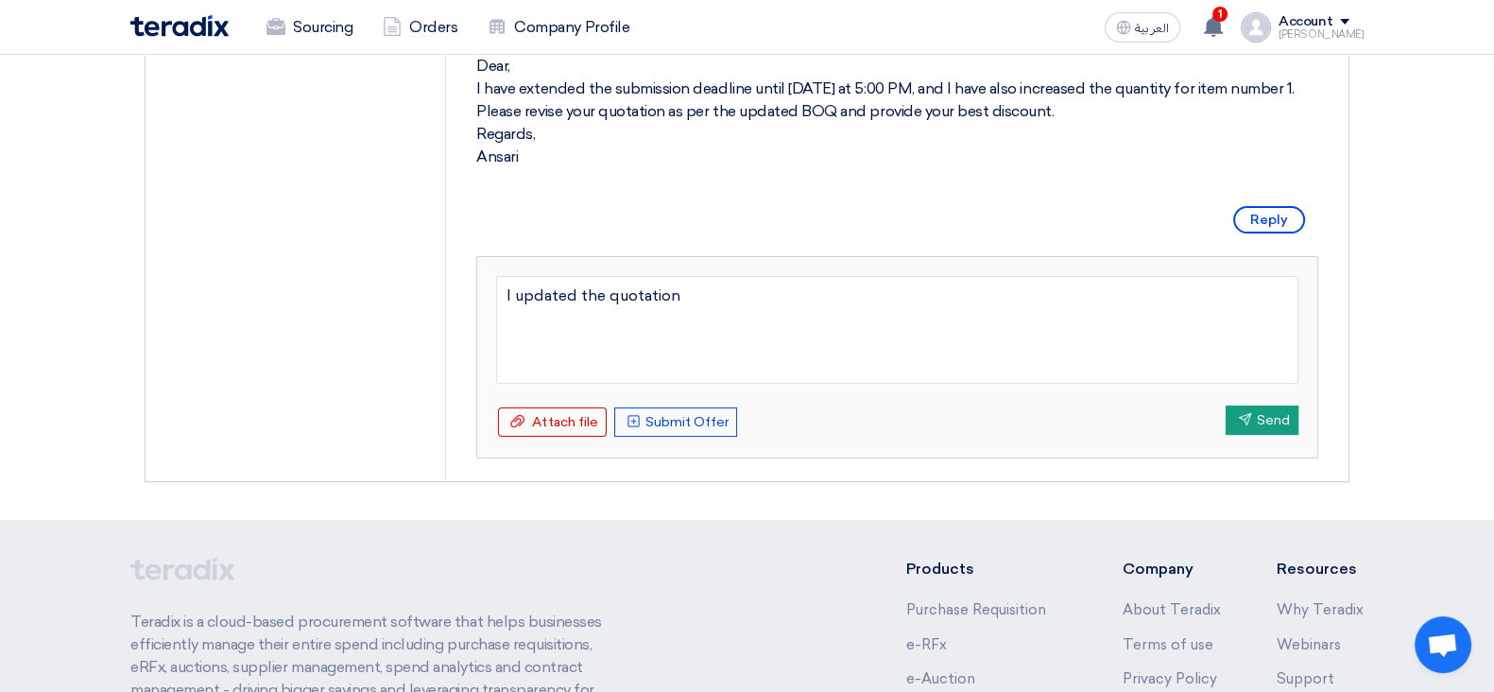
drag, startPoint x: 699, startPoint y: 318, endPoint x: 476, endPoint y: 310, distance: 223.1
click at [477, 310] on div "I updated the quotation Attach file Attach file Upload Offer Submit Offer Send …" at bounding box center [897, 357] width 840 height 200
type textarea "Noted"
click at [1225, 435] on button "Send Send" at bounding box center [1261, 419] width 73 height 29
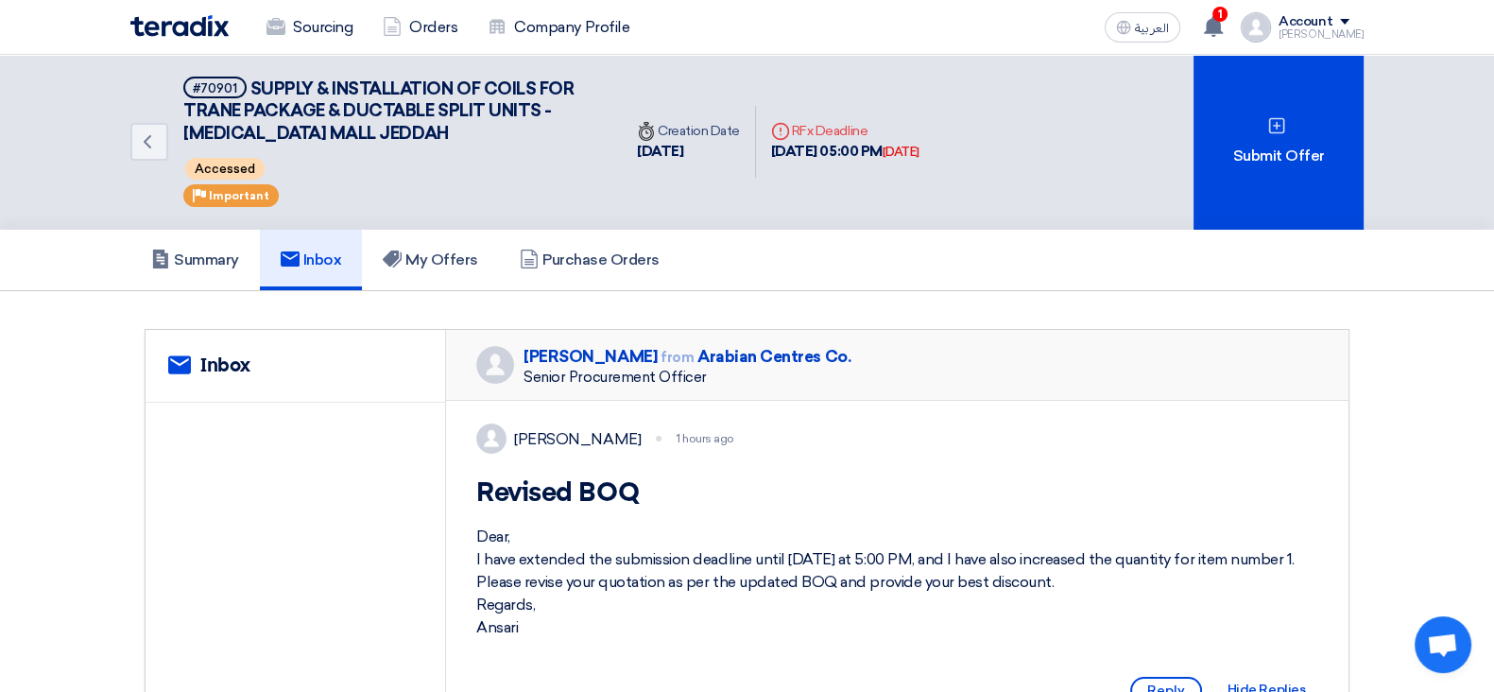
scroll to position [0, 0]
click at [201, 244] on link "Summary" at bounding box center [194, 261] width 129 height 60
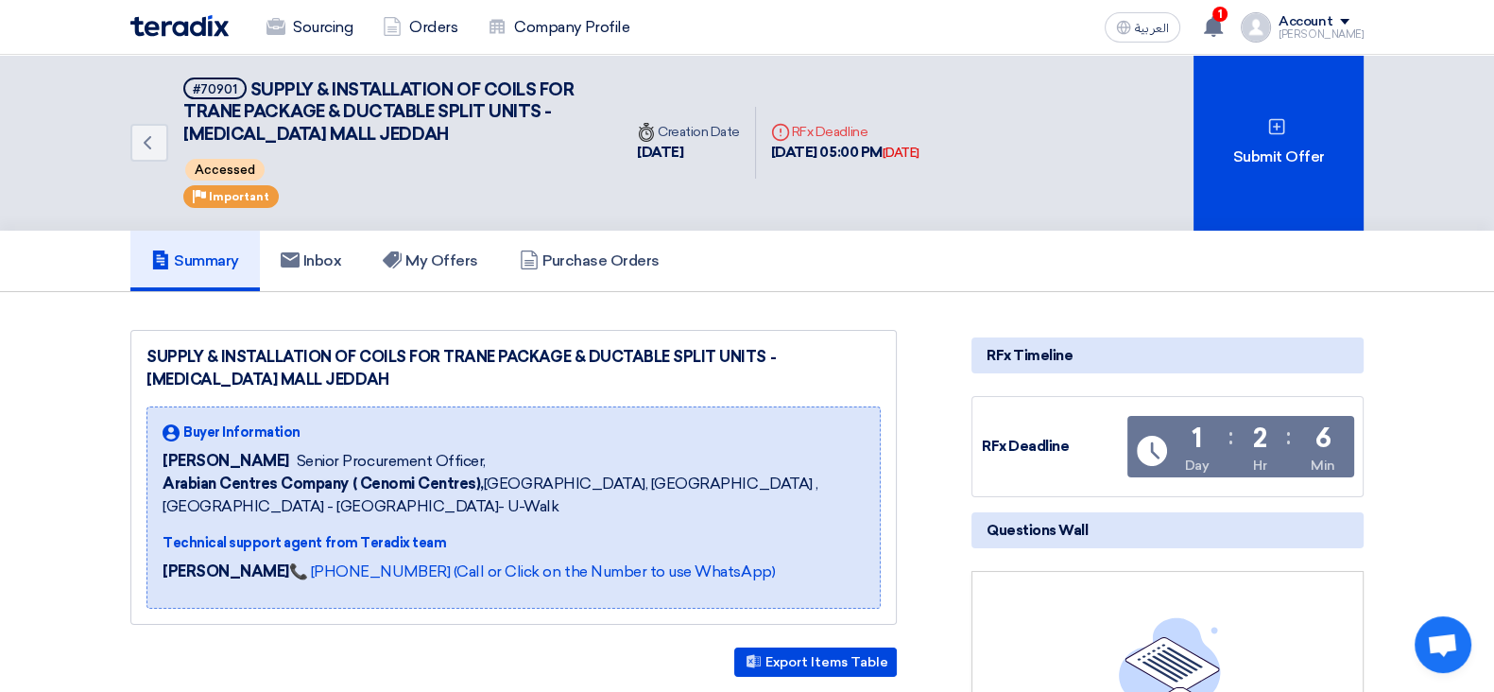
click at [198, 13] on div "Sourcing Orders Company Profile" at bounding box center [500, 28] width 740 height 42
click at [194, 21] on img at bounding box center [179, 26] width 98 height 22
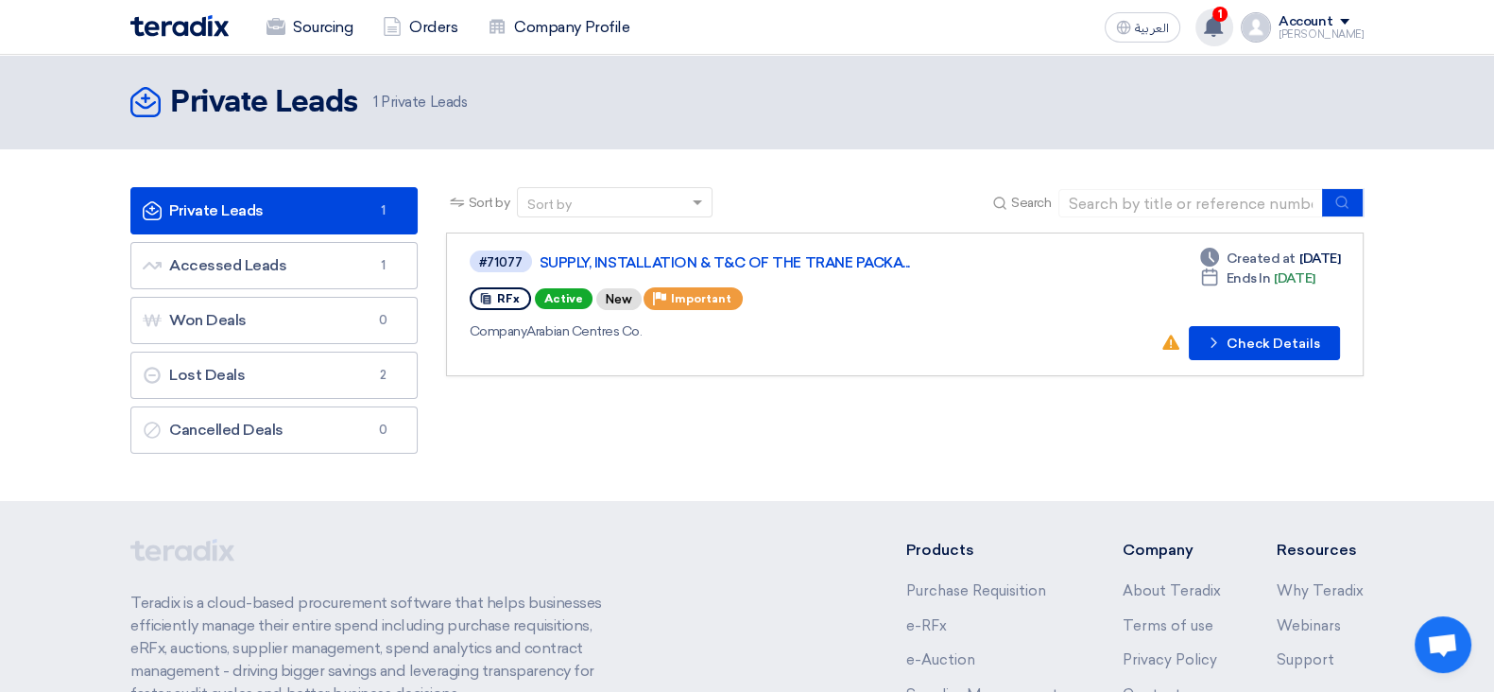
click at [1227, 8] on span "1" at bounding box center [1219, 14] width 15 height 15
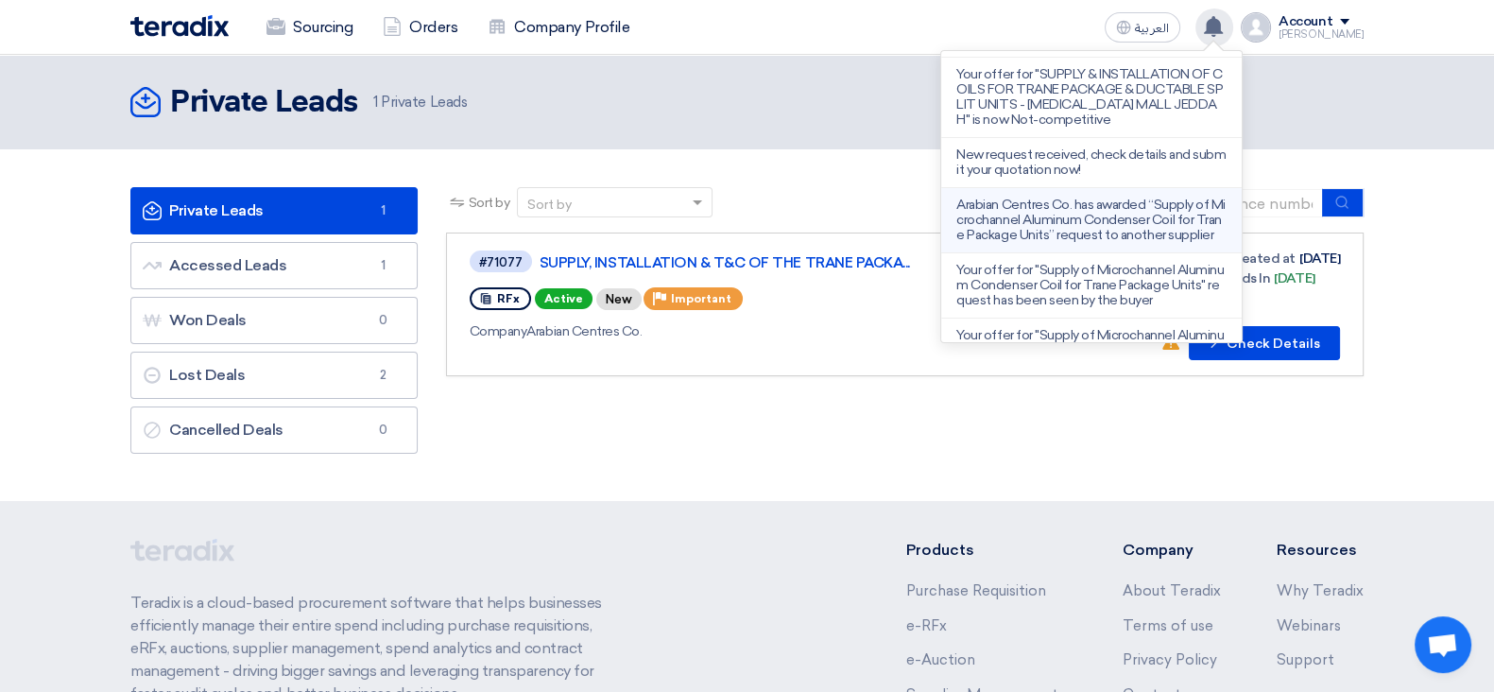
scroll to position [474, 0]
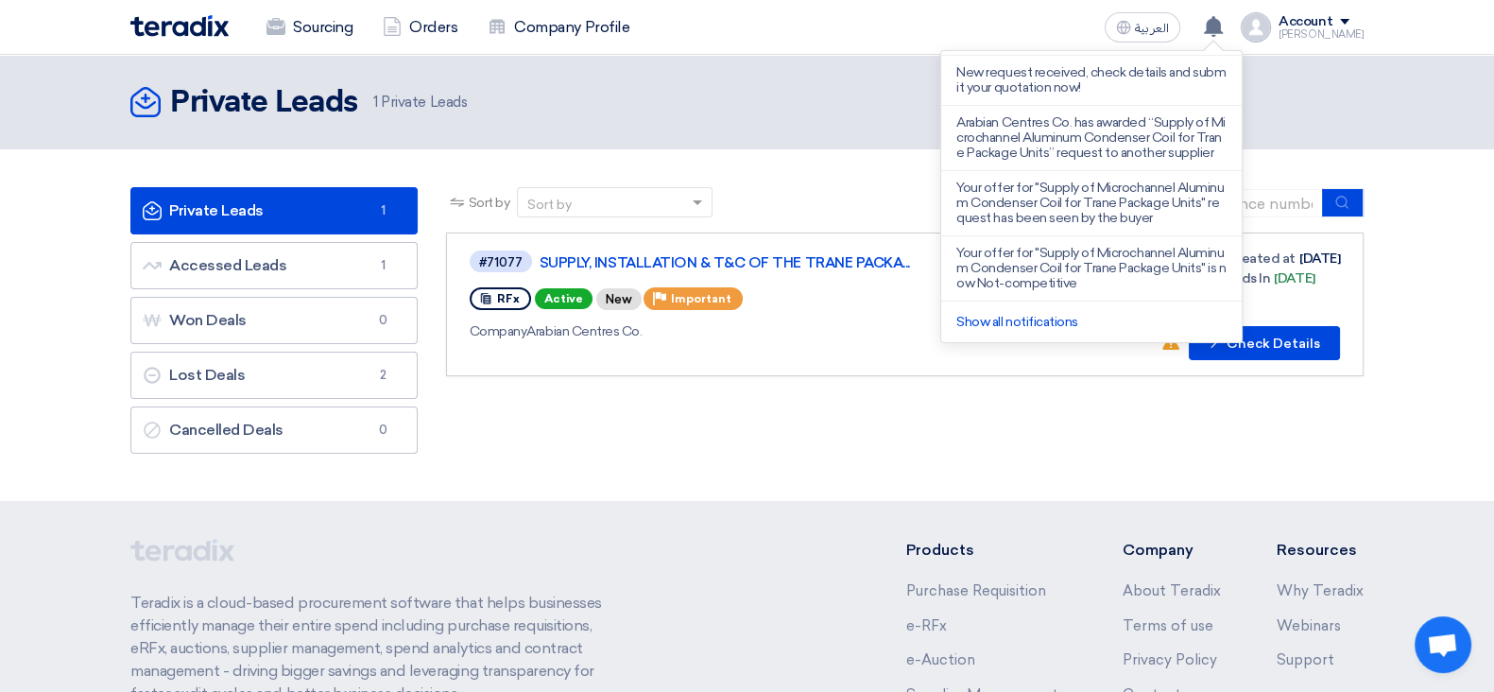
click at [1016, 465] on section "Private Leads Private Leads 1 Accessed Leads Accessed Leads 1 Won Deals Won Dea…" at bounding box center [747, 324] width 1494 height 351
